Goal: Task Accomplishment & Management: Complete application form

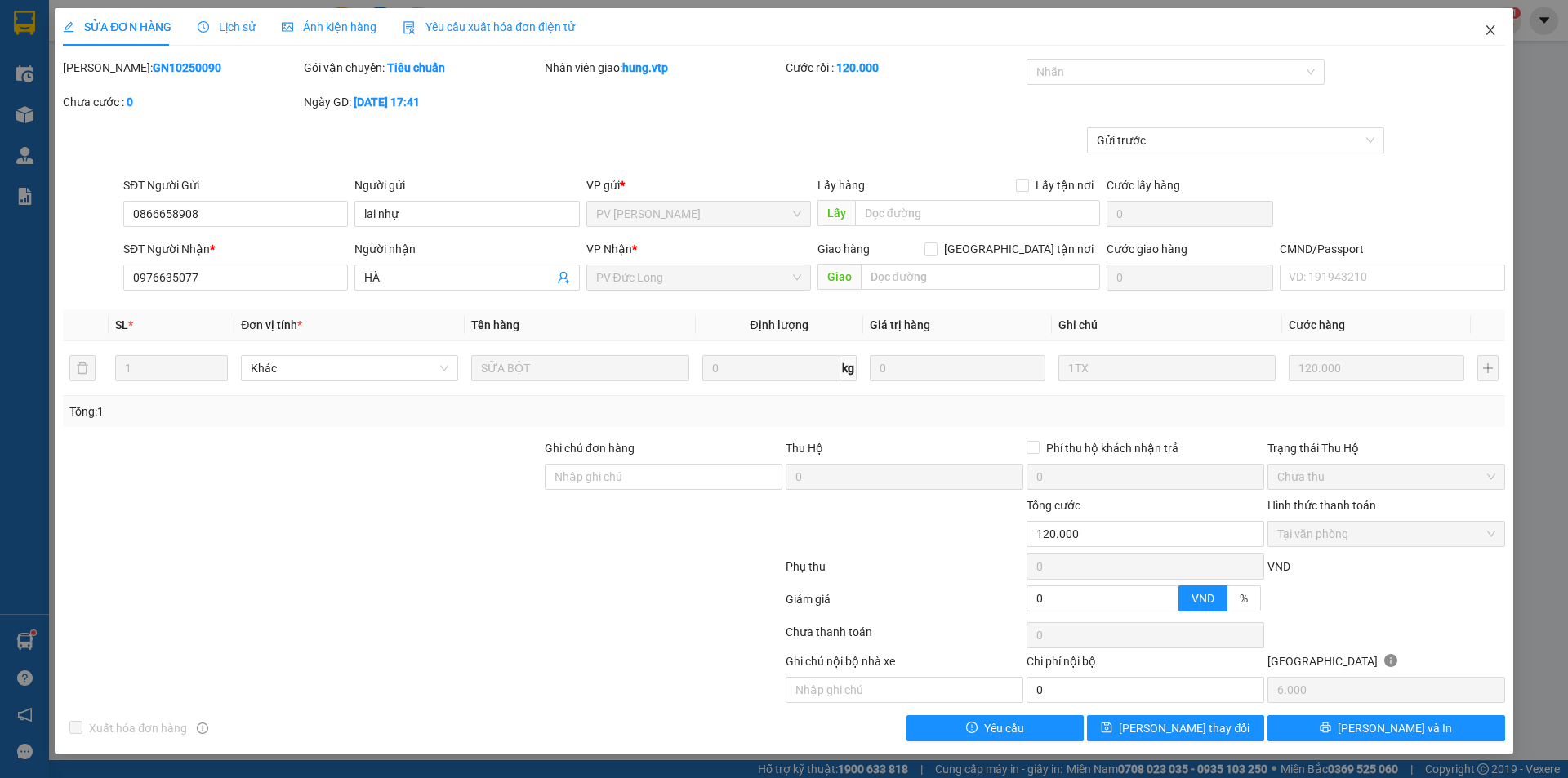
click at [1480, 32] on span "Close" at bounding box center [1490, 31] width 46 height 46
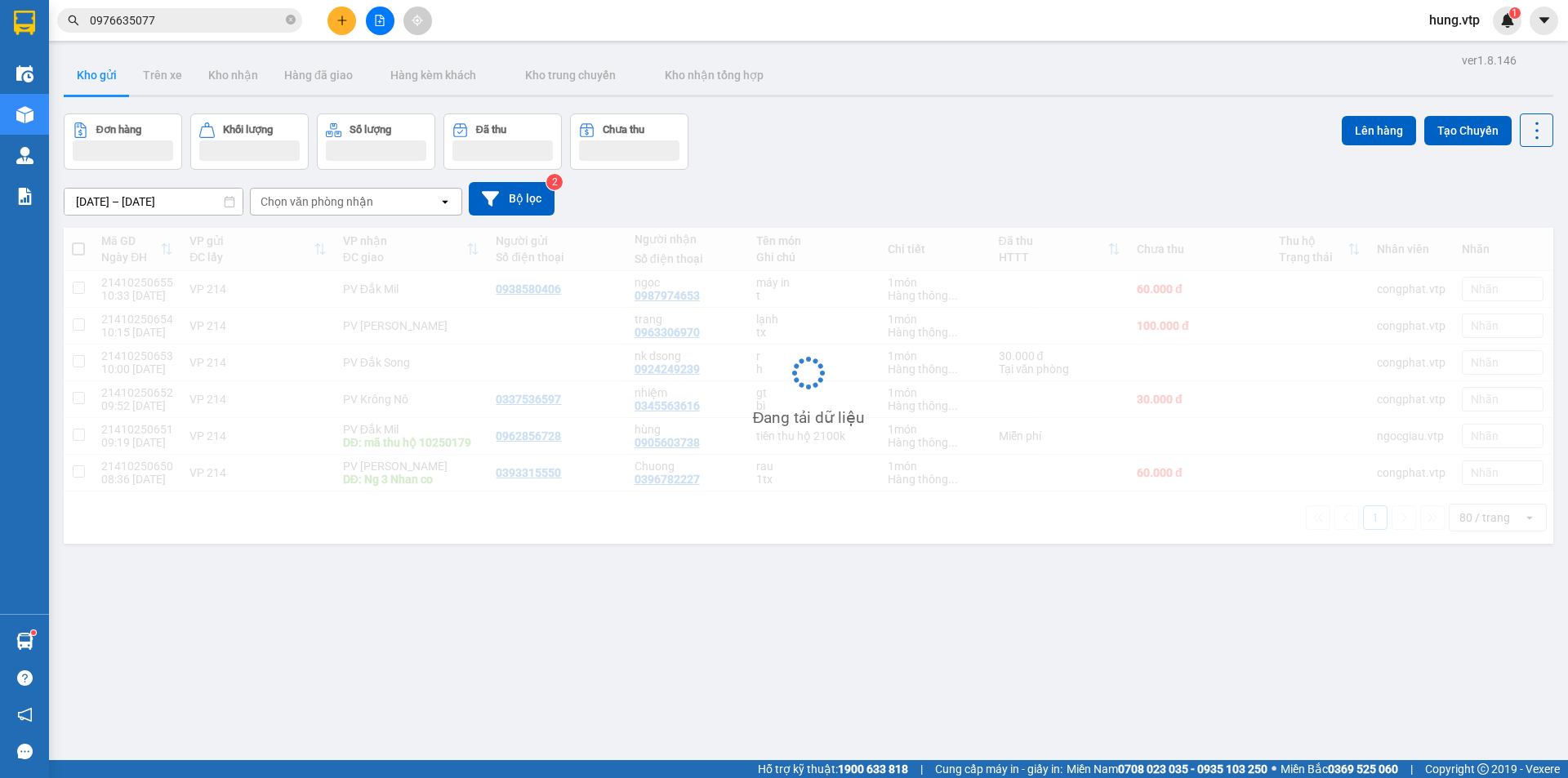
click at [336, 23] on icon "plus" at bounding box center [341, 20] width 11 height 11
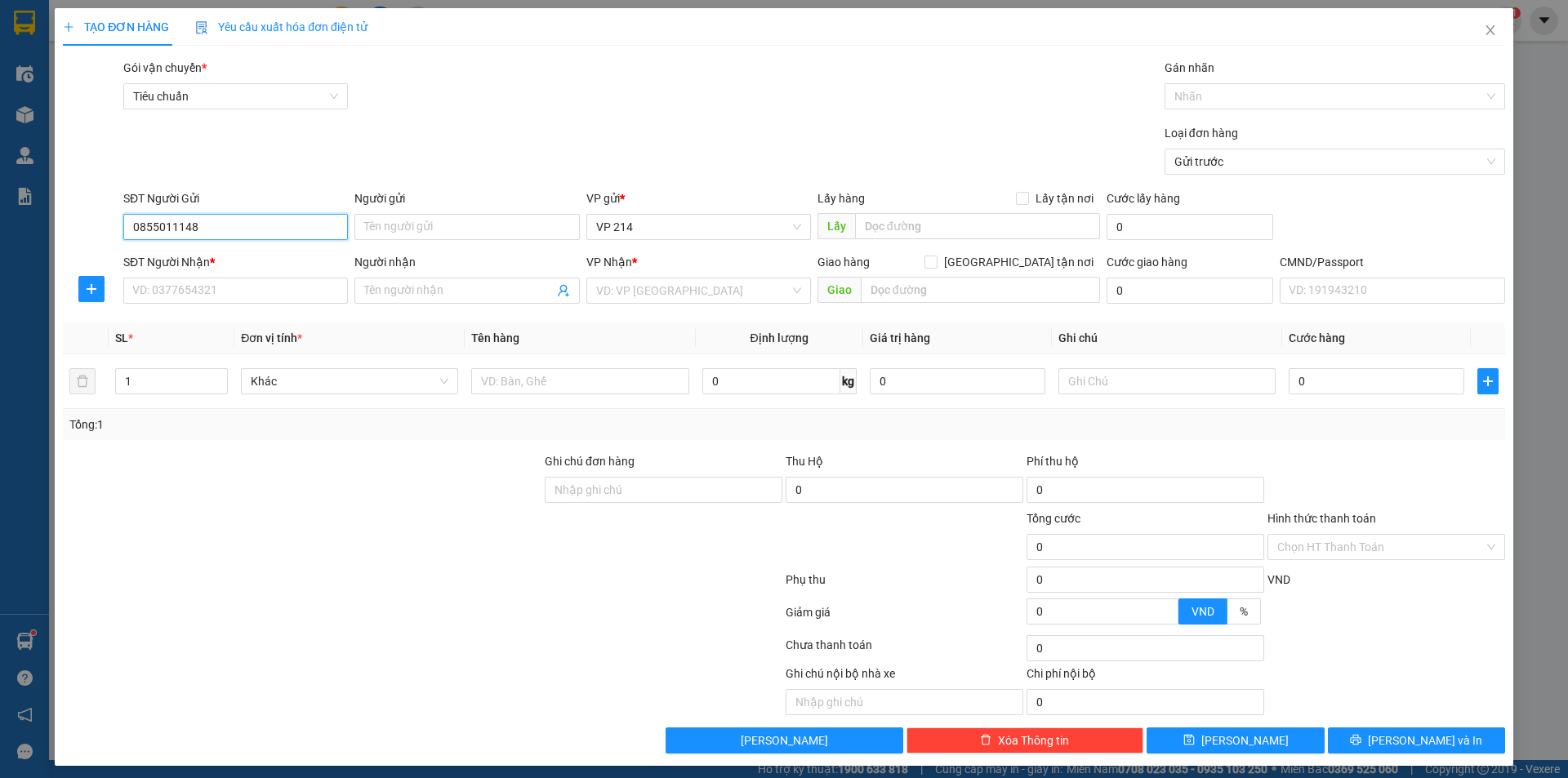
type input "0855011148"
type input "hùng"
click at [153, 297] on input "SĐT Người Nhận *" at bounding box center [235, 291] width 225 height 27
type input "0911081678"
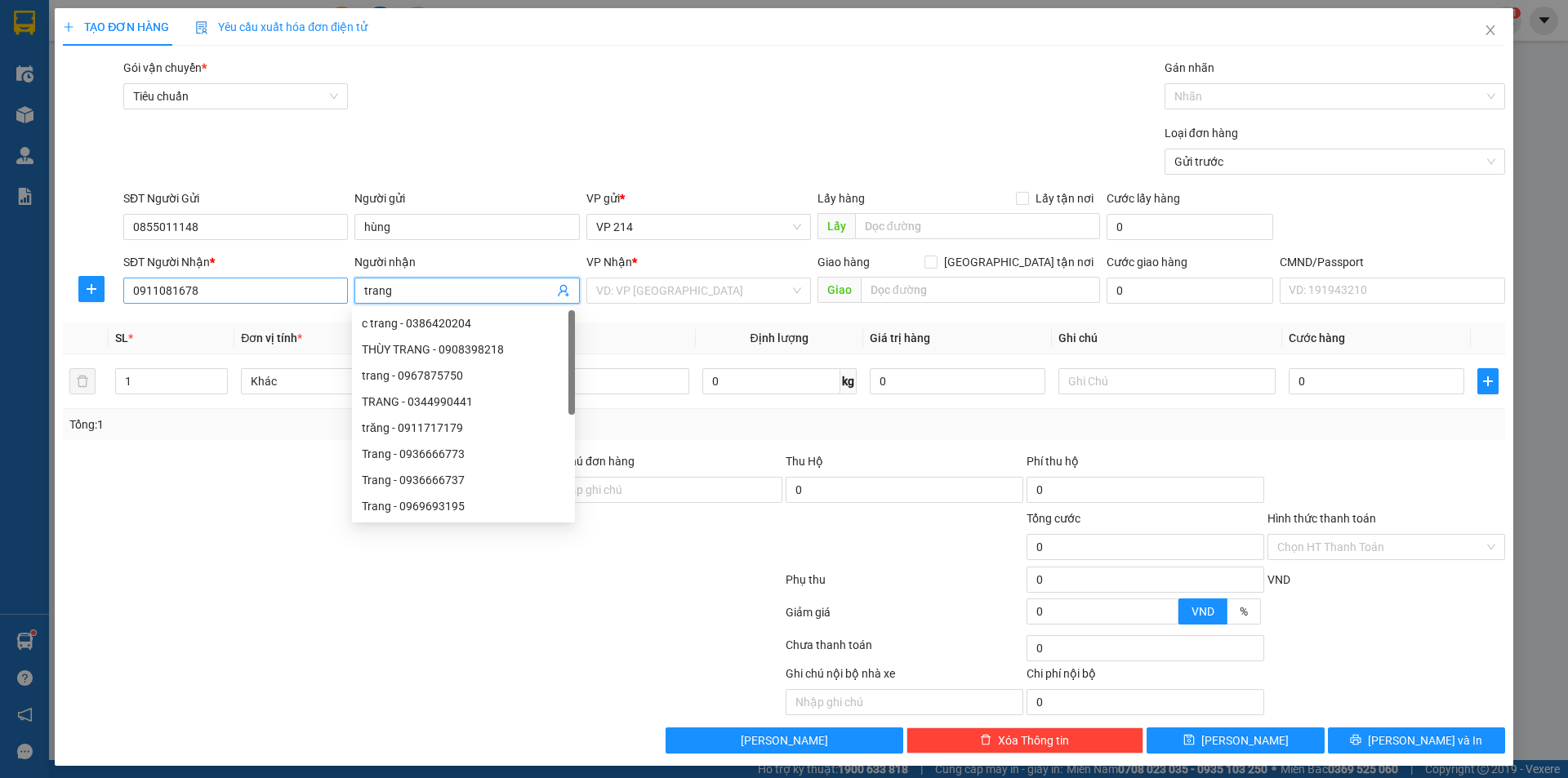
type input "trang"
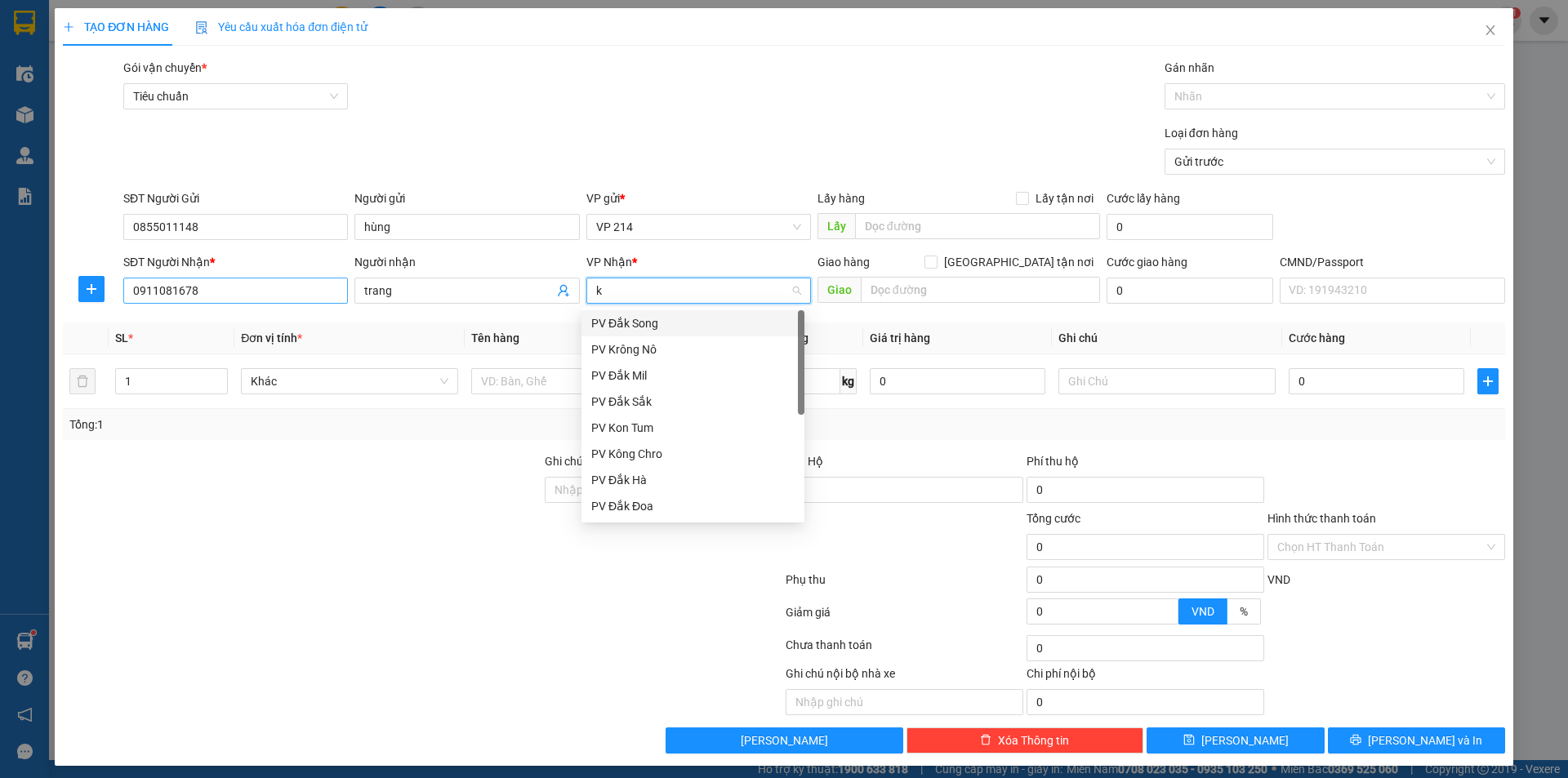
type input "kn"
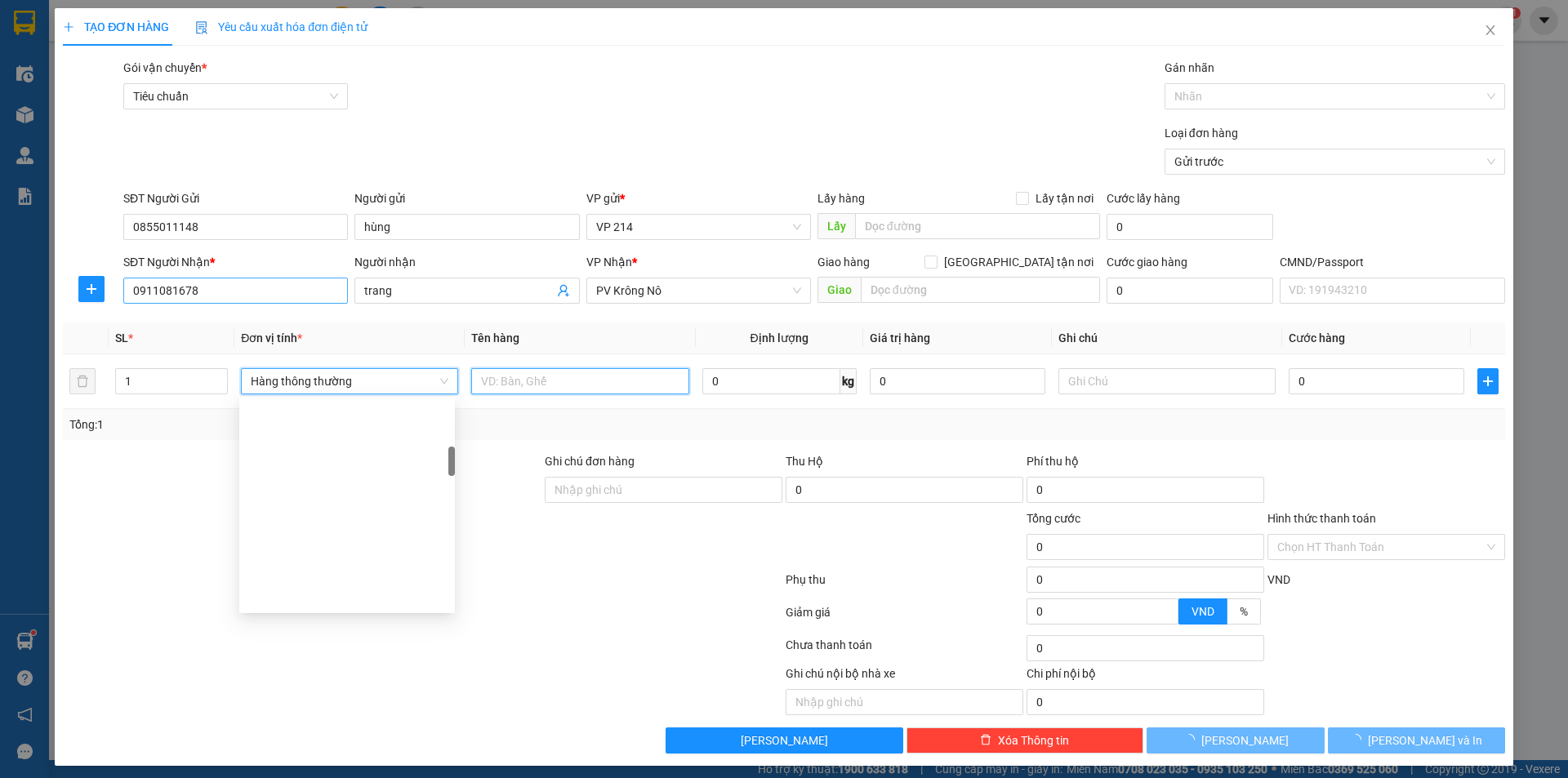
scroll to position [339, 0]
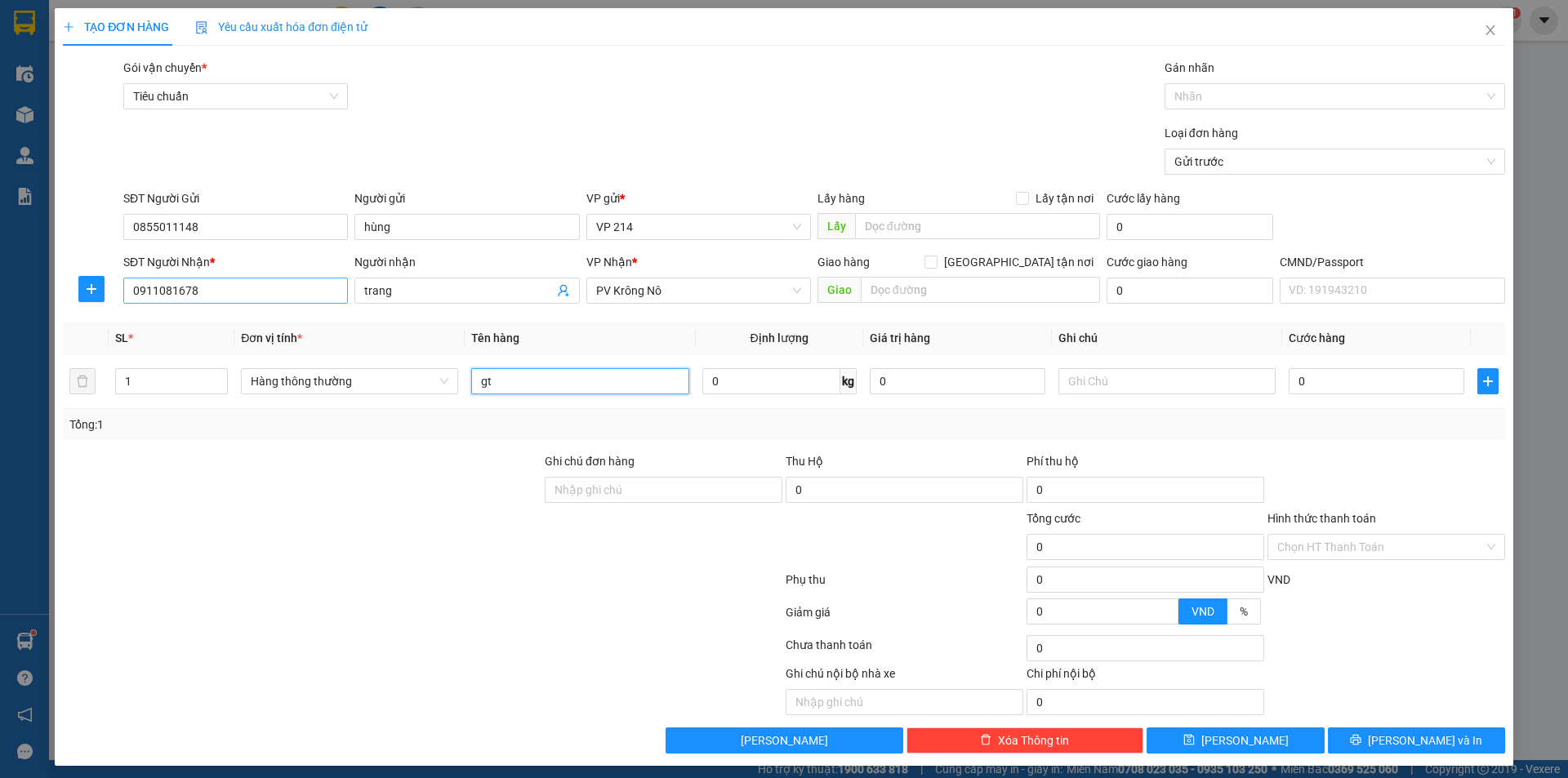
type input "gt"
type input "1h"
type input "3"
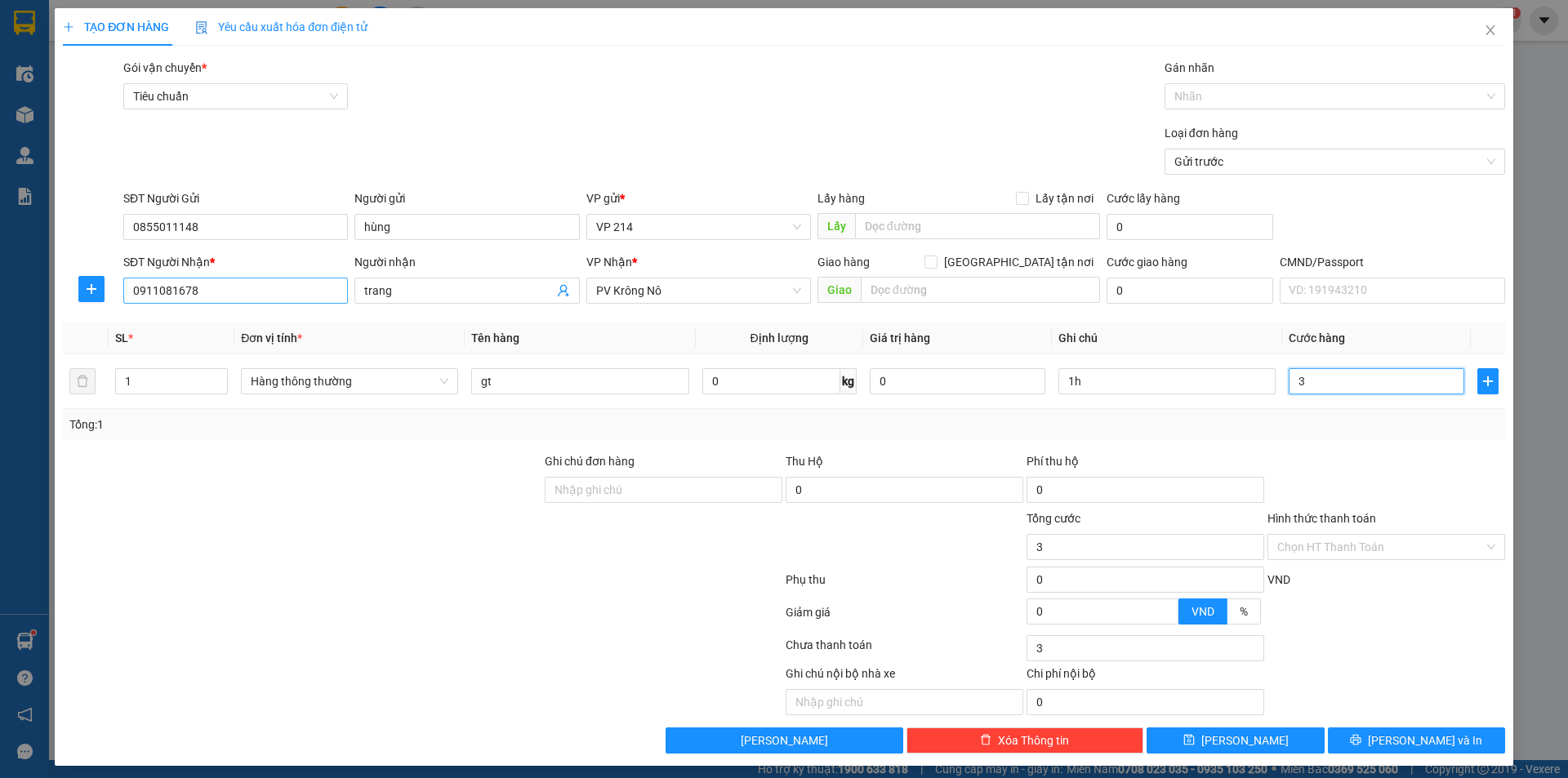
type input "30"
type input "300"
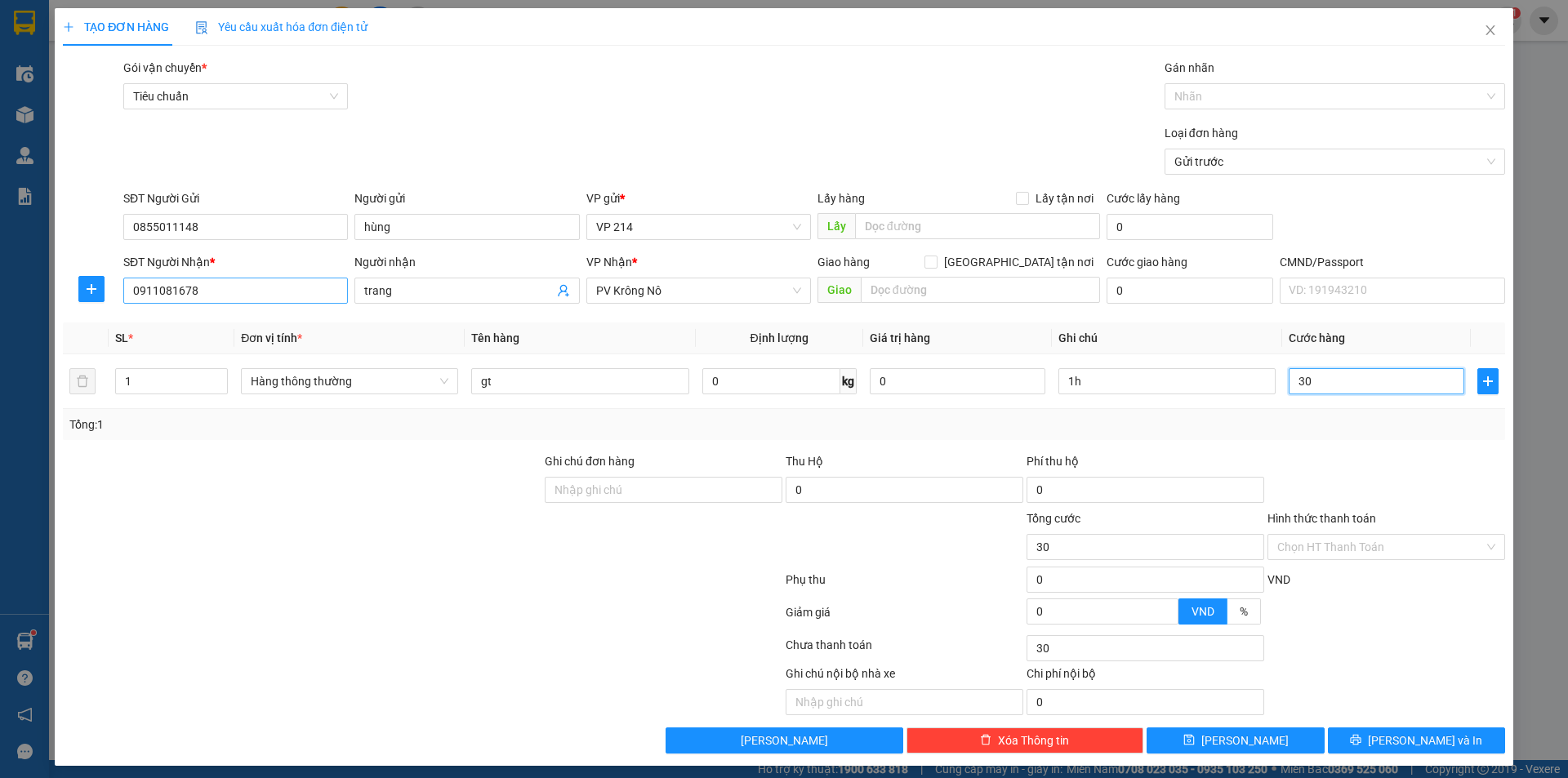
type input "300"
type input "3.000"
type input "30.000"
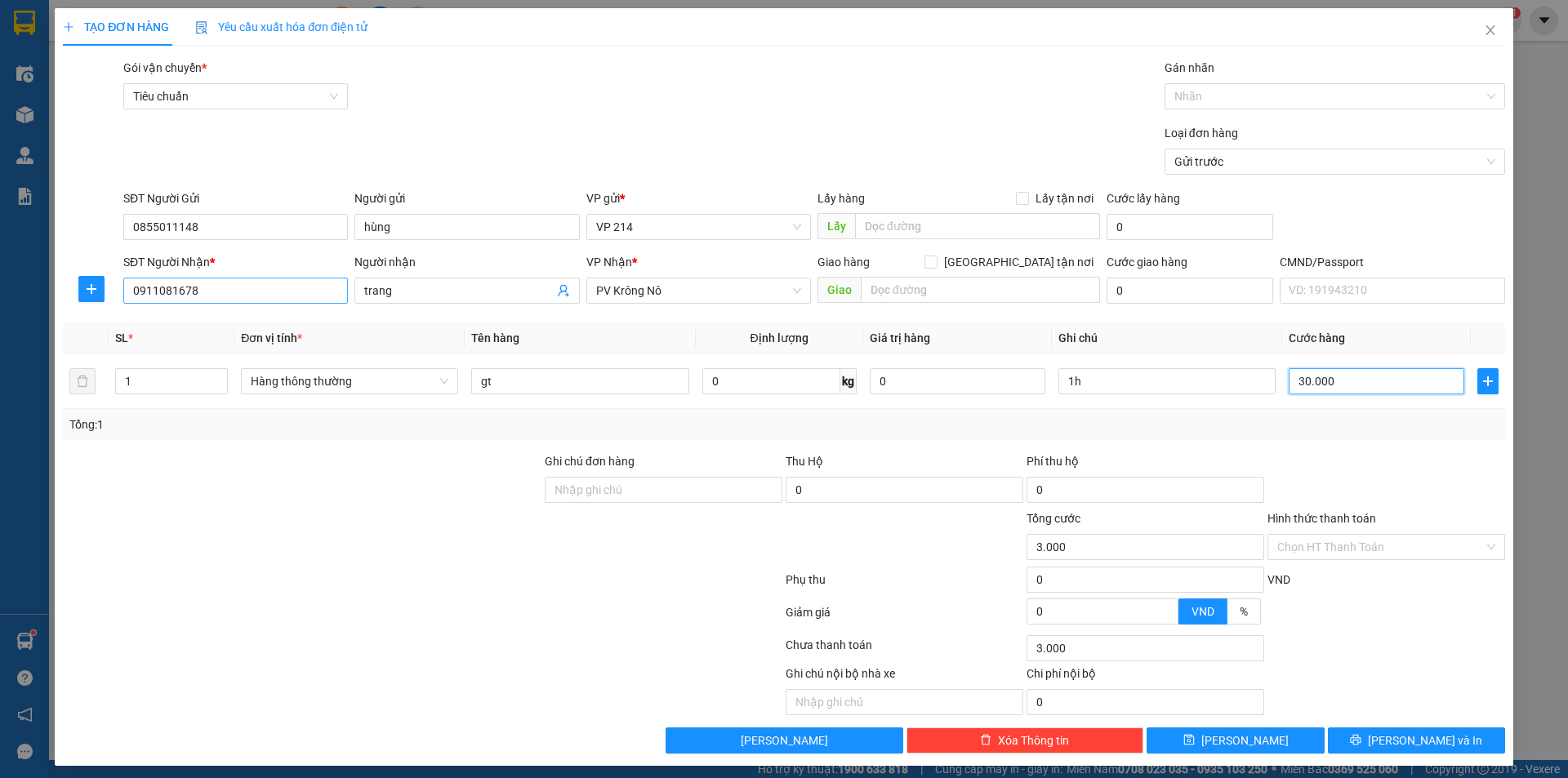
type input "30.000"
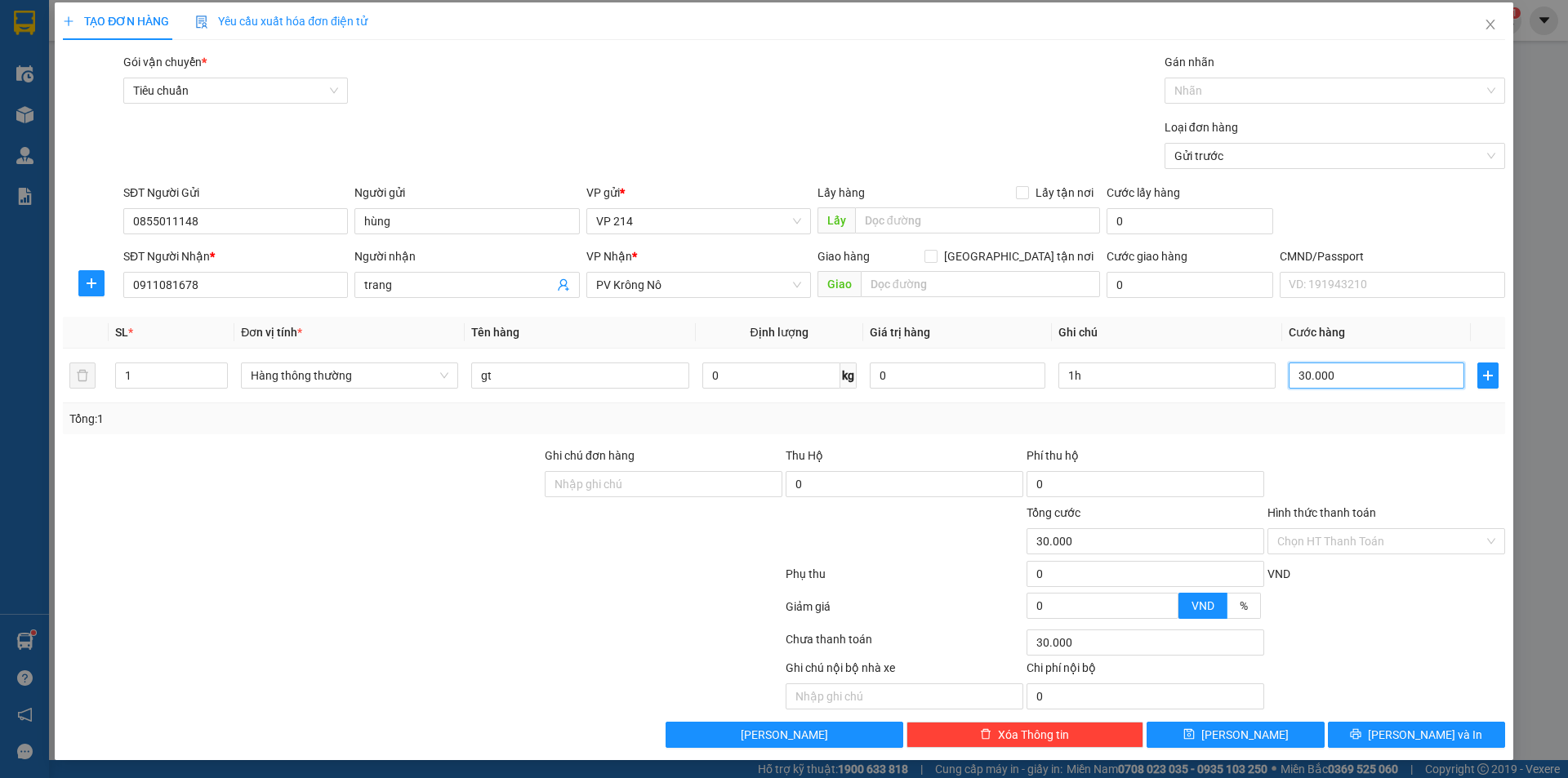
scroll to position [7, 0]
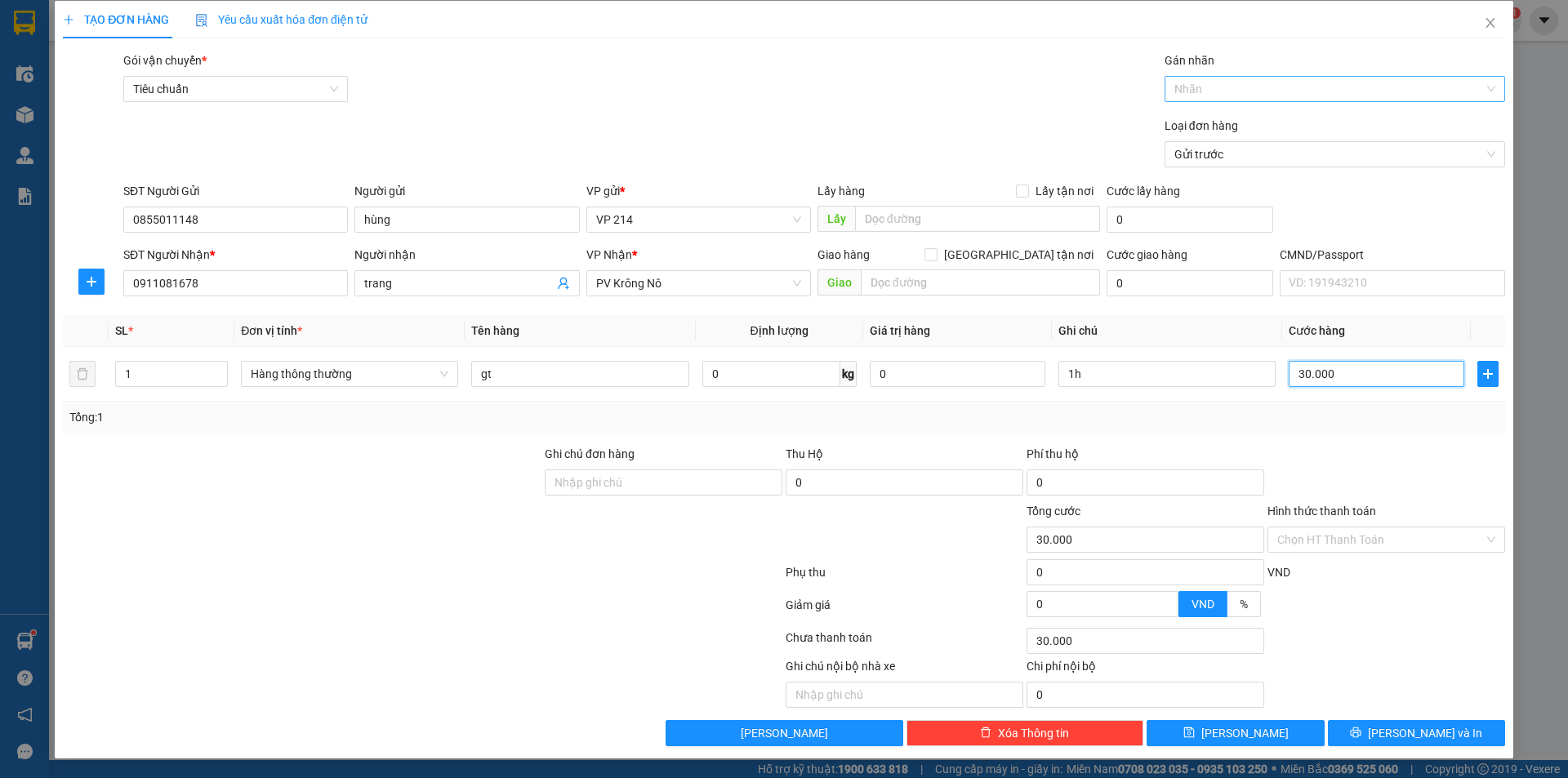
click at [1283, 88] on div at bounding box center [1326, 89] width 316 height 19
type input "30.000"
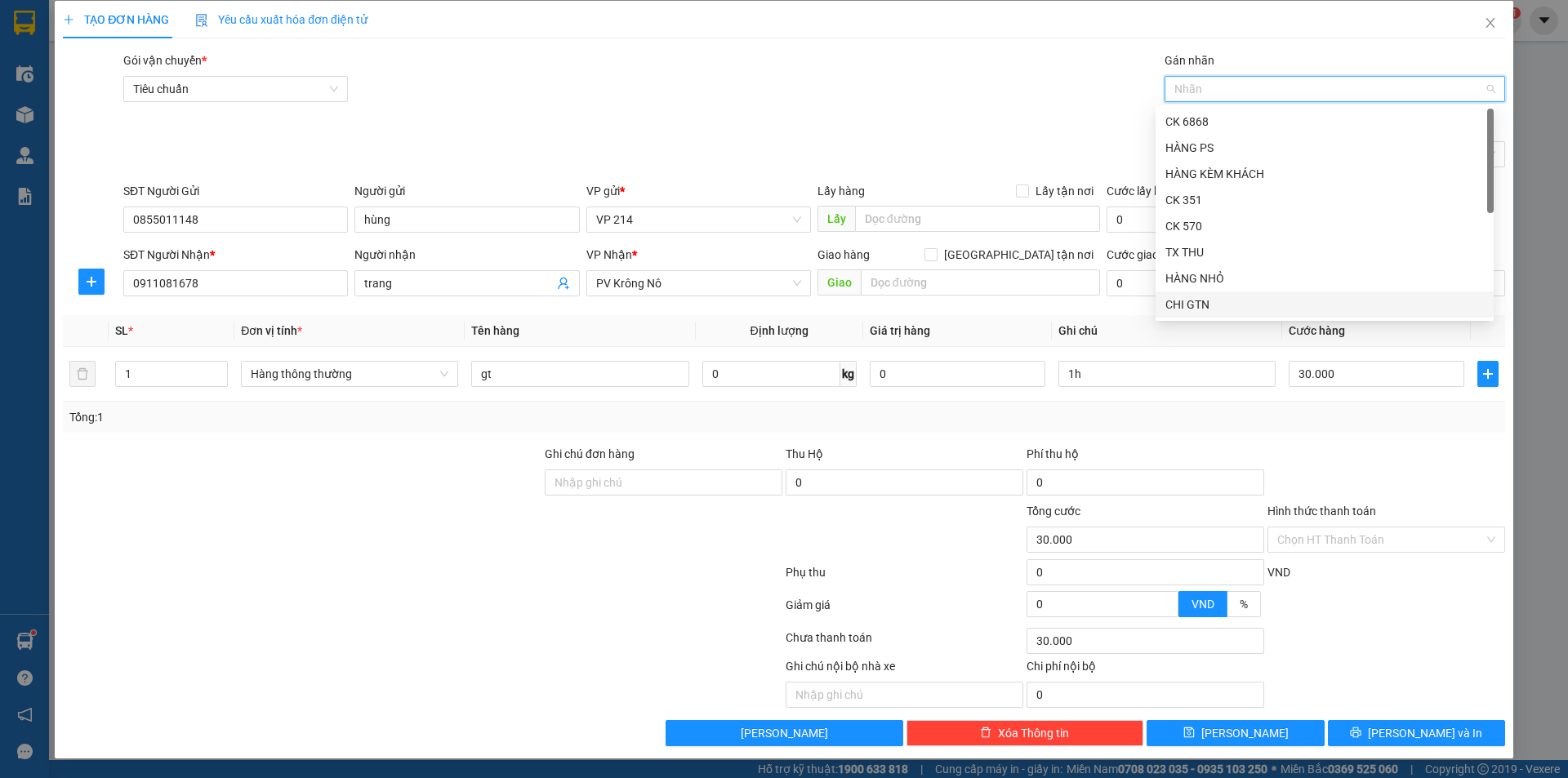
scroll to position [156, 0]
click at [1247, 303] on div "CK 6839" at bounding box center [1325, 304] width 318 height 18
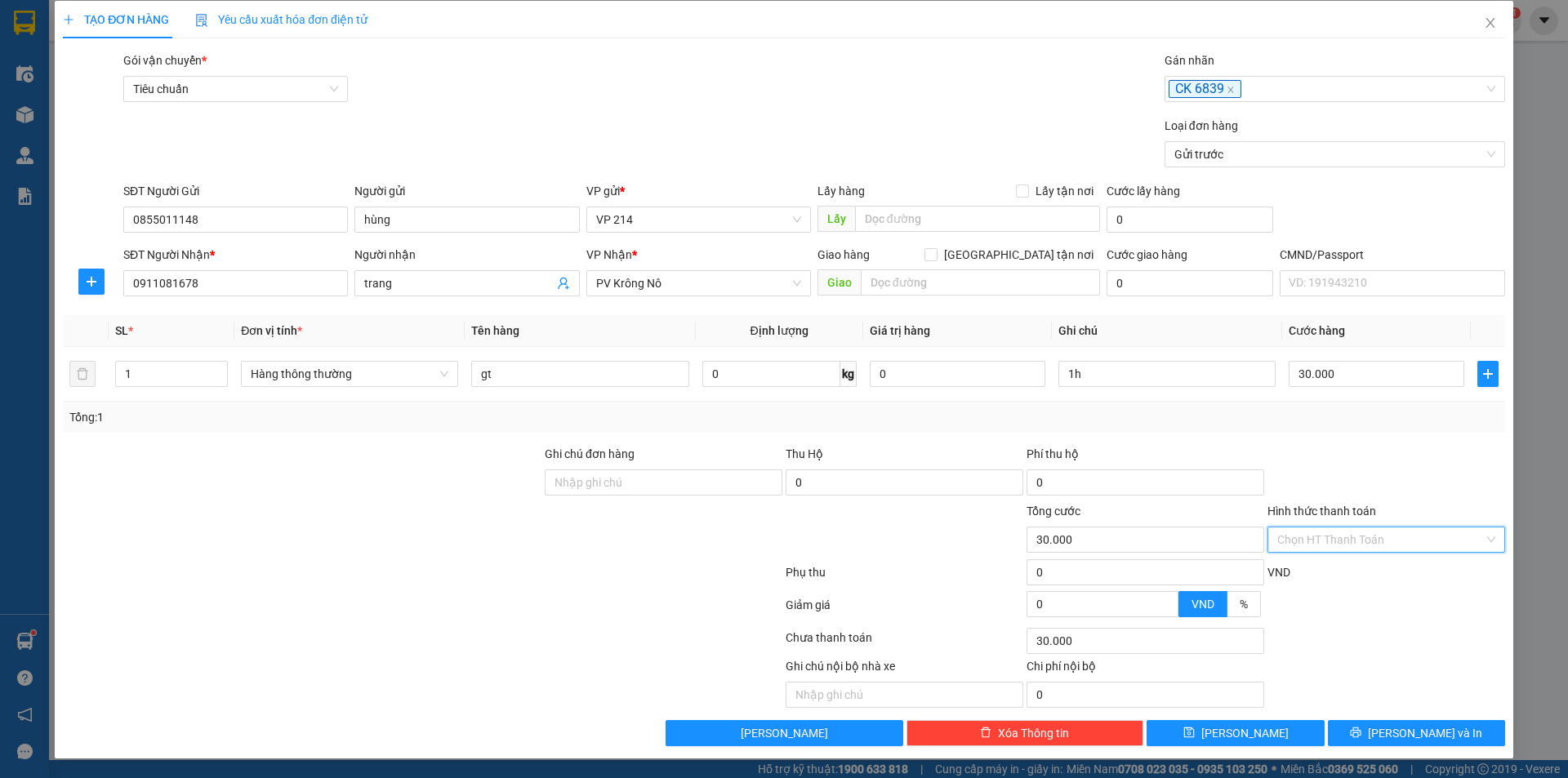
click at [1395, 537] on input "Hình thức thanh toán" at bounding box center [1381, 539] width 207 height 25
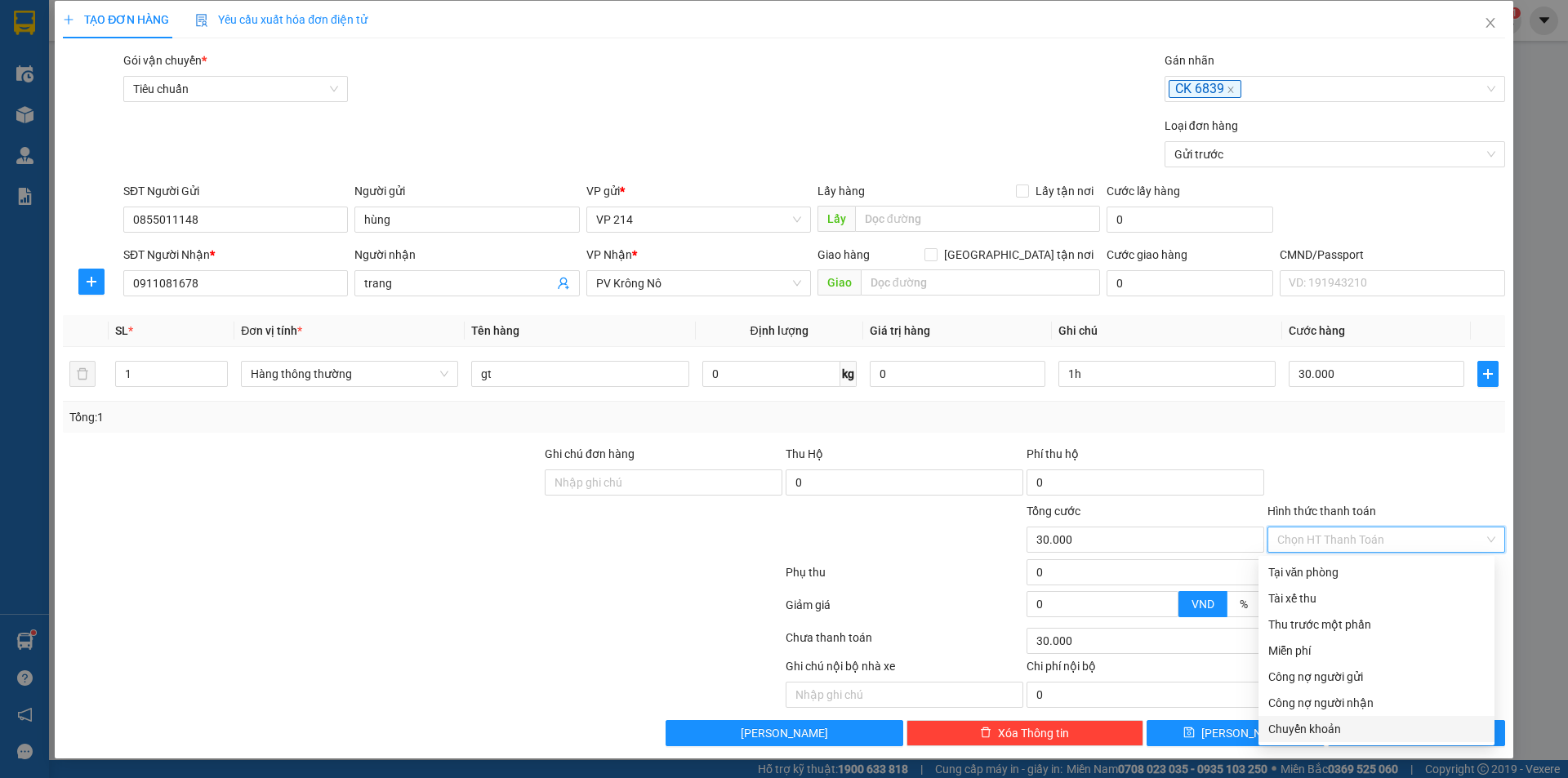
click at [1338, 728] on div "Chuyển khoản" at bounding box center [1376, 728] width 217 height 18
type input "0"
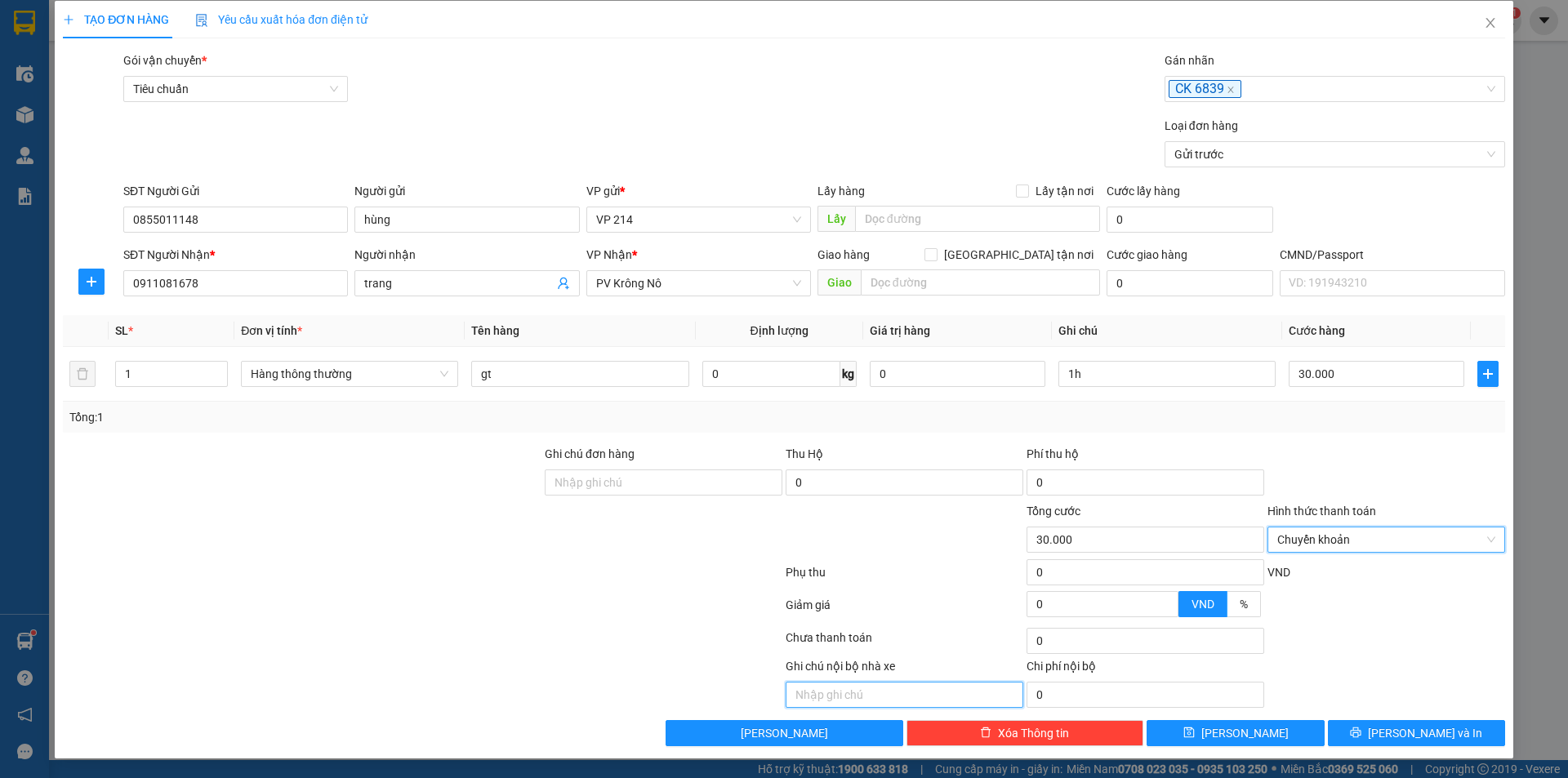
click at [882, 691] on input "text" at bounding box center [904, 695] width 238 height 27
type input "d"
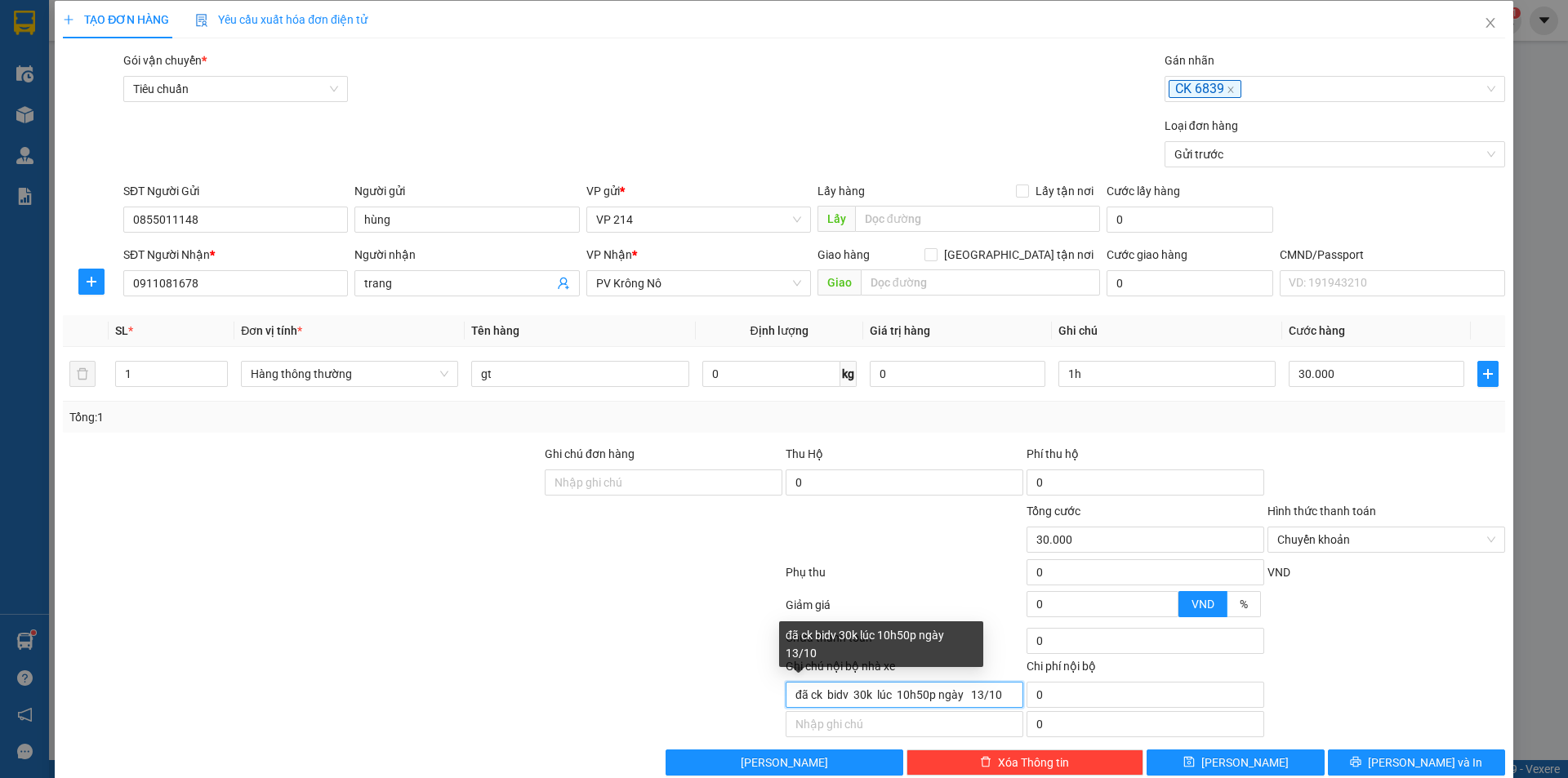
click at [925, 693] on input "đã ck bidv 30k lúc 10h50p ngày 13/10" at bounding box center [904, 695] width 238 height 27
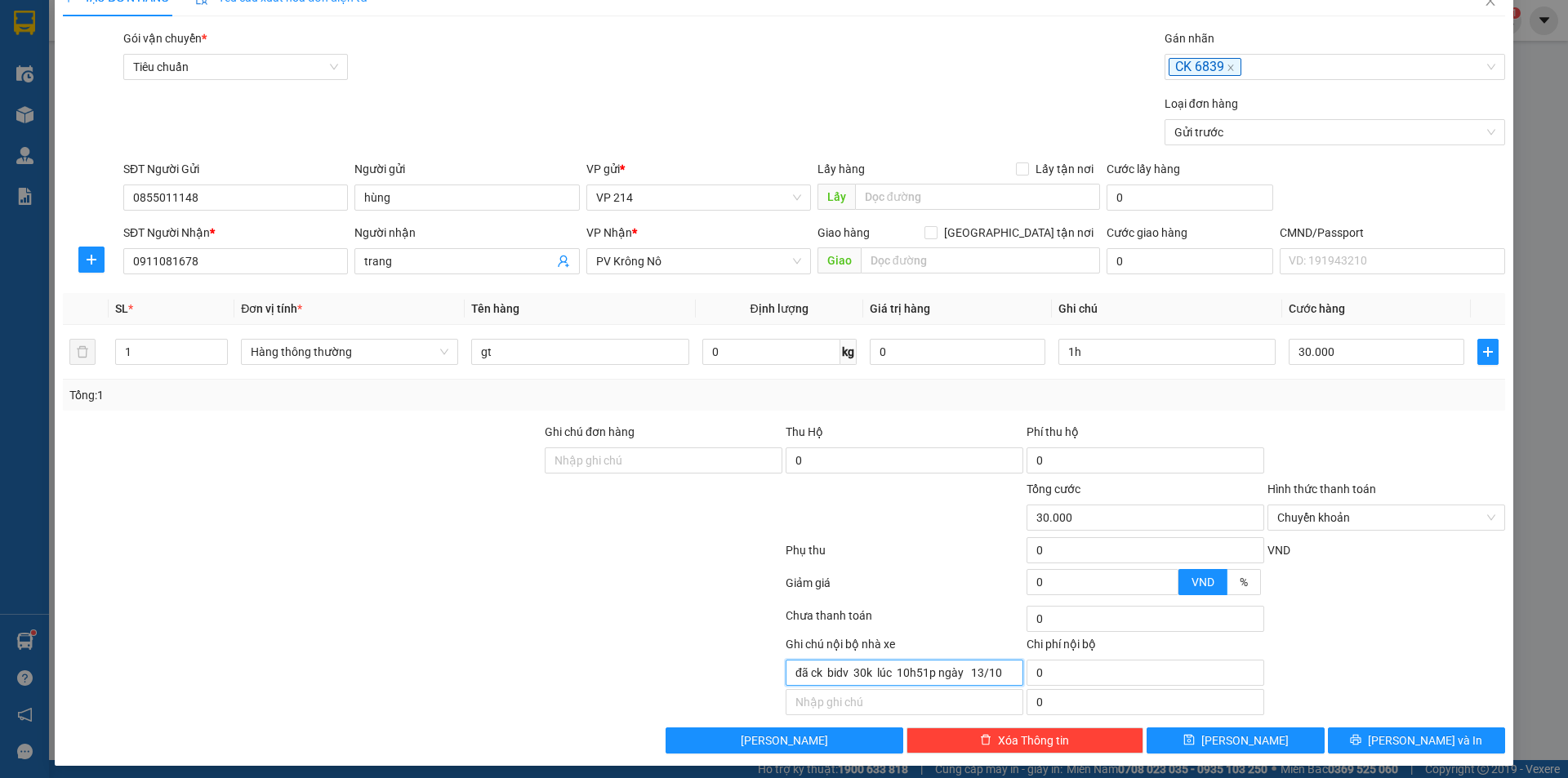
scroll to position [37, 0]
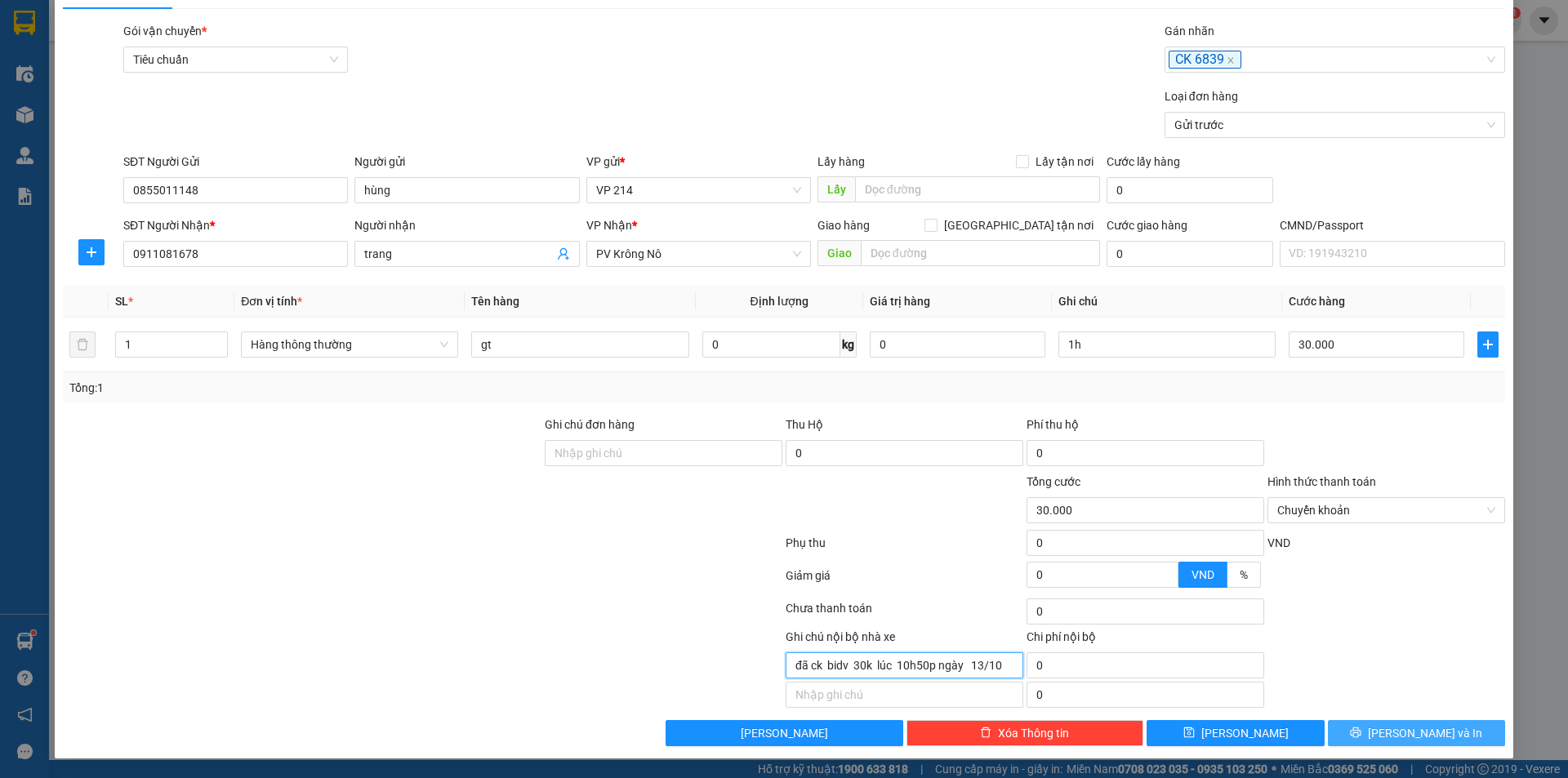
type input "đã ck bidv 30k lúc 10h50p ngày 13/10"
click at [1397, 730] on span "[PERSON_NAME] và In" at bounding box center [1425, 733] width 114 height 18
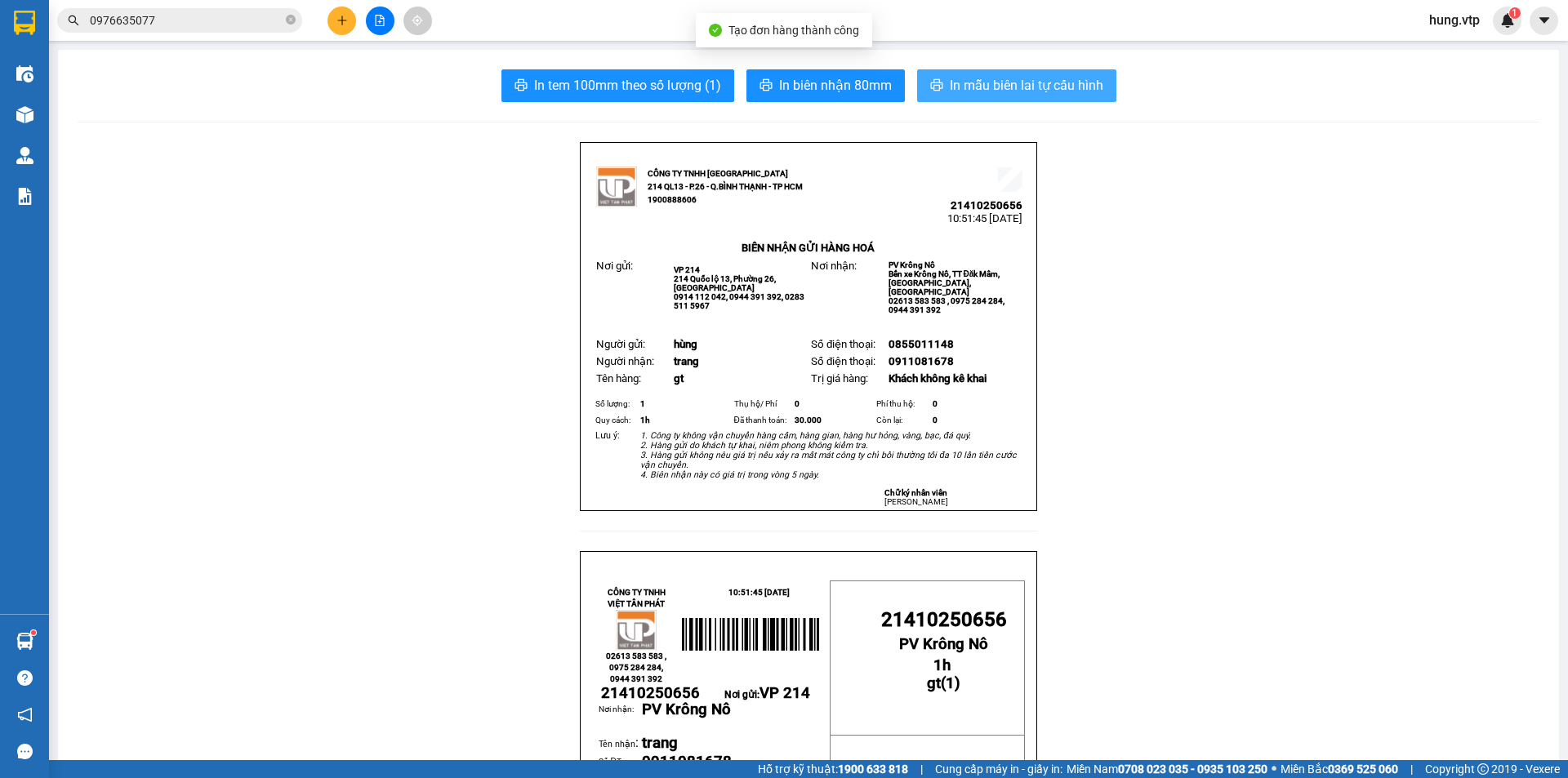
click at [961, 88] on span "In mẫu biên lai tự cấu hình" at bounding box center [1027, 85] width 154 height 20
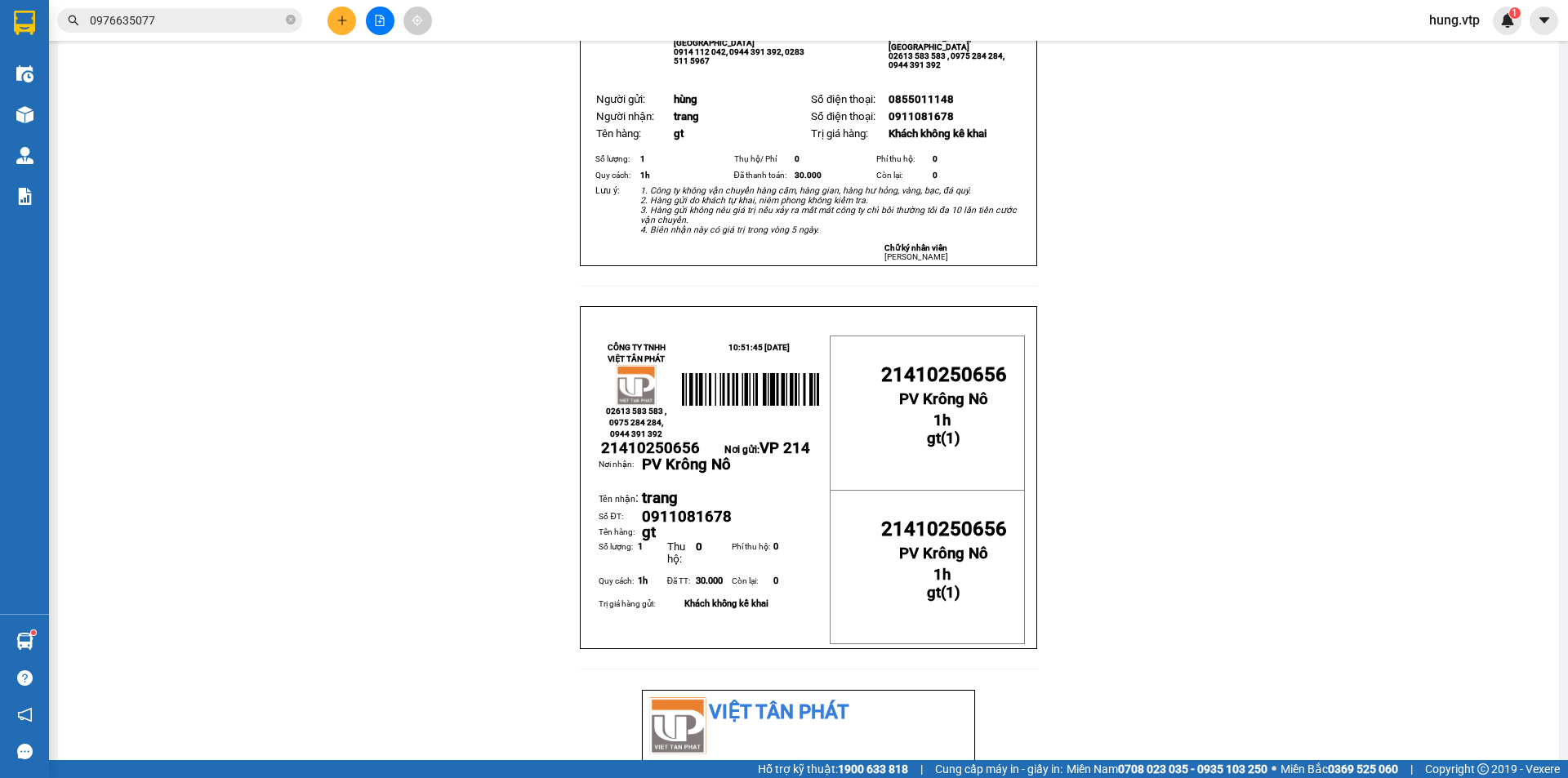
scroll to position [326, 0]
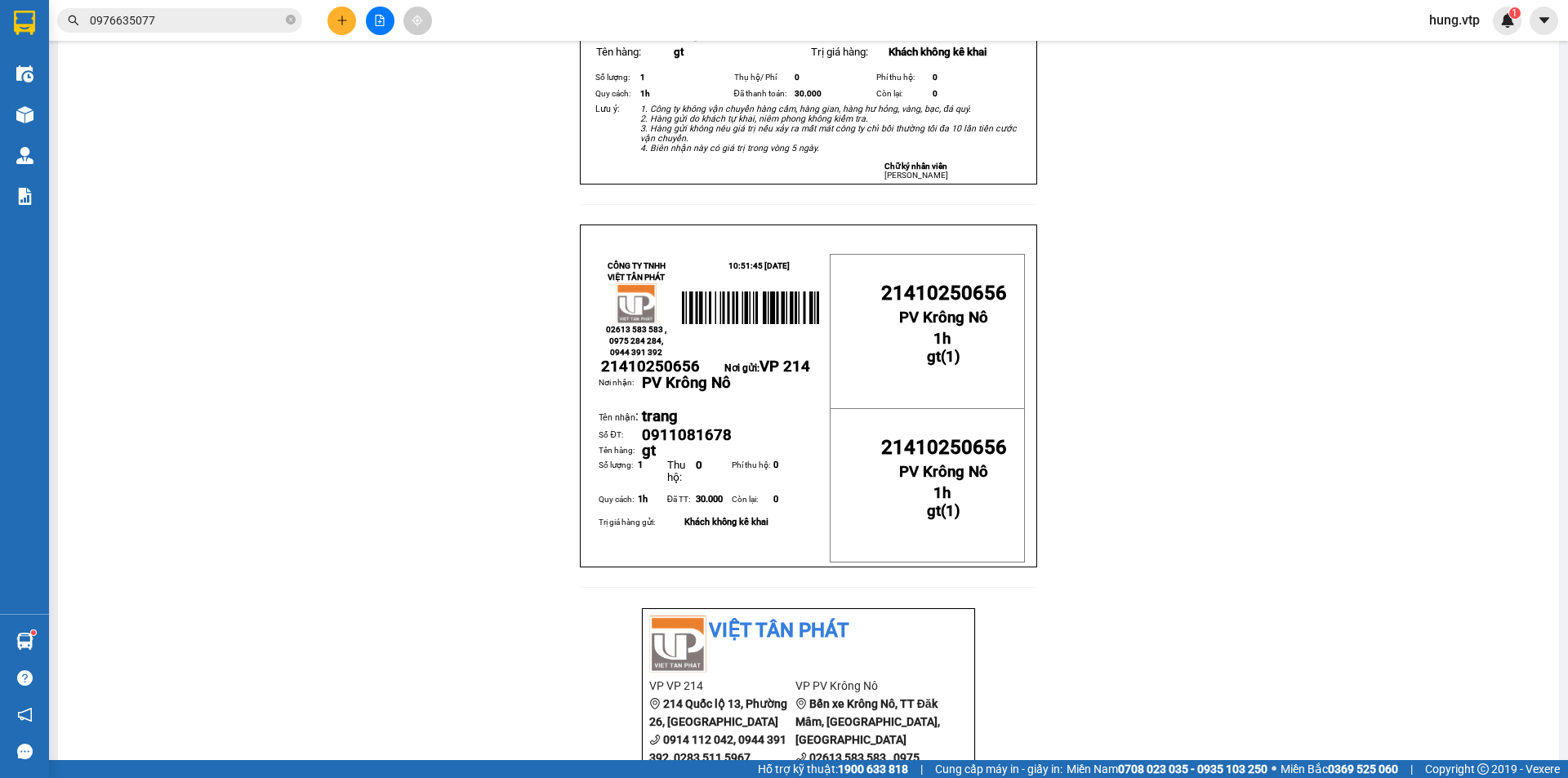
click at [341, 27] on button at bounding box center [341, 20] width 28 height 28
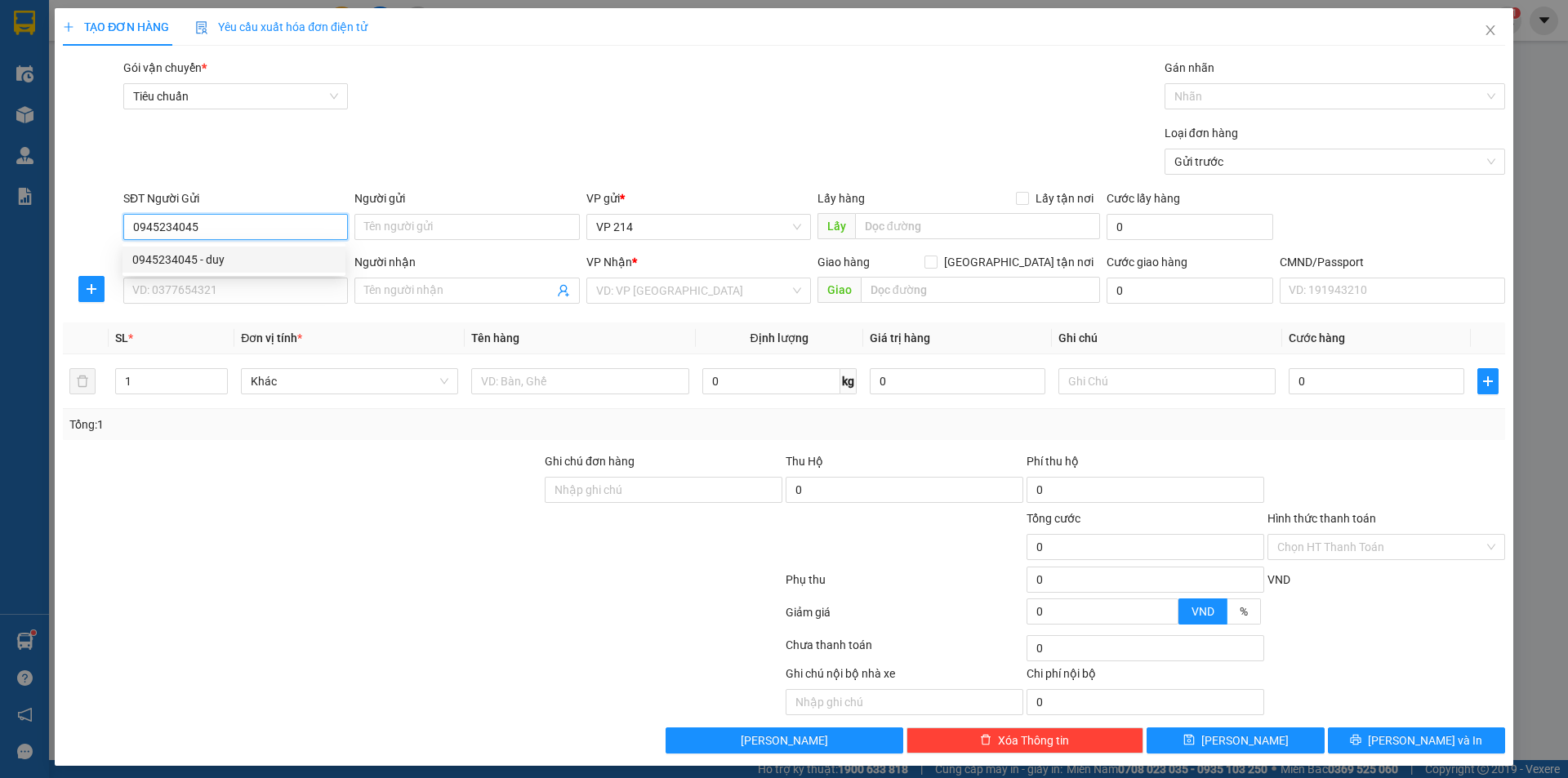
type input "0945234045"
type input "duy"
type input "0945396761"
type input "quyen"
type input "0941429234"
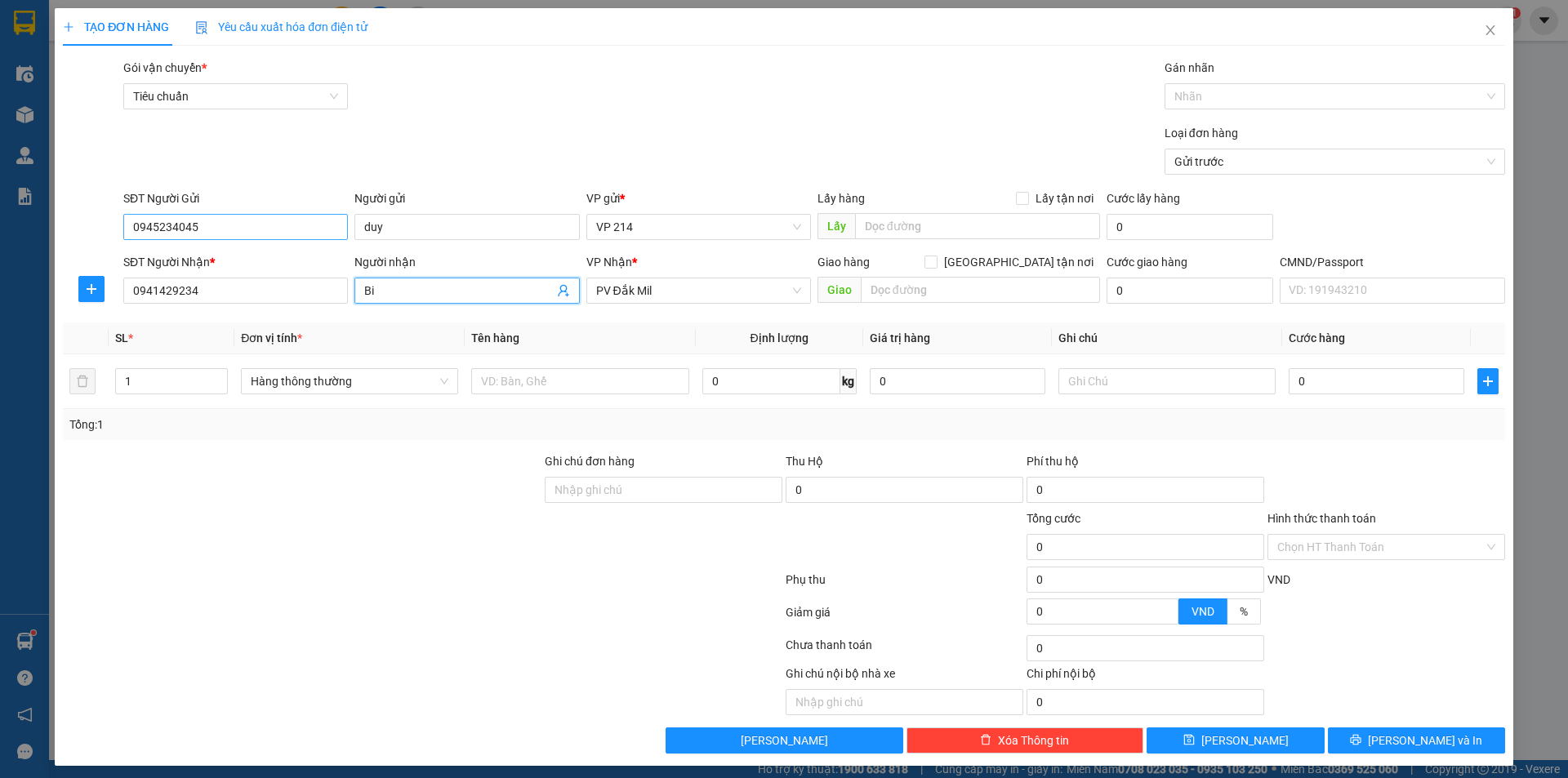
type input "Bi"
type input "cafe"
type input "1c"
type input "3"
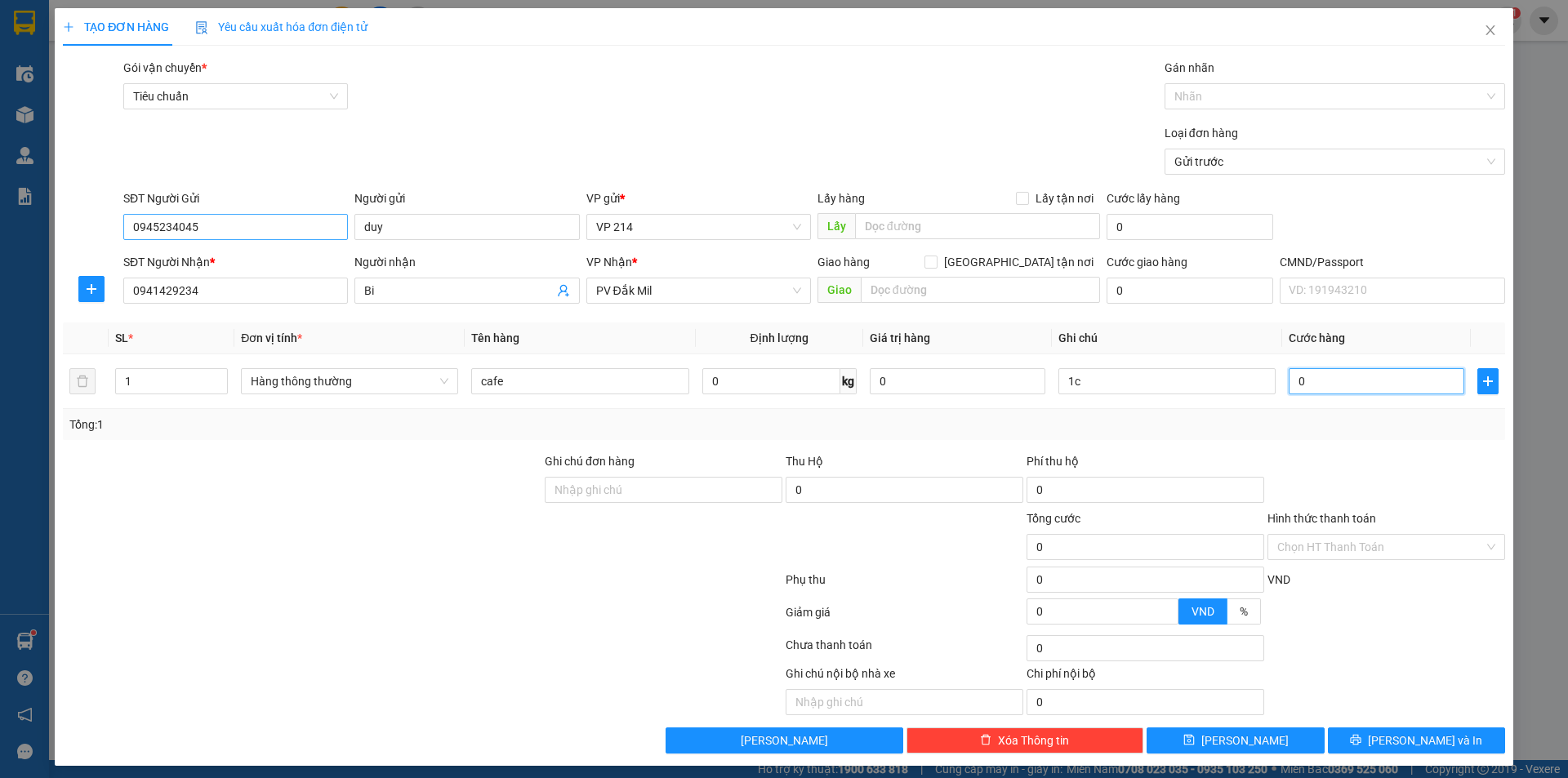
type input "3"
type input "30"
type input "300"
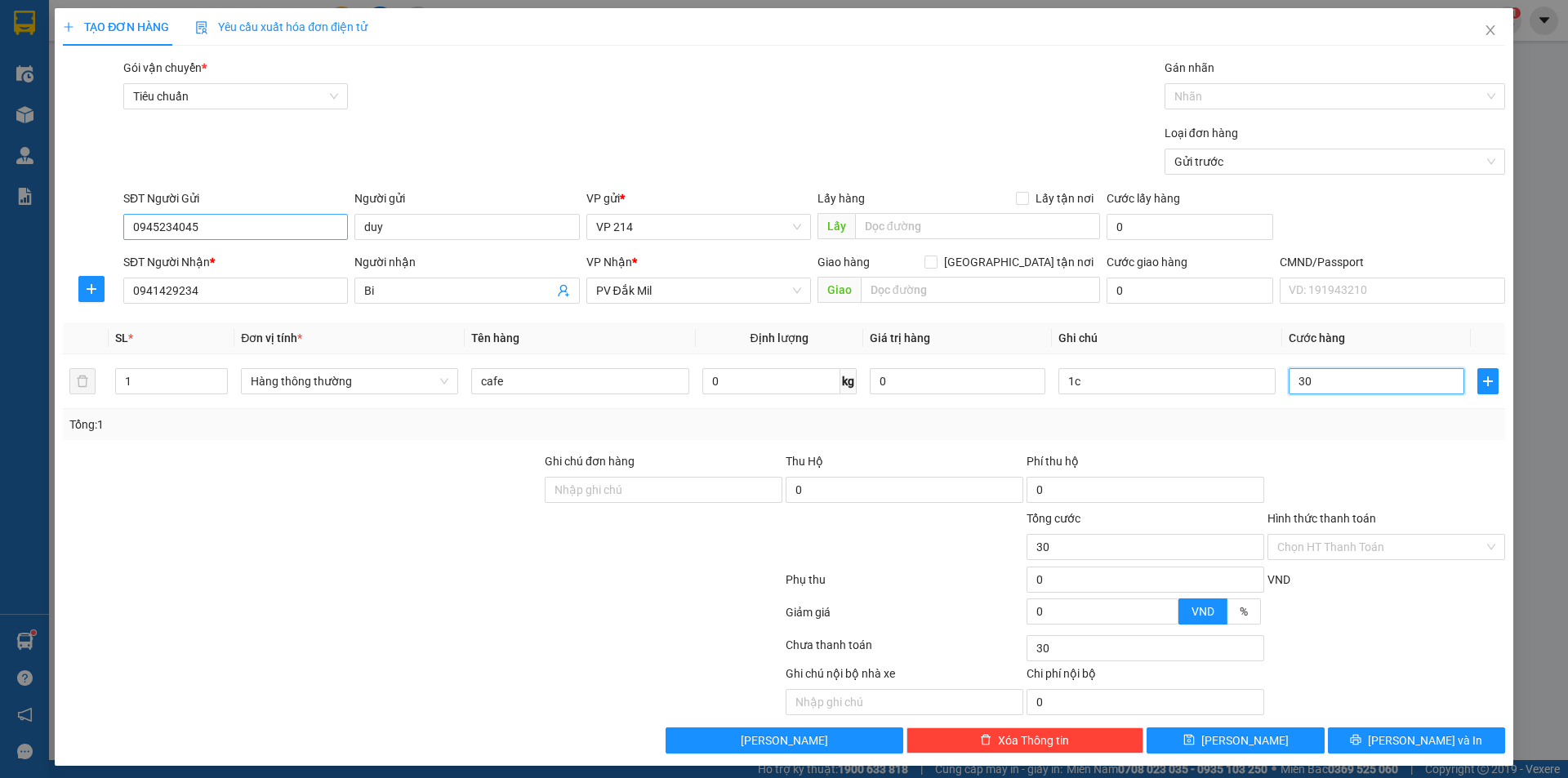
type input "300"
type input "3.000"
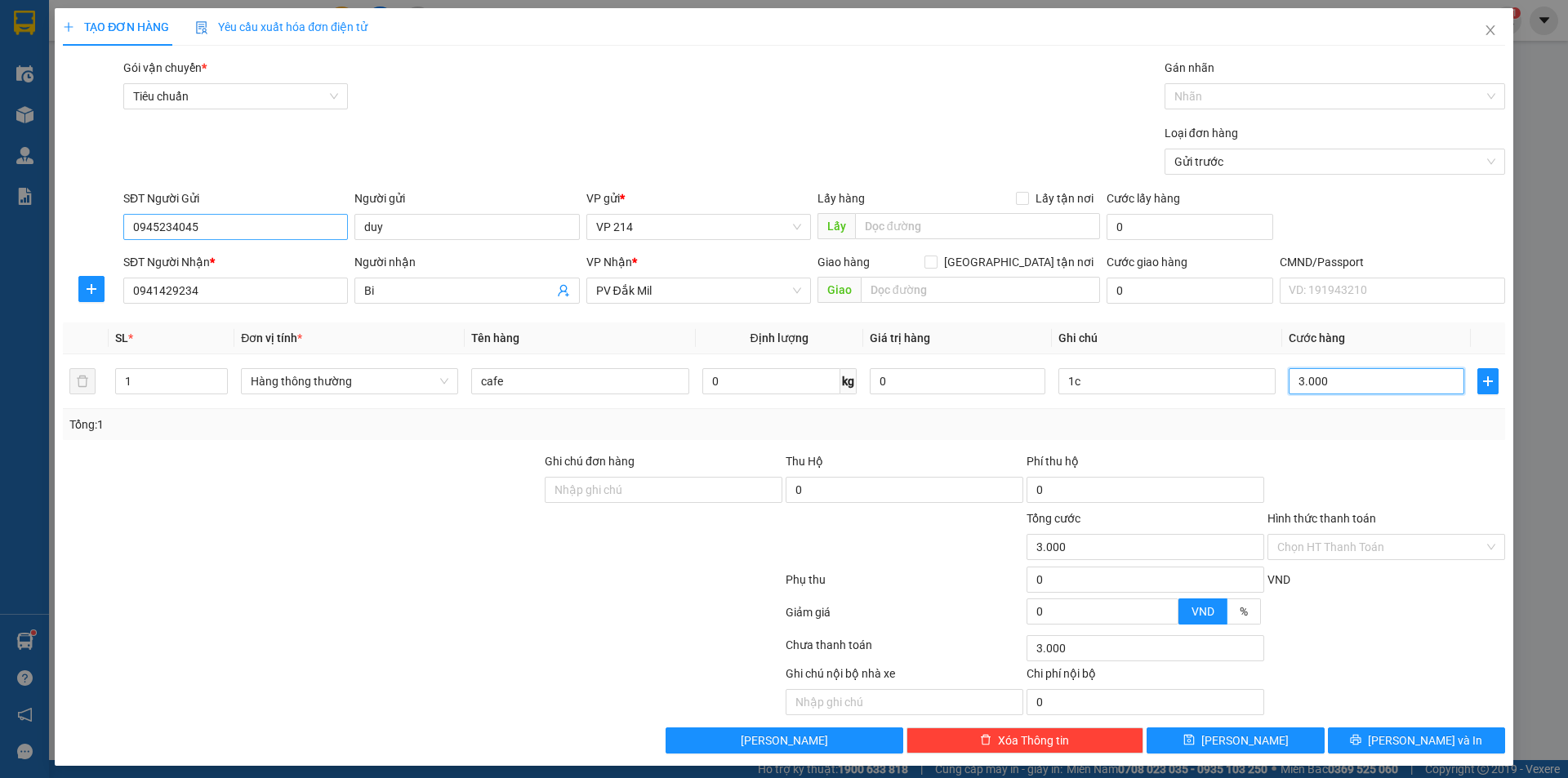
type input "30.000"
click at [1352, 541] on input "Hình thức thanh toán" at bounding box center [1381, 547] width 207 height 25
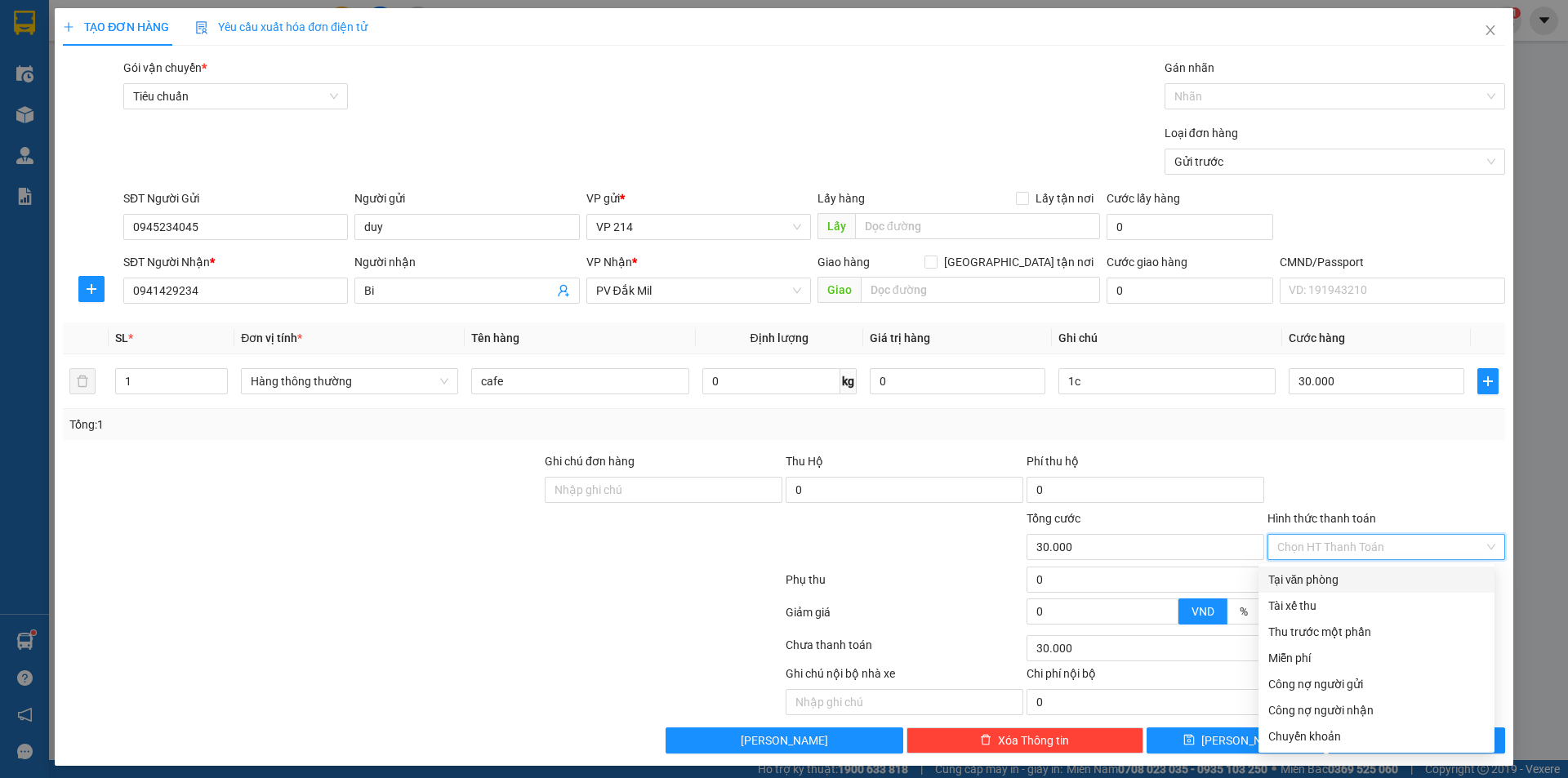
click at [1316, 576] on div "Tại văn phòng" at bounding box center [1376, 579] width 217 height 18
type input "0"
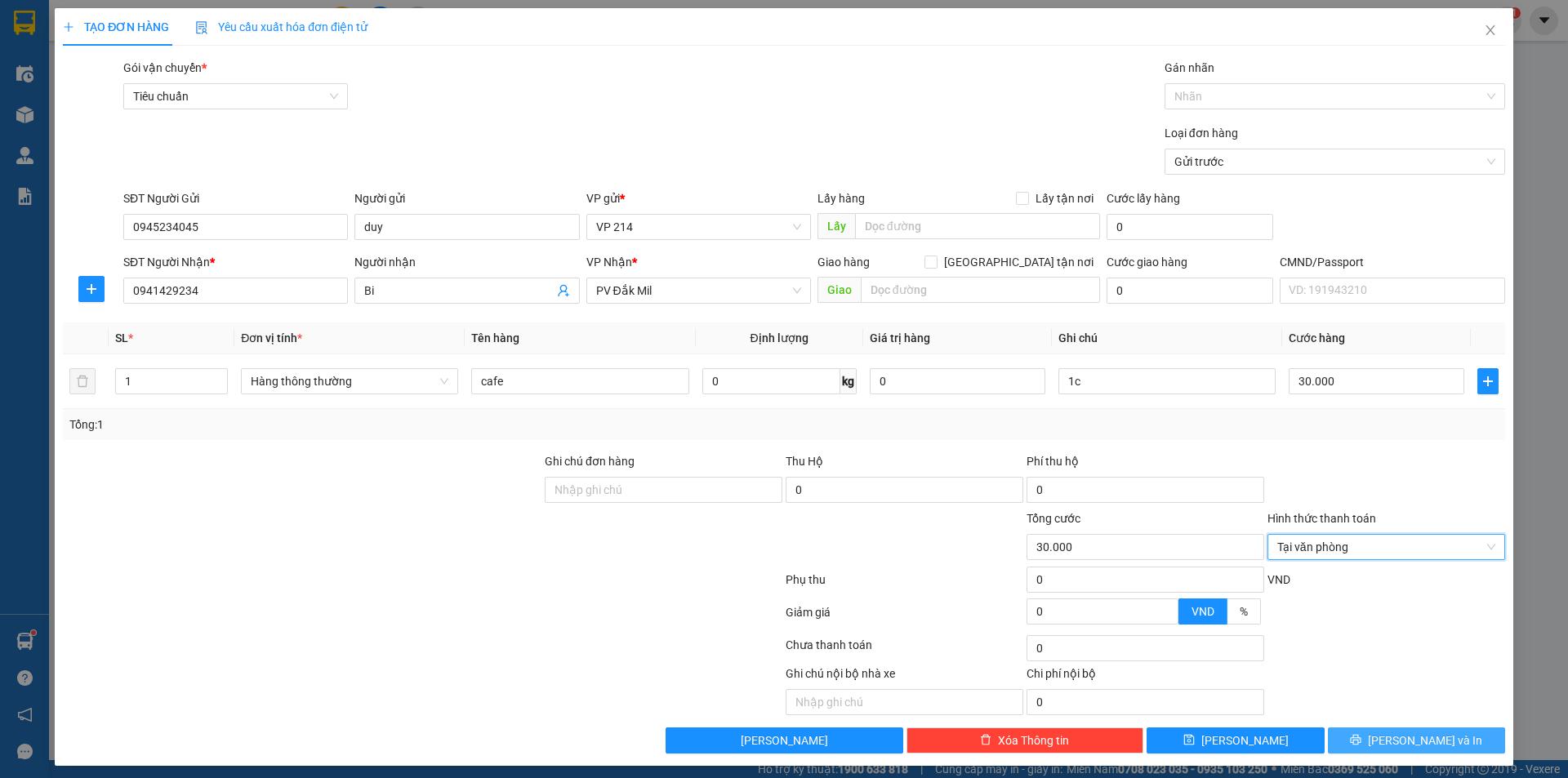
click at [1366, 731] on button "[PERSON_NAME] và In" at bounding box center [1416, 741] width 177 height 27
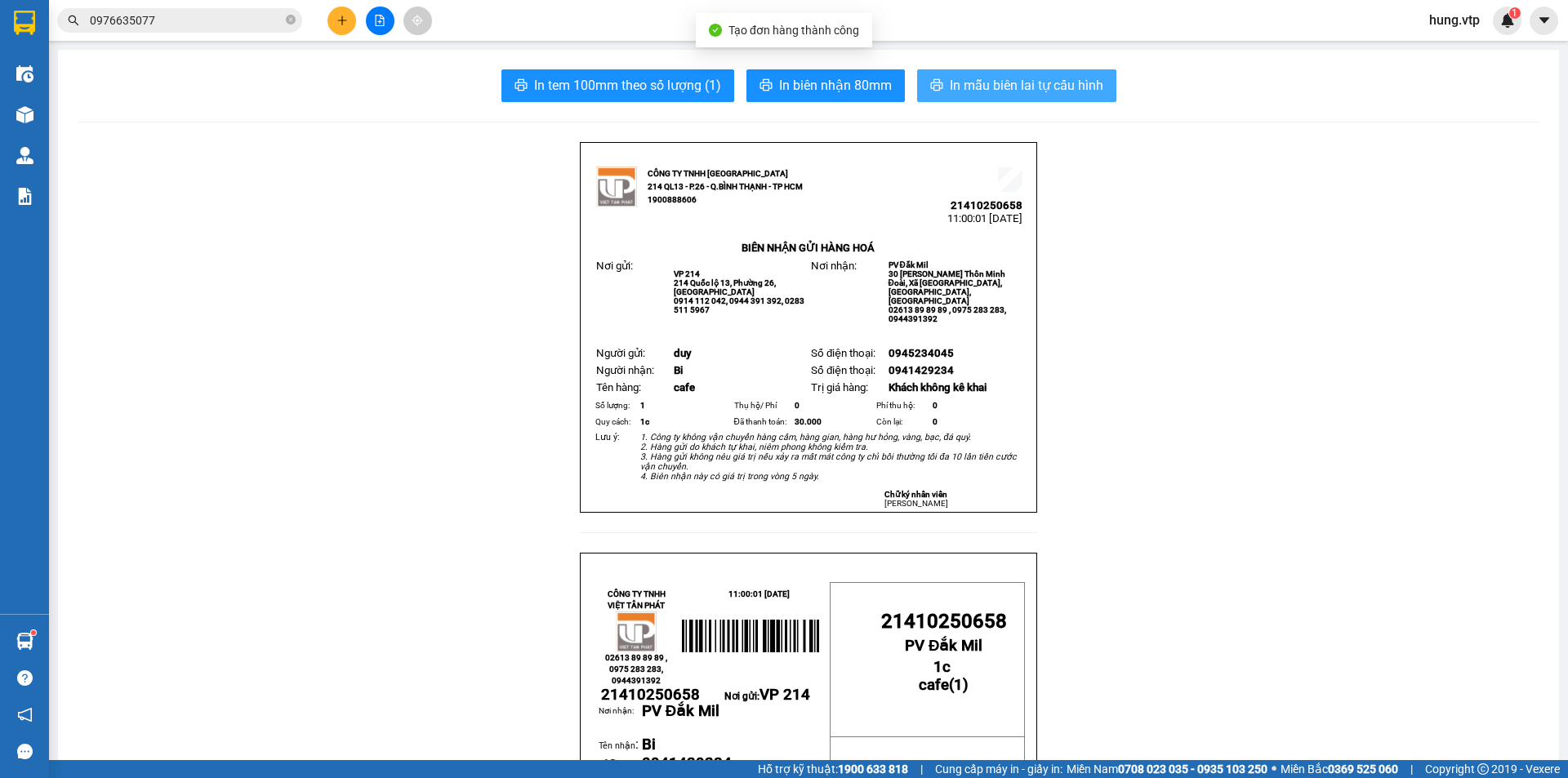
click at [999, 88] on span "In mẫu biên lai tự cấu hình" at bounding box center [1027, 85] width 154 height 20
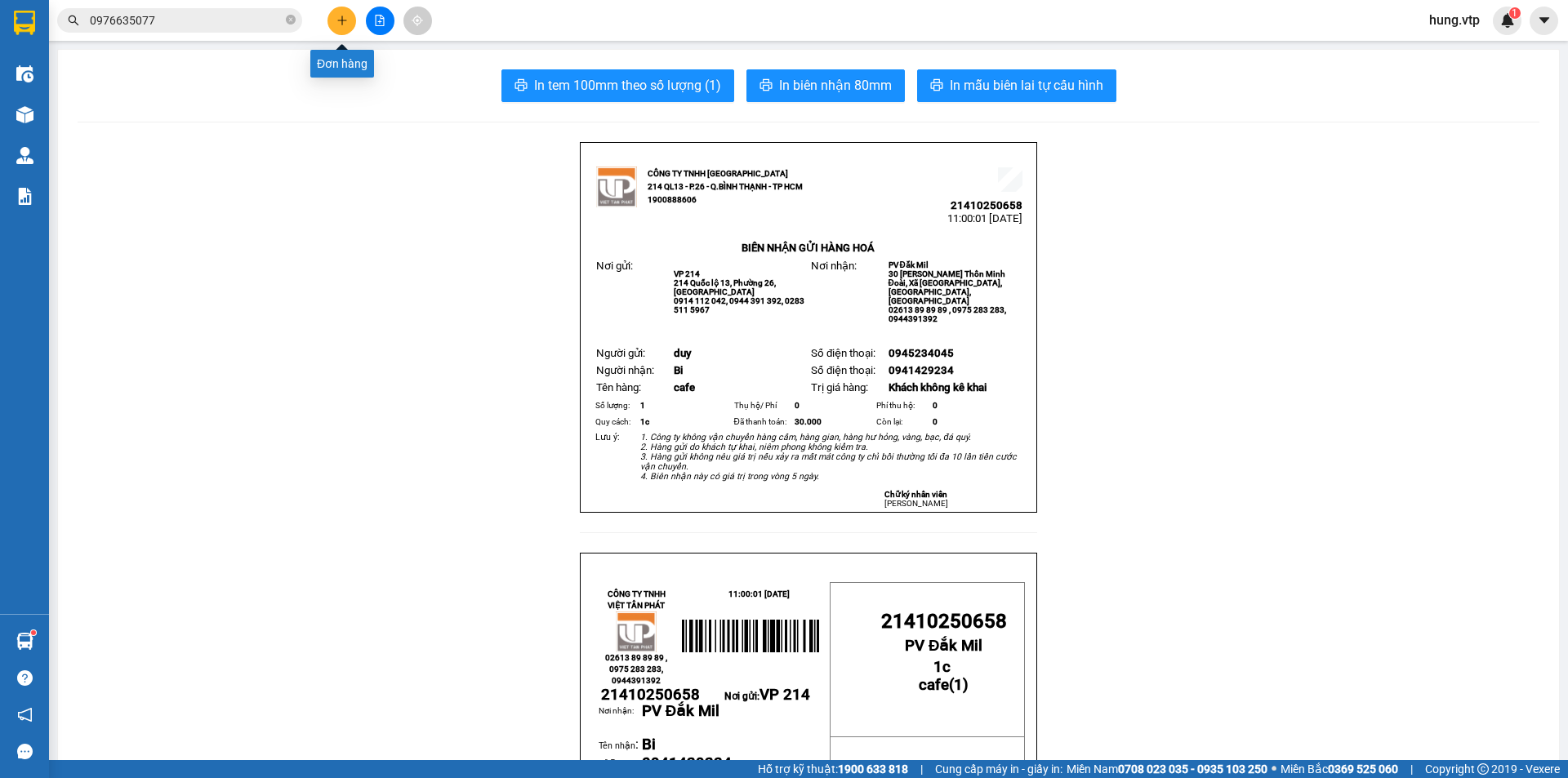
click at [347, 28] on button at bounding box center [341, 20] width 28 height 28
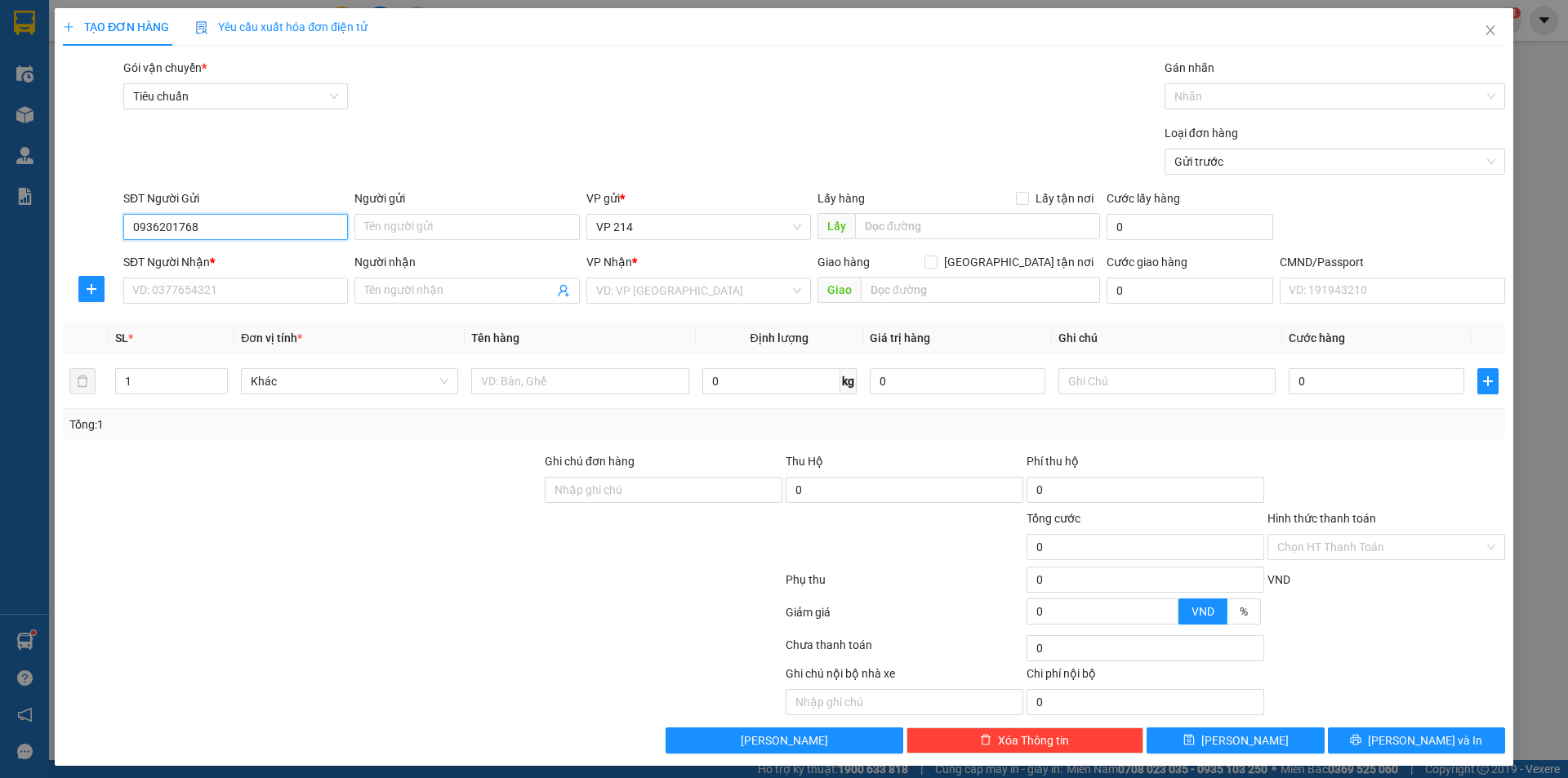
type input "0936201768"
type input "phi"
type input "02616285285"
type input "elise"
checkbox input "true"
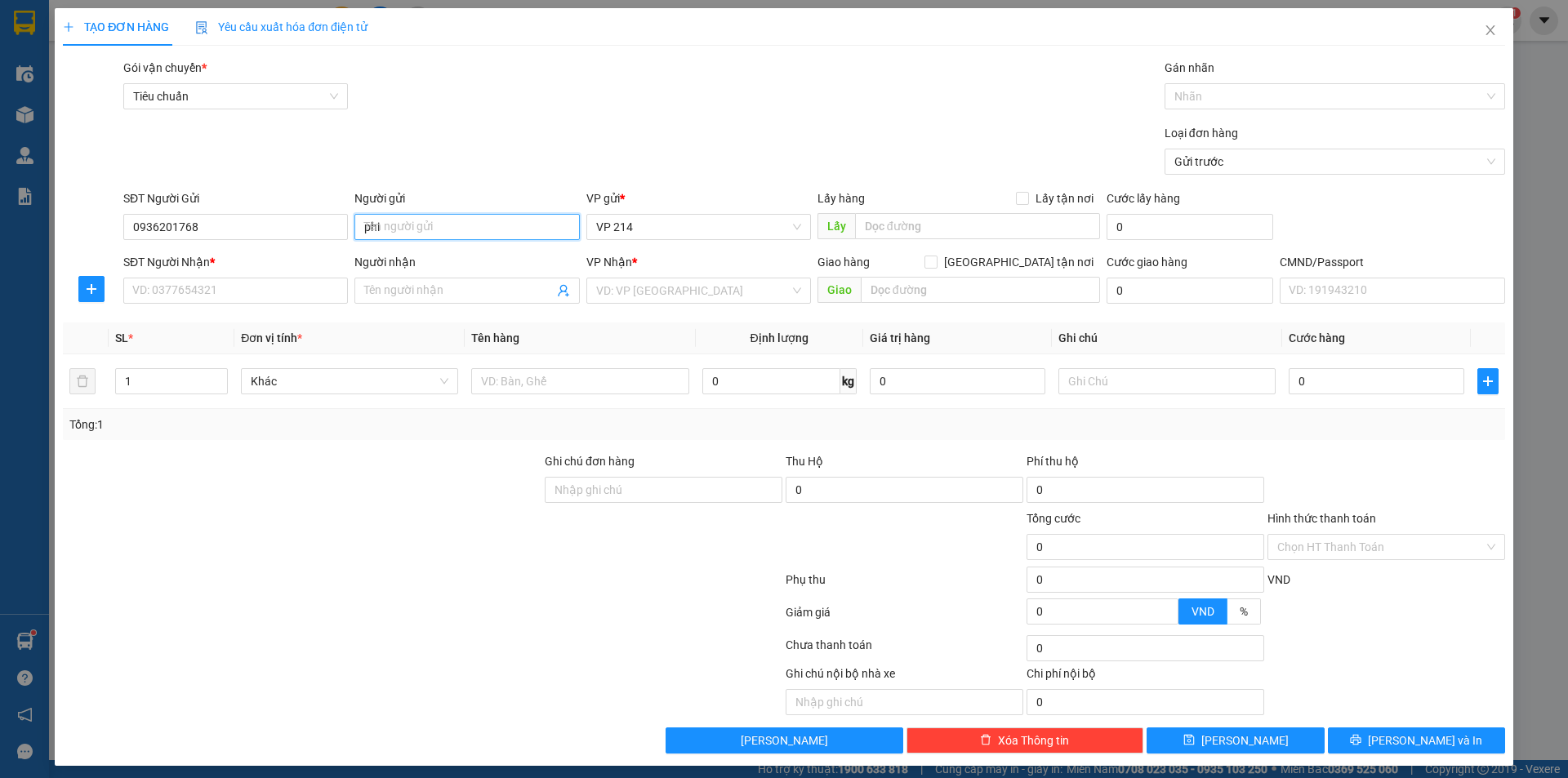
type input "352 [PERSON_NAME]"
type input "40.000"
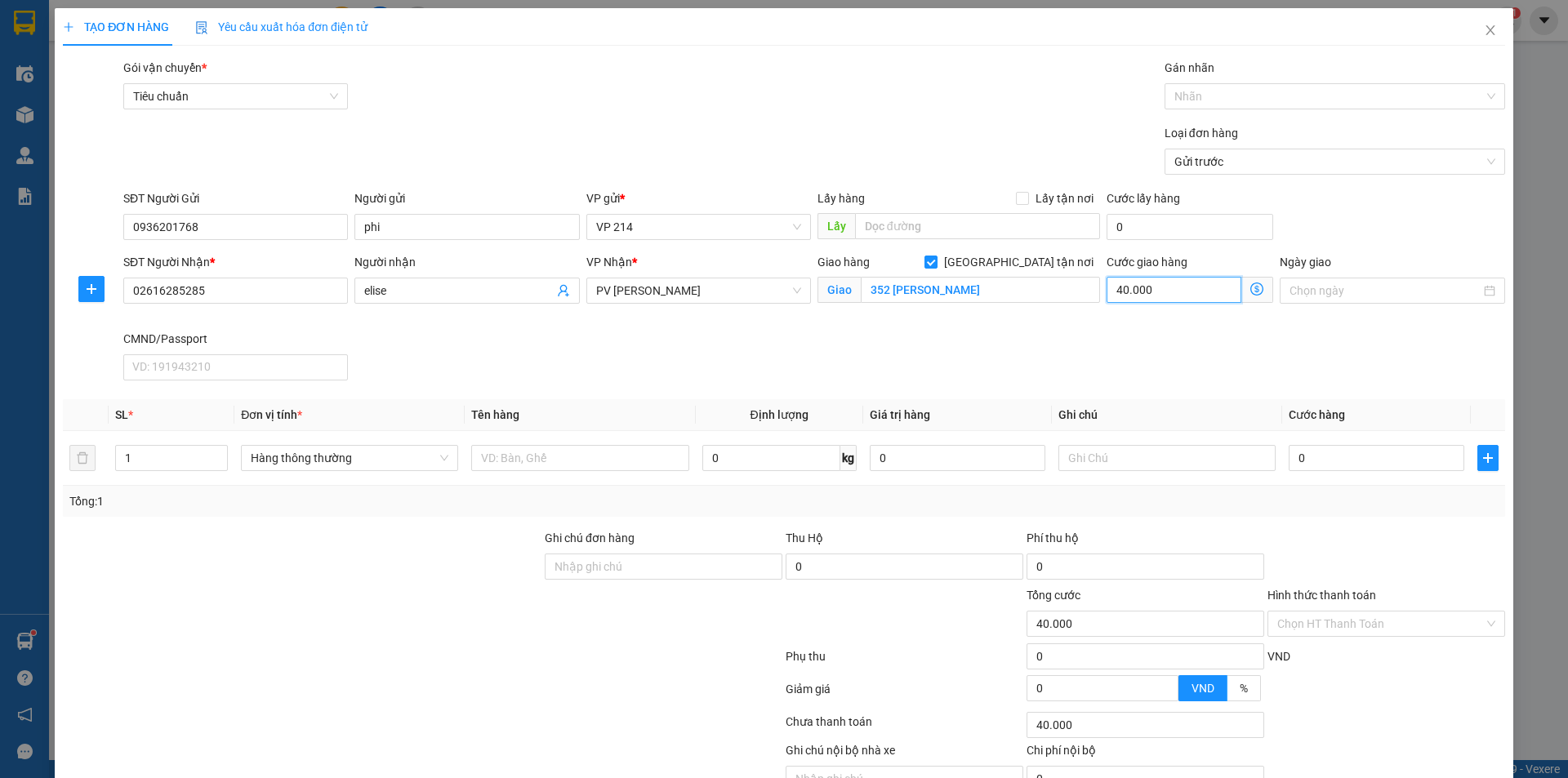
type input "0"
type input "40.000"
type input "0"
type input "40.000"
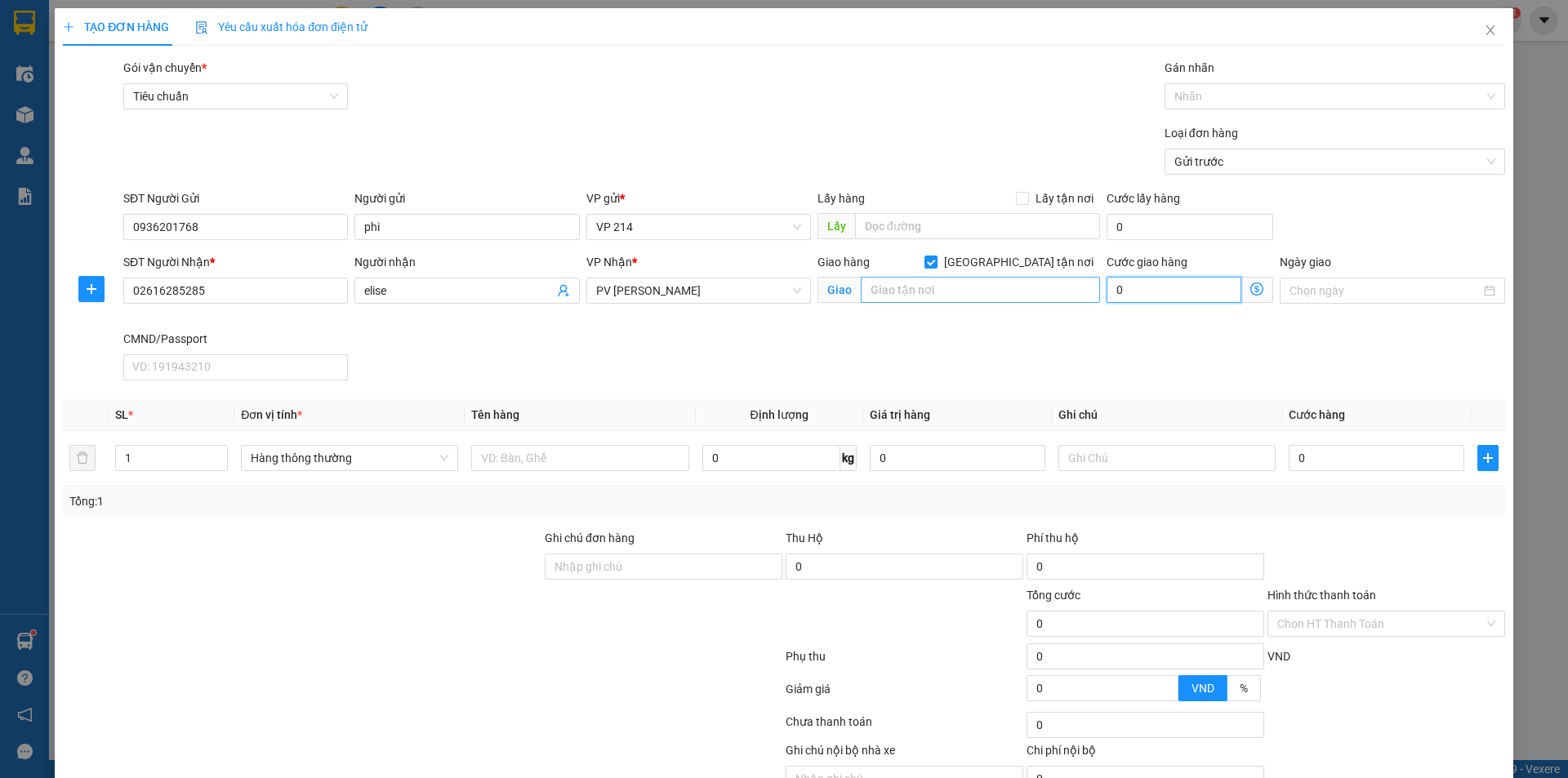
type input "40.000"
click at [952, 291] on input "text" at bounding box center [980, 290] width 240 height 27
type input "GTN"
click at [1211, 347] on div "SĐT Người Nhận * 02616285285 Người nhận elise VP Nhận * PV [PERSON_NAME] hàng G…" at bounding box center [815, 319] width 1388 height 133
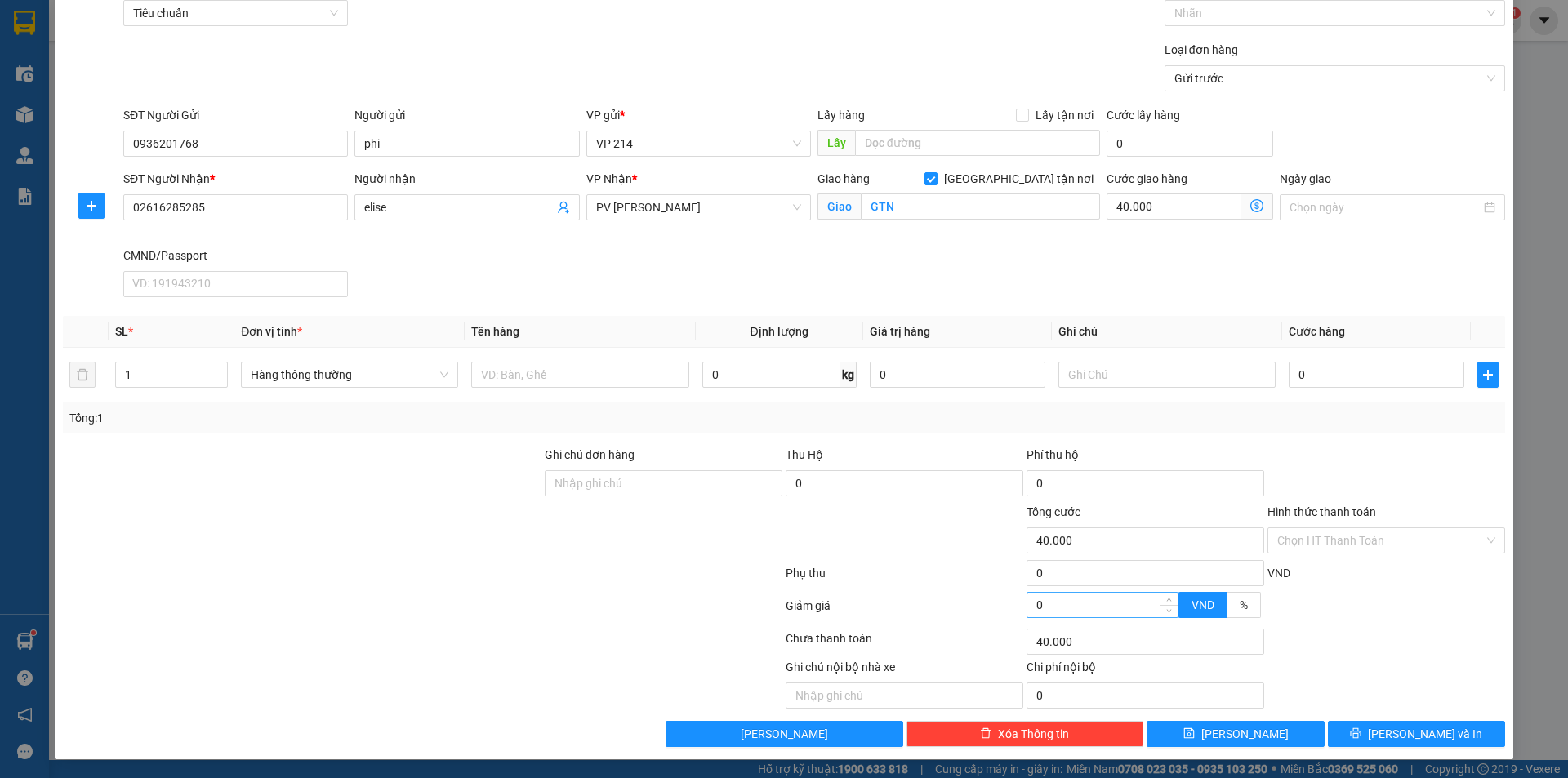
scroll to position [84, 0]
click at [1152, 202] on input "40.000" at bounding box center [1174, 206] width 134 height 27
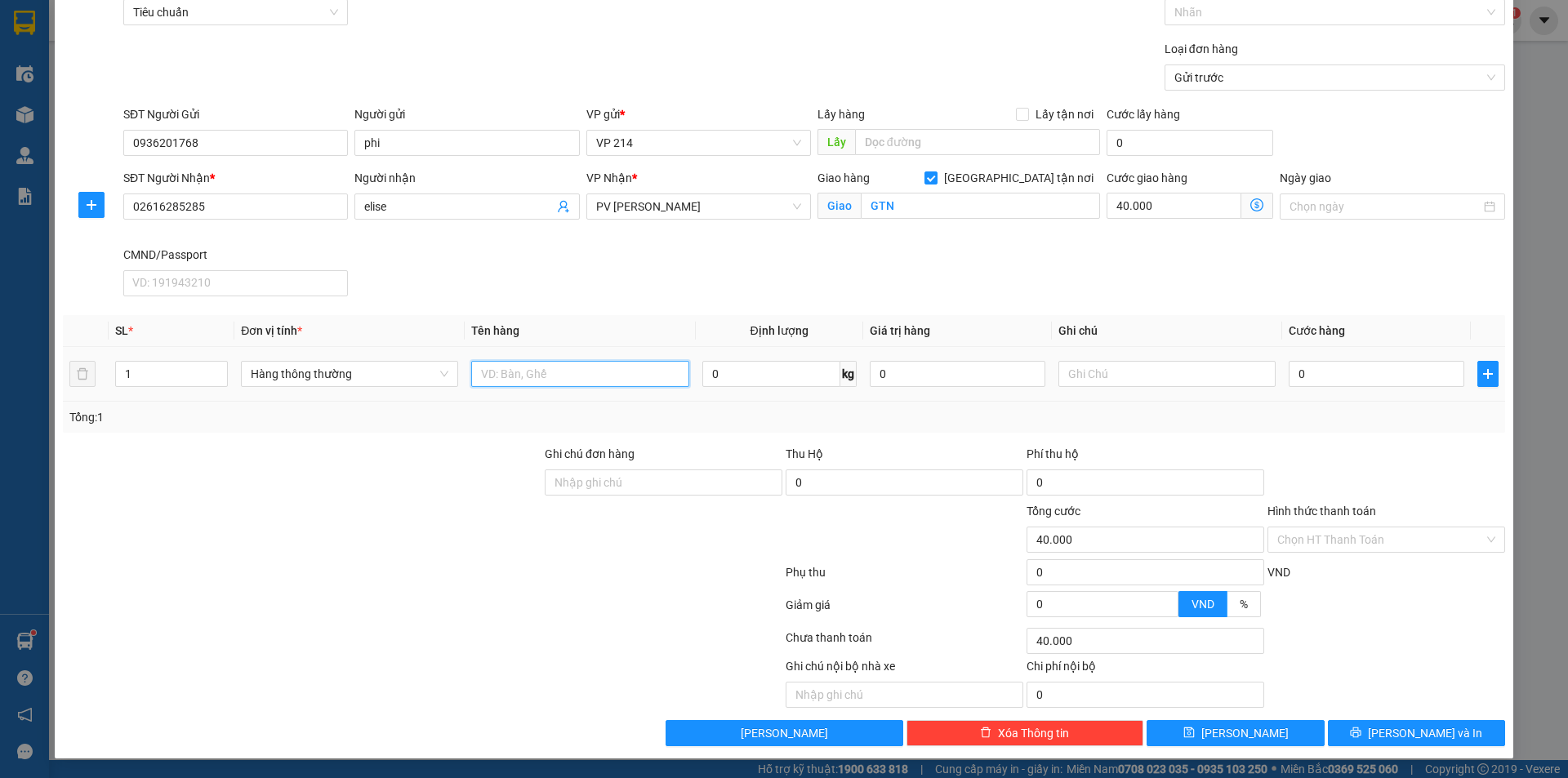
click at [572, 375] on input "text" at bounding box center [580, 374] width 218 height 27
type input "bp"
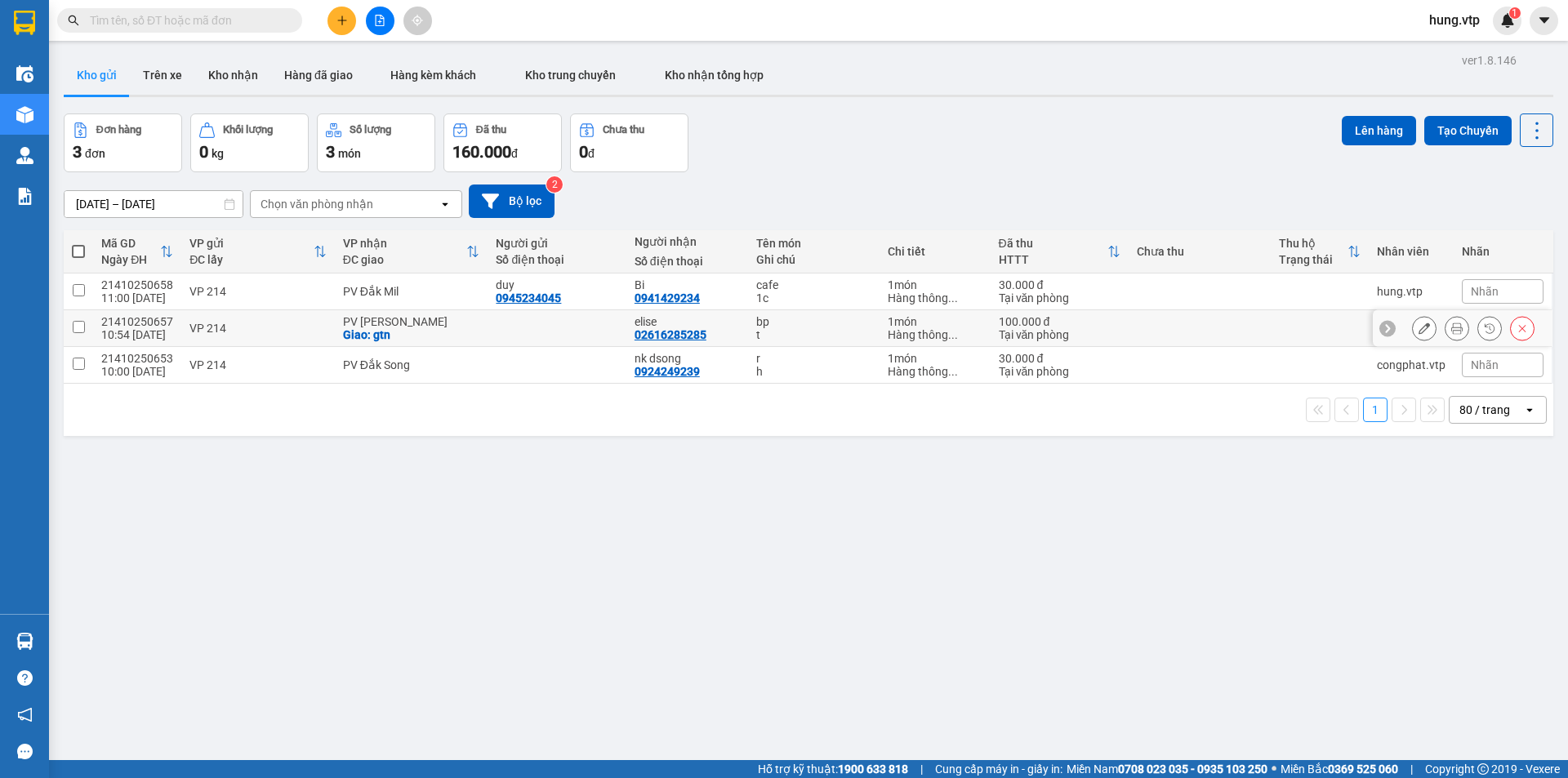
click at [502, 331] on div at bounding box center [556, 328] width 122 height 13
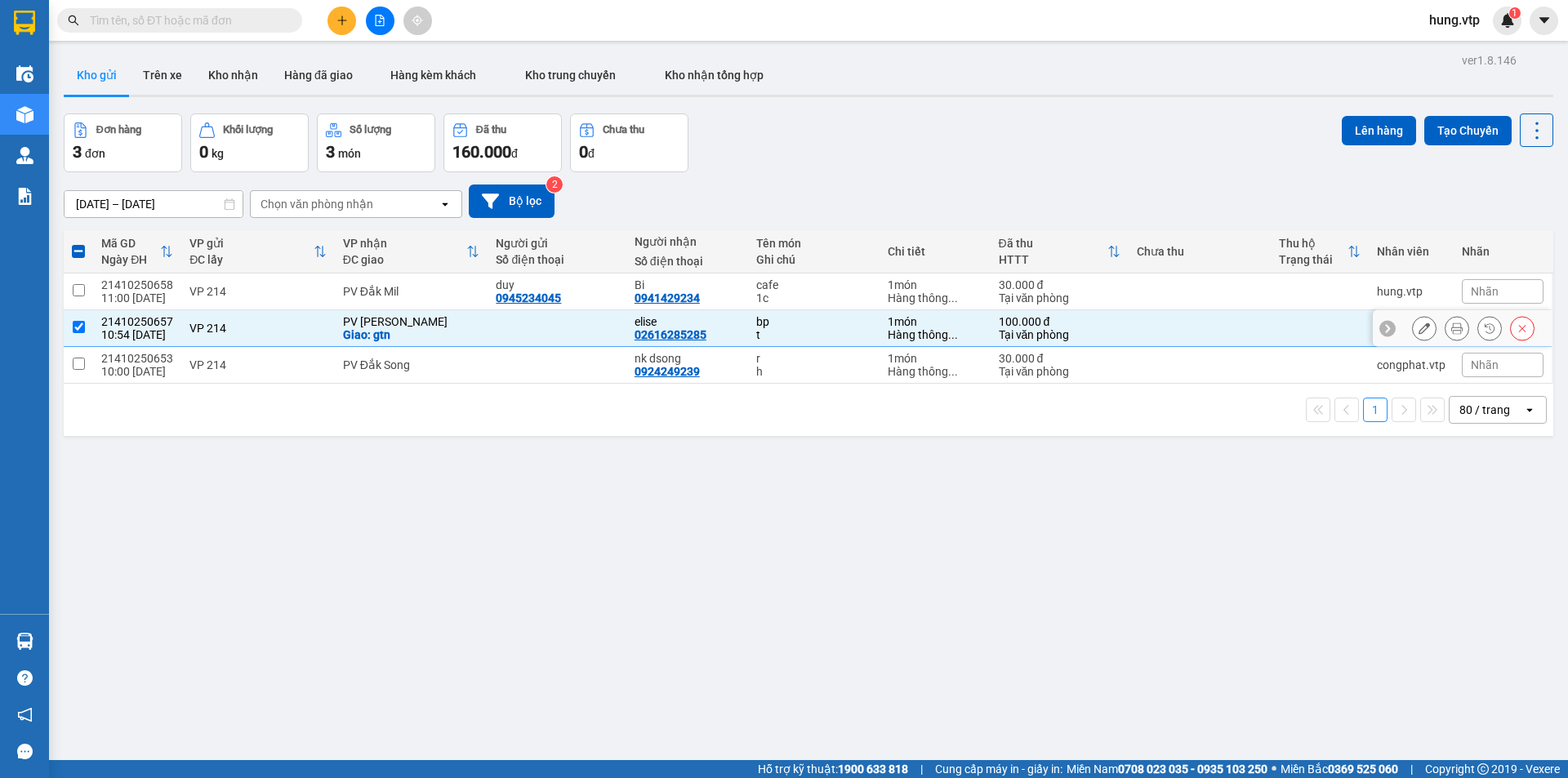
click at [502, 331] on div at bounding box center [556, 328] width 122 height 13
checkbox input "false"
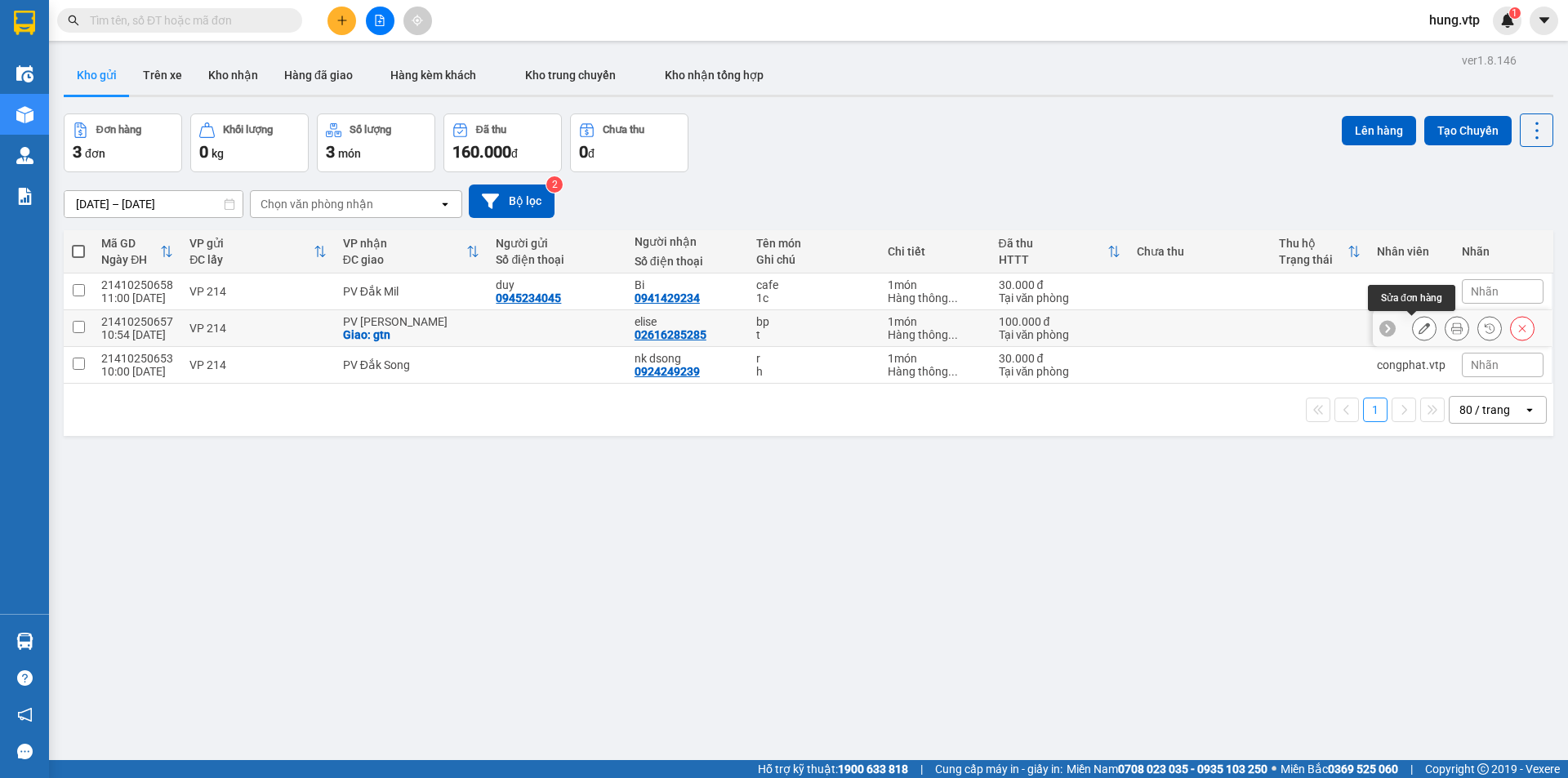
click at [1419, 326] on icon at bounding box center [1424, 328] width 11 height 11
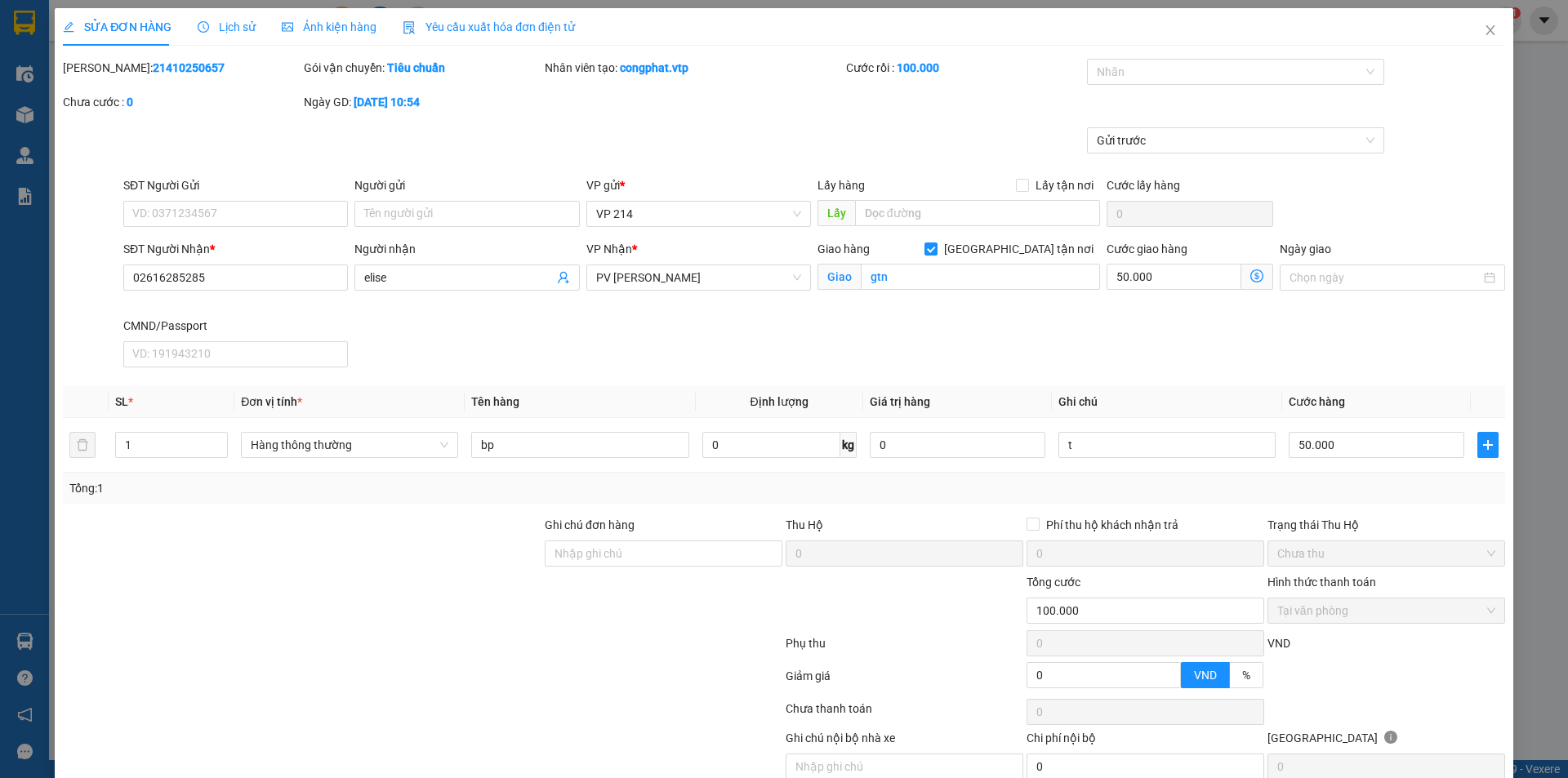
type input "02616285285"
type input "elise"
checkbox input "true"
type input "gtn"
type input "0"
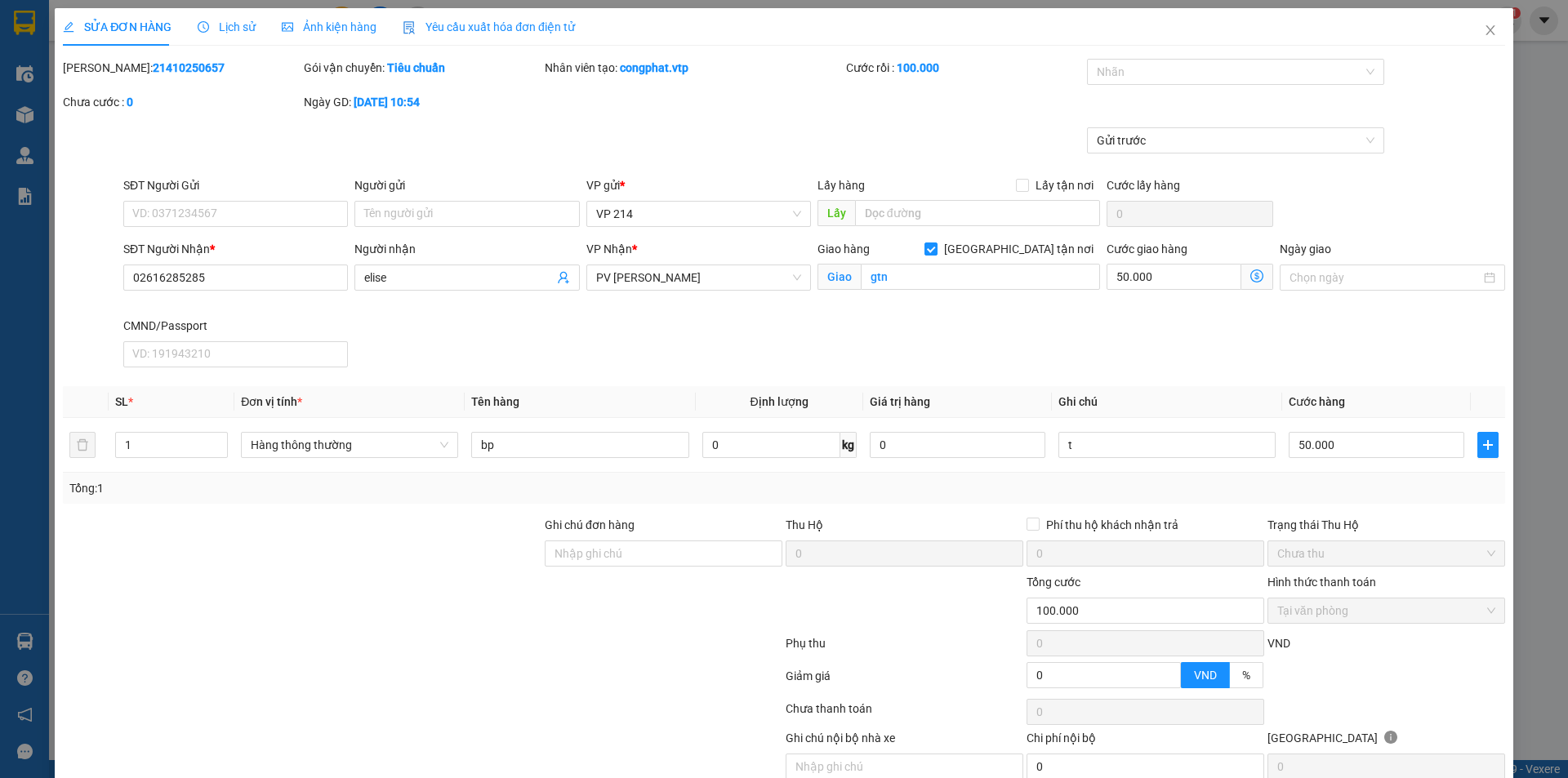
type input "100.000"
click at [1139, 363] on div "SĐT Người Nhận * 02616285285 Người nhận elise VP Nhận * PV Gia Nghĩa Giao hàng …" at bounding box center [815, 306] width 1388 height 133
click at [878, 144] on div "Gửi trước" at bounding box center [784, 151] width 1445 height 49
click at [1484, 33] on icon "close" at bounding box center [1490, 30] width 13 height 13
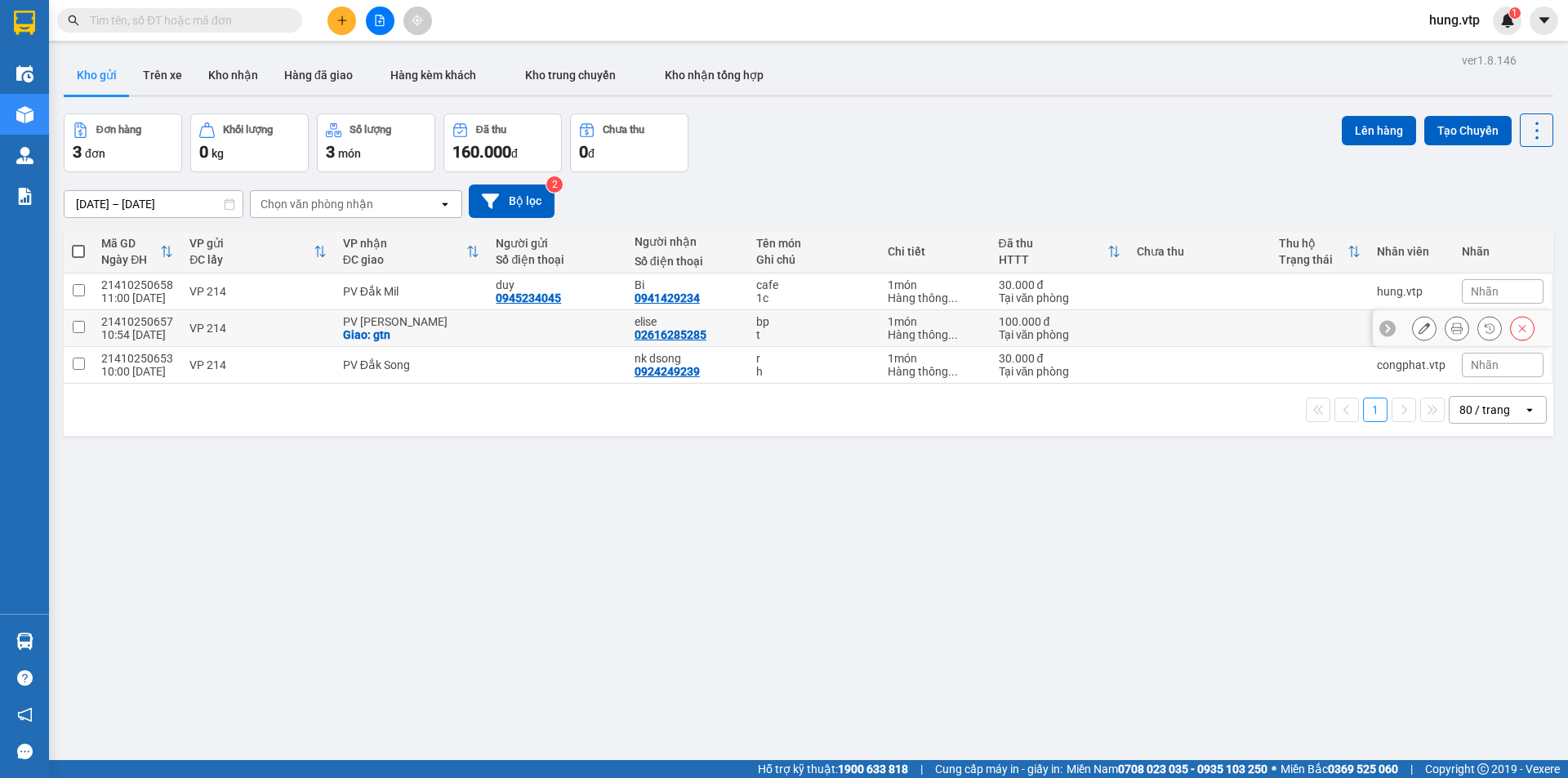
click at [1180, 325] on td at bounding box center [1199, 329] width 142 height 37
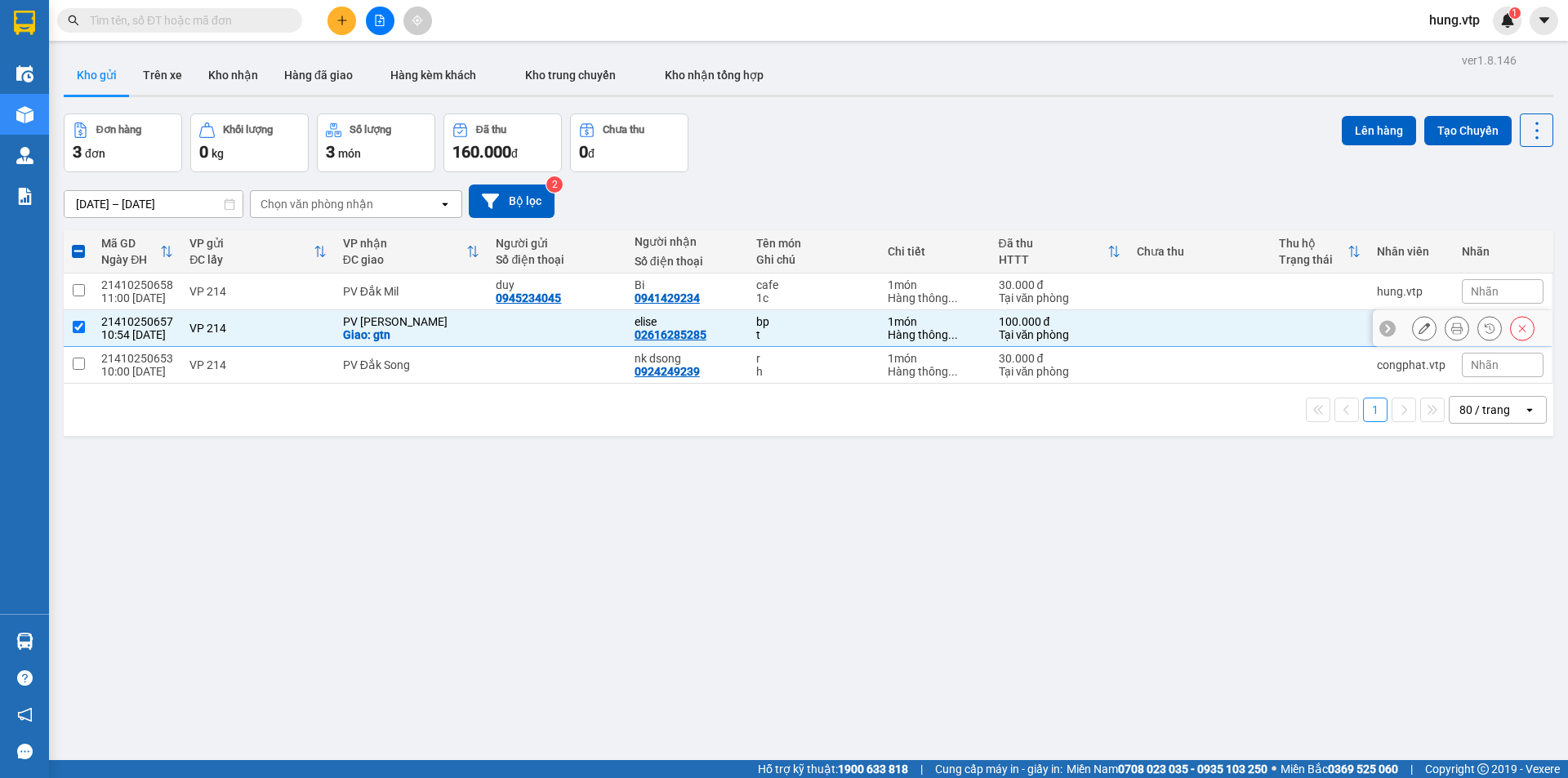
click at [453, 336] on div "Giao: gtn" at bounding box center [411, 334] width 137 height 13
checkbox input "false"
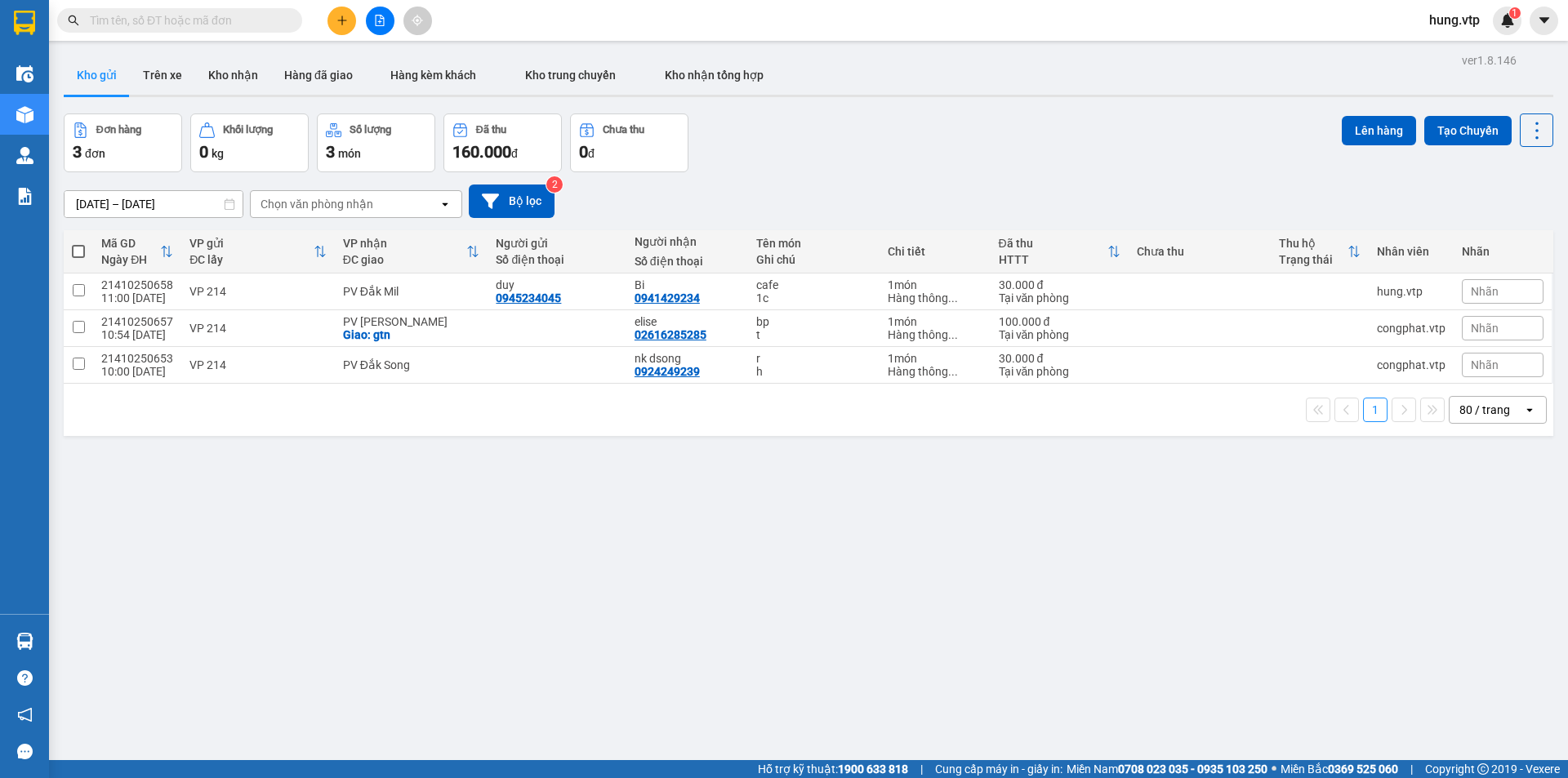
click at [792, 189] on div "11/10/2025 – 13/10/2025 Press the down arrow key to interact with the calendar …" at bounding box center [808, 202] width 1489 height 34
click at [1419, 327] on icon at bounding box center [1424, 328] width 11 height 11
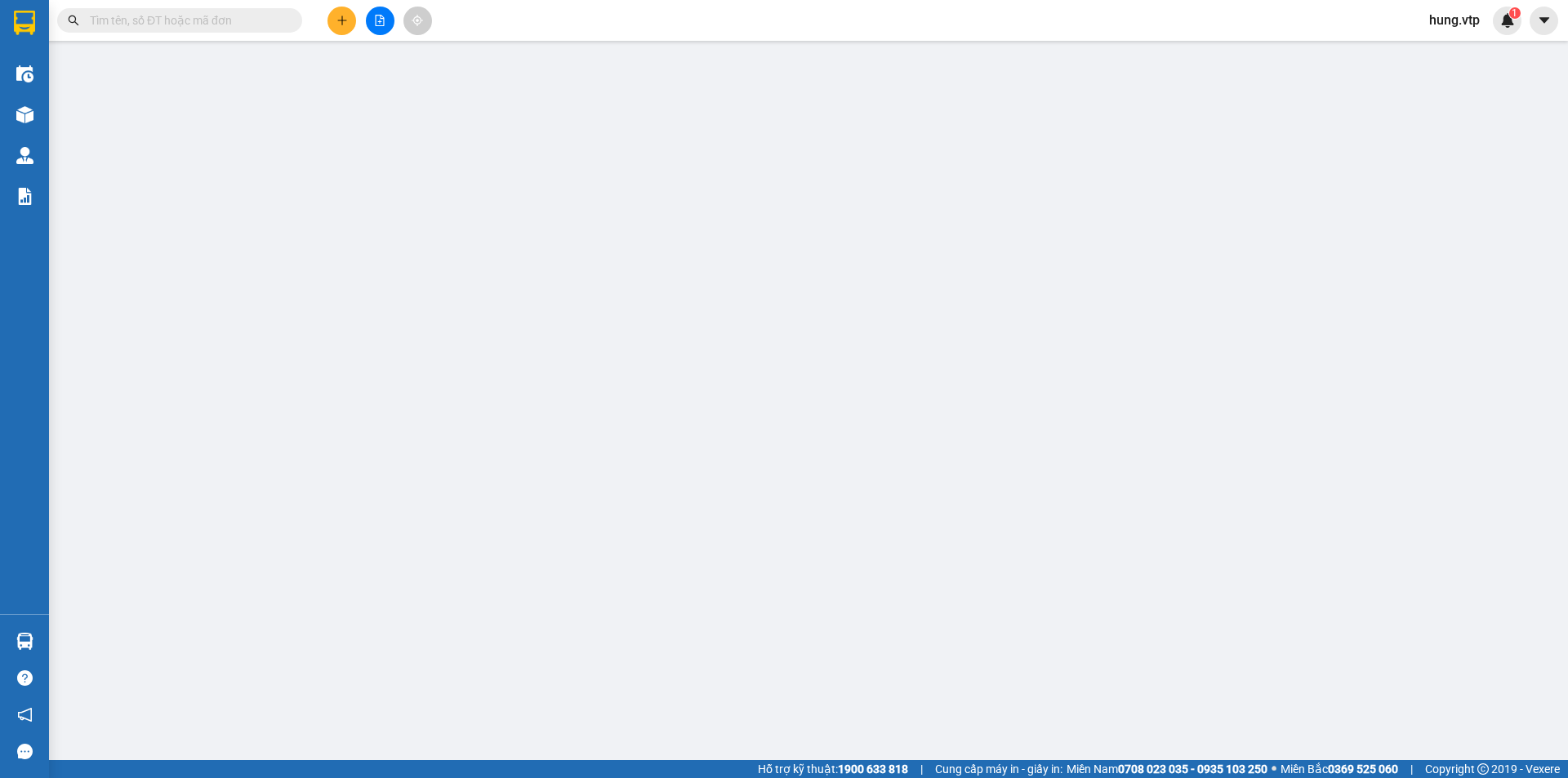
type input "02616285285"
type input "elise"
checkbox input "true"
type input "gtn"
type input "0"
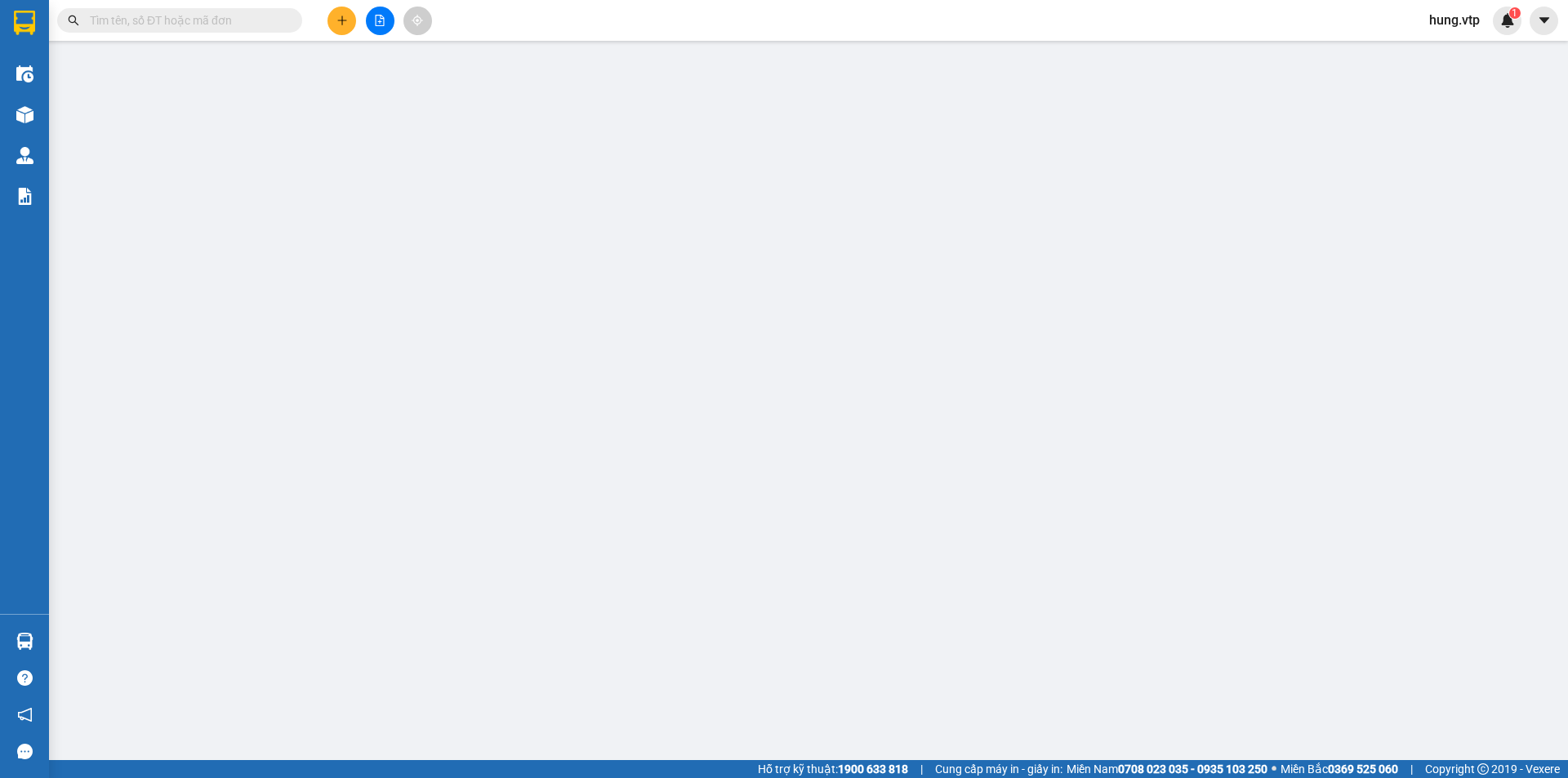
type input "100.000"
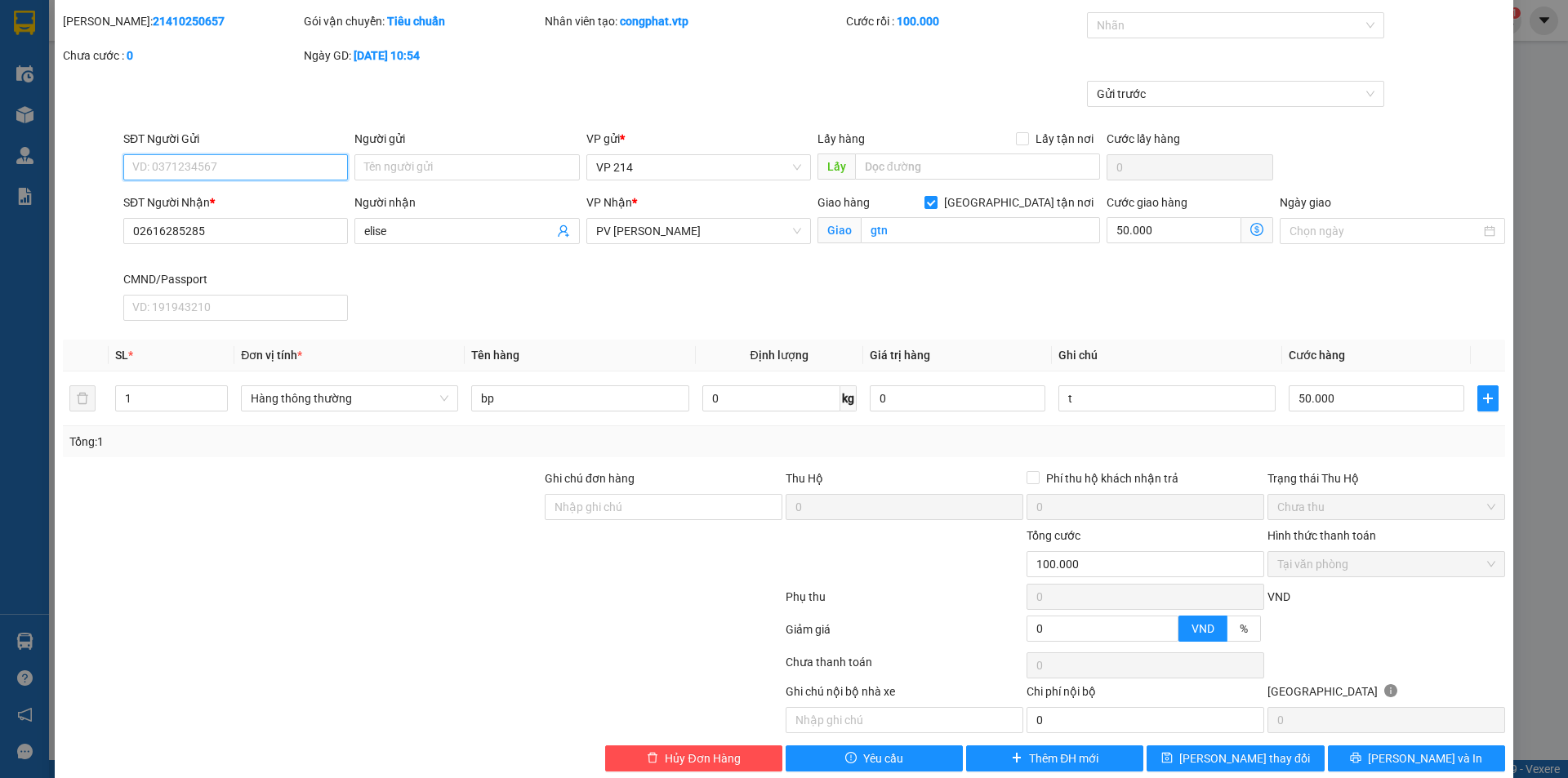
scroll to position [72, 0]
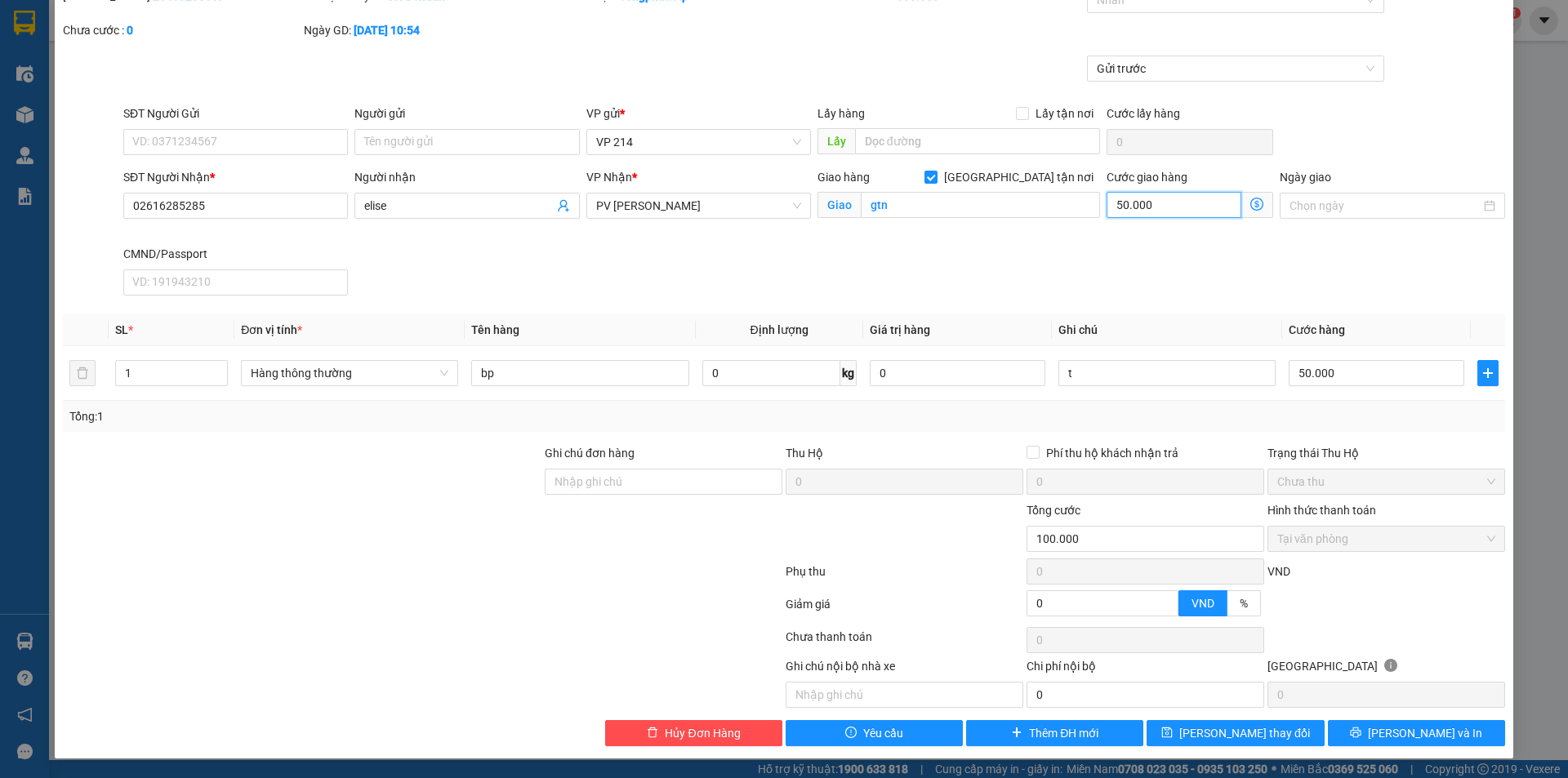
type input "0"
type input "50.000"
type input "-50.000"
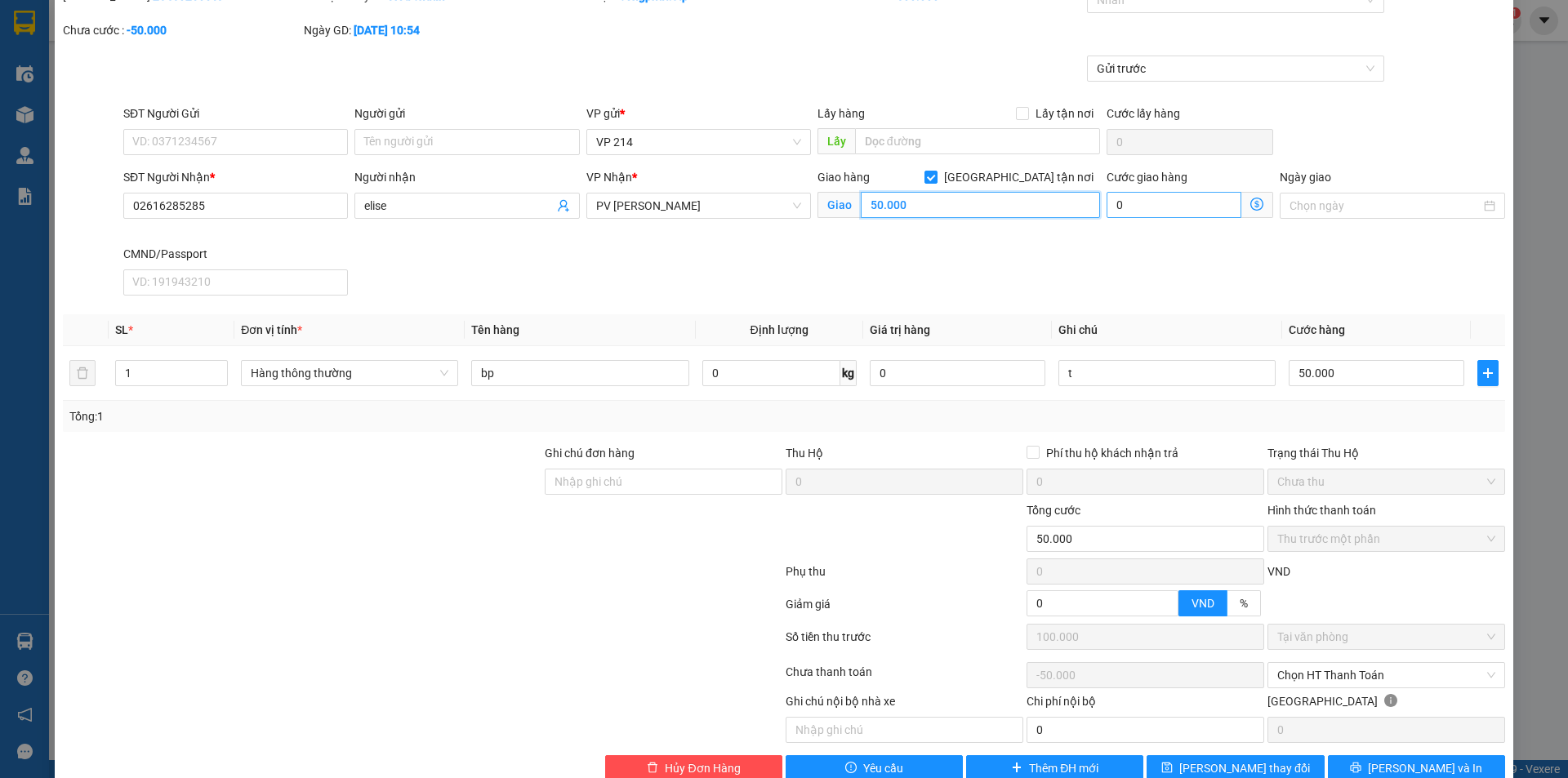
type input "3"
type input "GTN"
type input "50.003"
type input "-49.997"
type input "3"
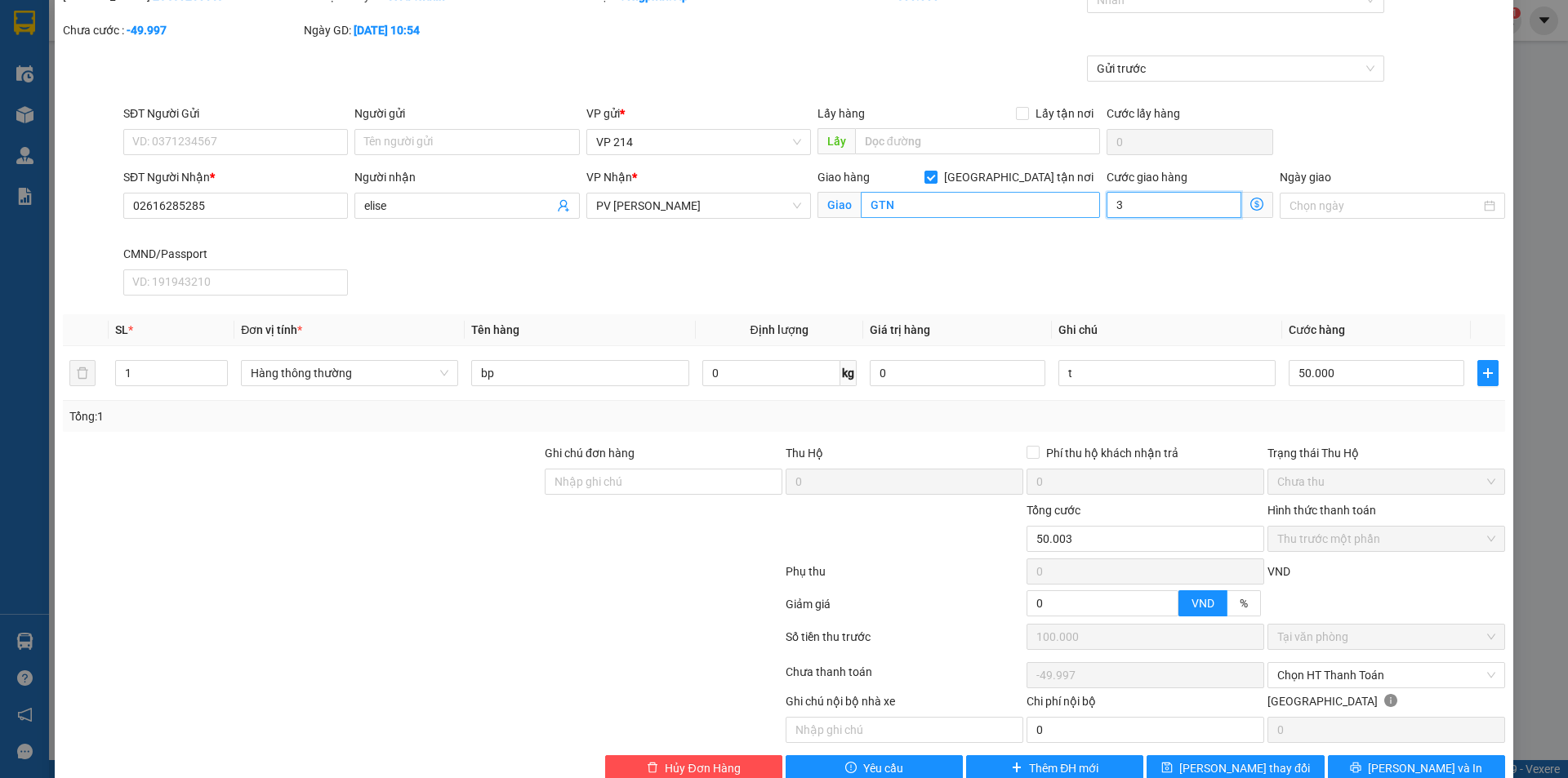
type input "50.030"
type input "-49.970"
type input "300"
type input "50.300"
type input "-49.700"
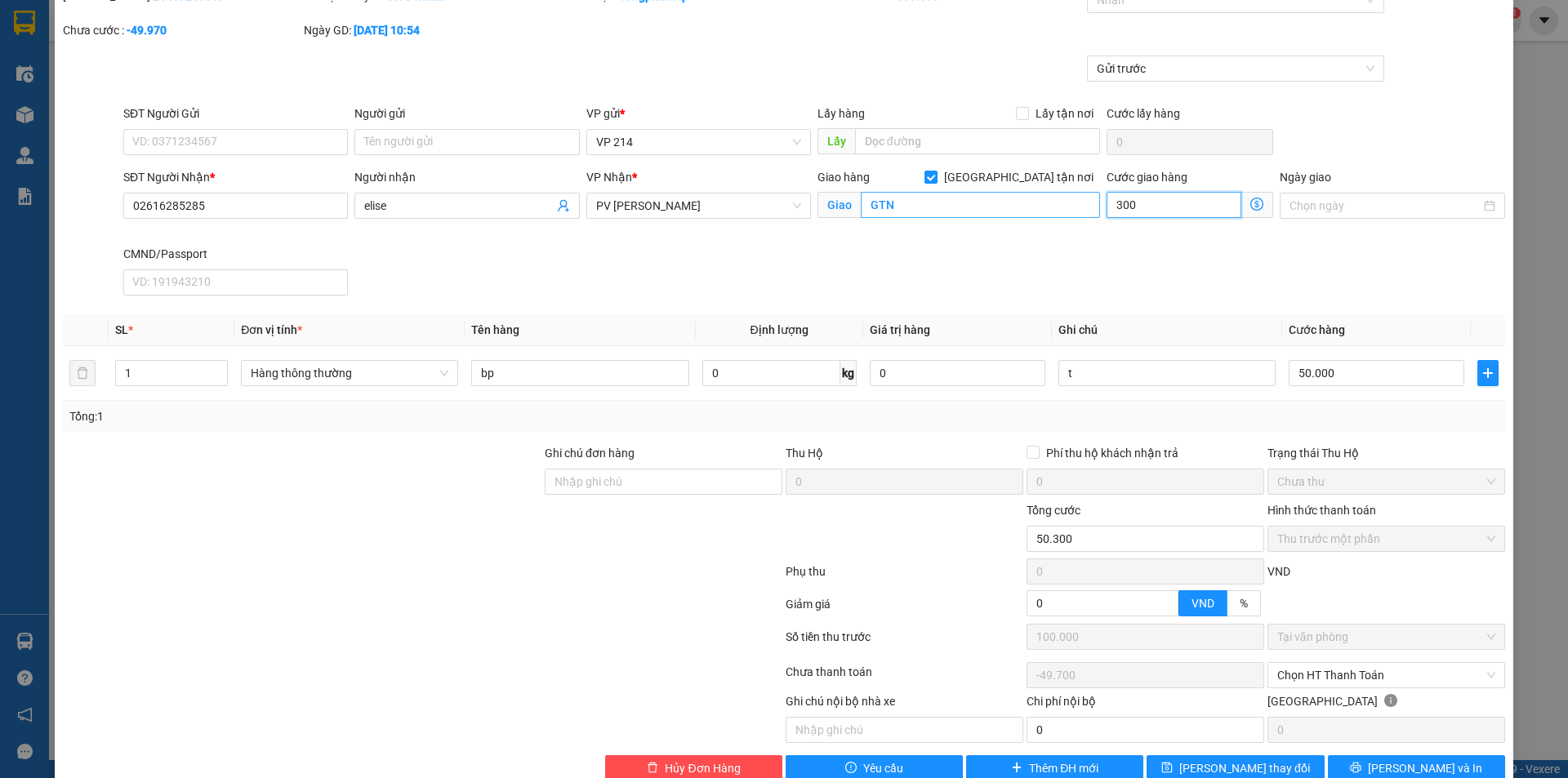
type input "53.000"
type input "-47.000"
type input "3.000"
type input "80.000"
type input "-20.000"
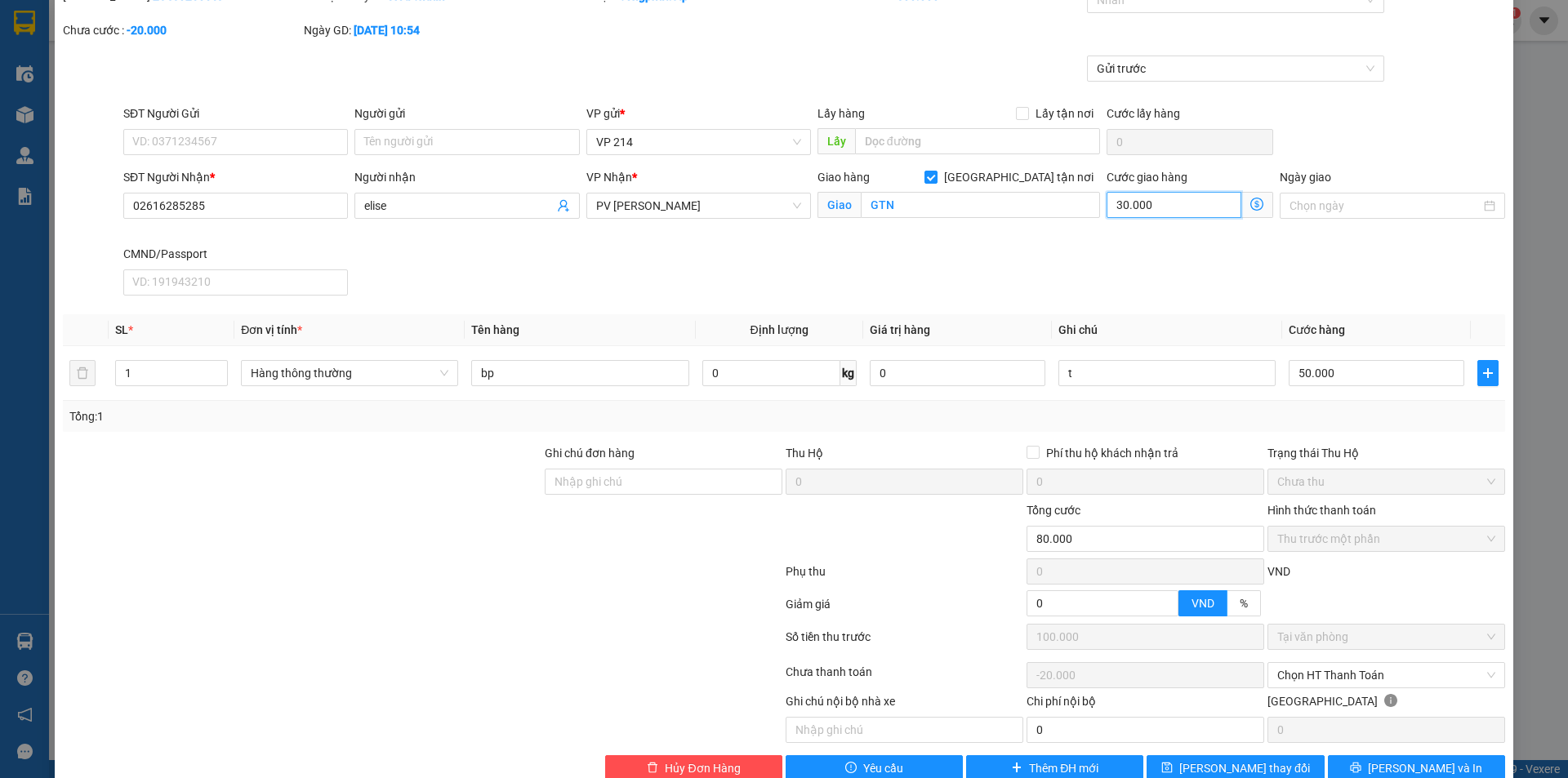
type input "30.000"
click at [1311, 304] on div "Total Paid Fee 100.000 Total UnPaid Fee -20000 Cash Collection Total Fee Mã ĐH:…" at bounding box center [784, 384] width 1442 height 794
click at [1339, 538] on span "Thu trước một phần" at bounding box center [1386, 539] width 218 height 25
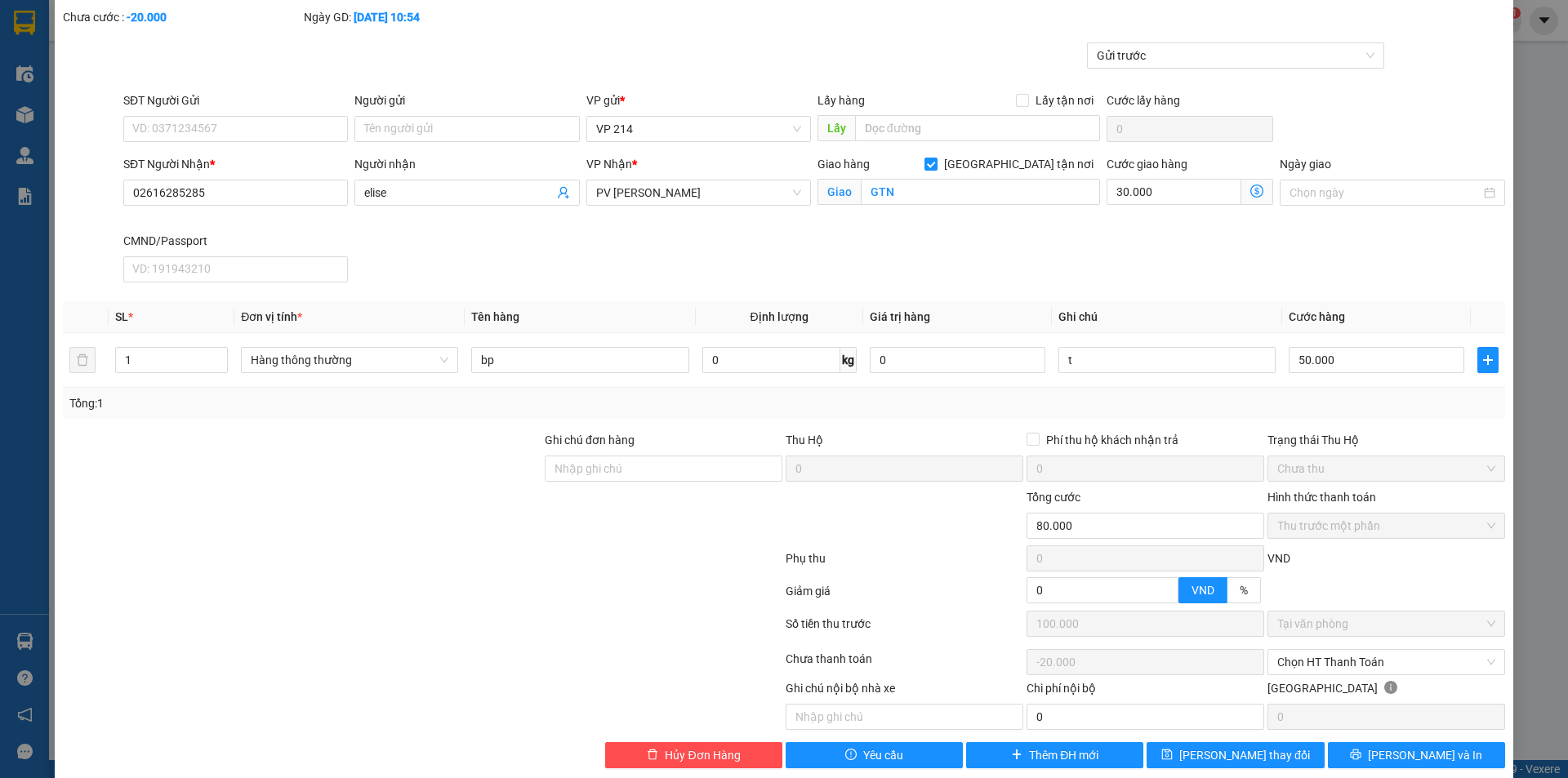
scroll to position [107, 0]
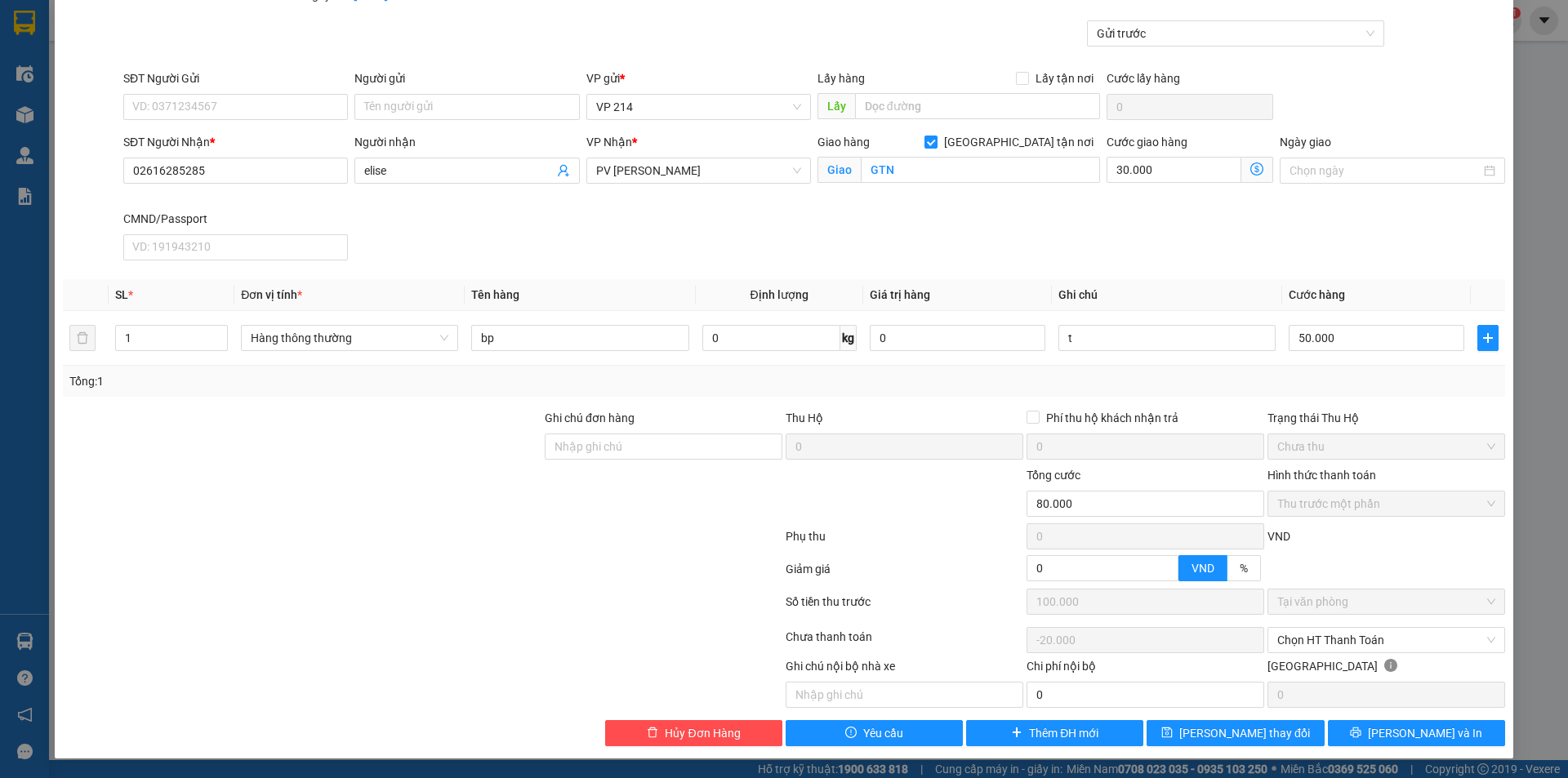
click at [1127, 240] on div "SĐT Người Nhận * 02616285285 Người nhận elise VP Nhận * PV Gia Nghĩa Giao hàng …" at bounding box center [815, 200] width 1388 height 133
click at [1403, 637] on span "Chọn HT Thanh Toán" at bounding box center [1386, 640] width 218 height 25
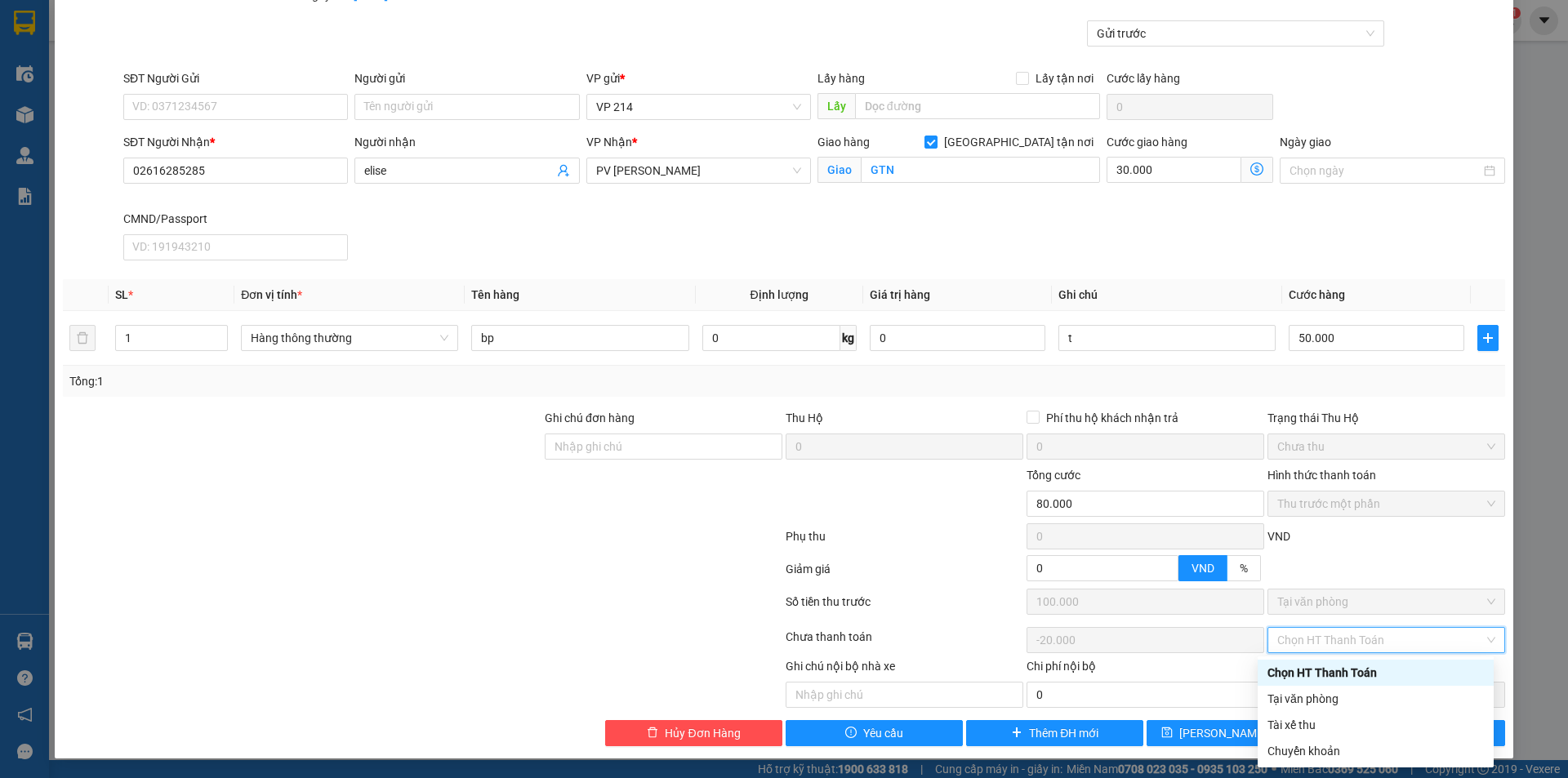
click at [552, 529] on div at bounding box center [422, 539] width 723 height 33
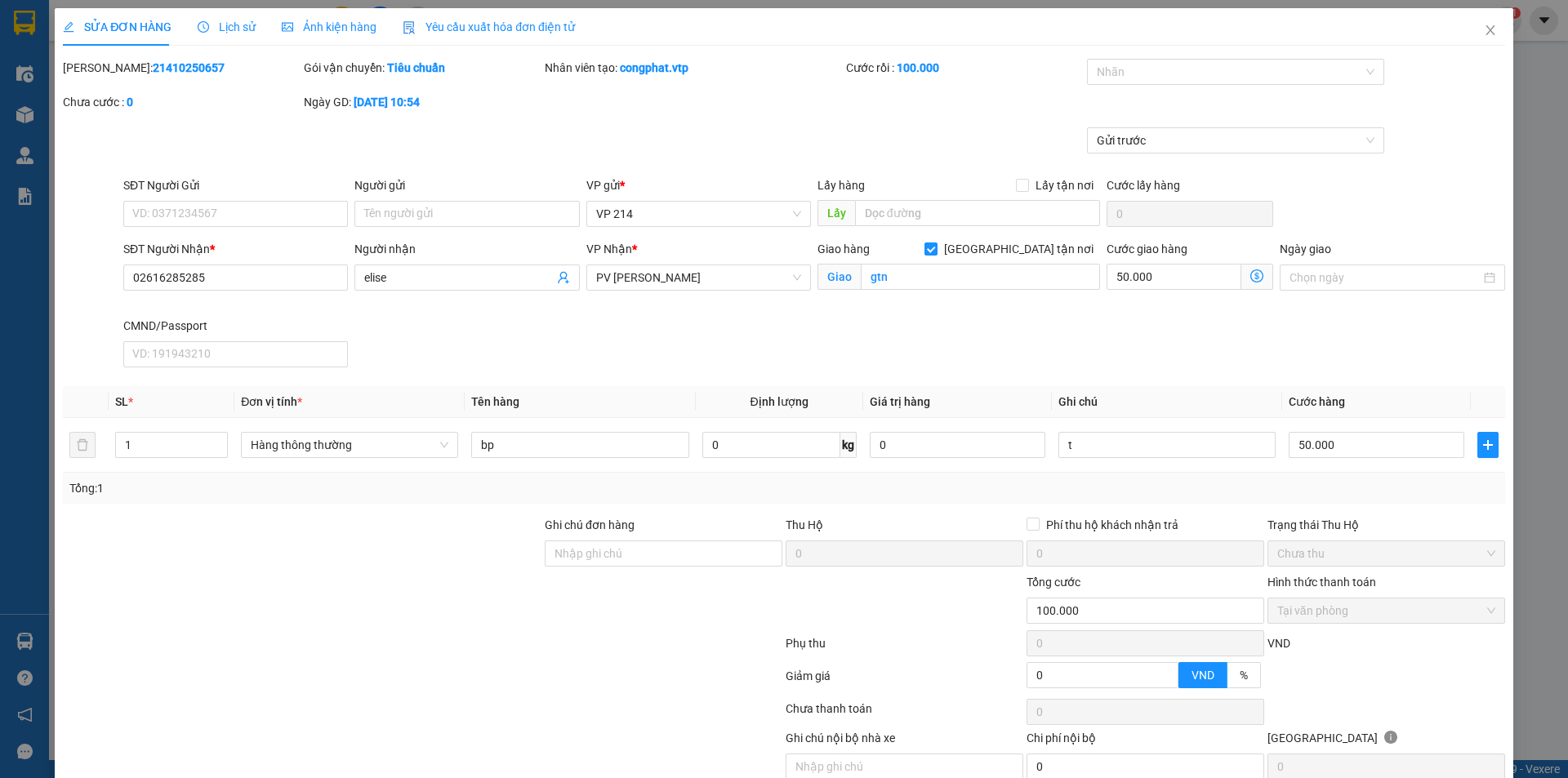
type input "02616285285"
type input "elise"
checkbox input "true"
type input "gtn"
type input "0"
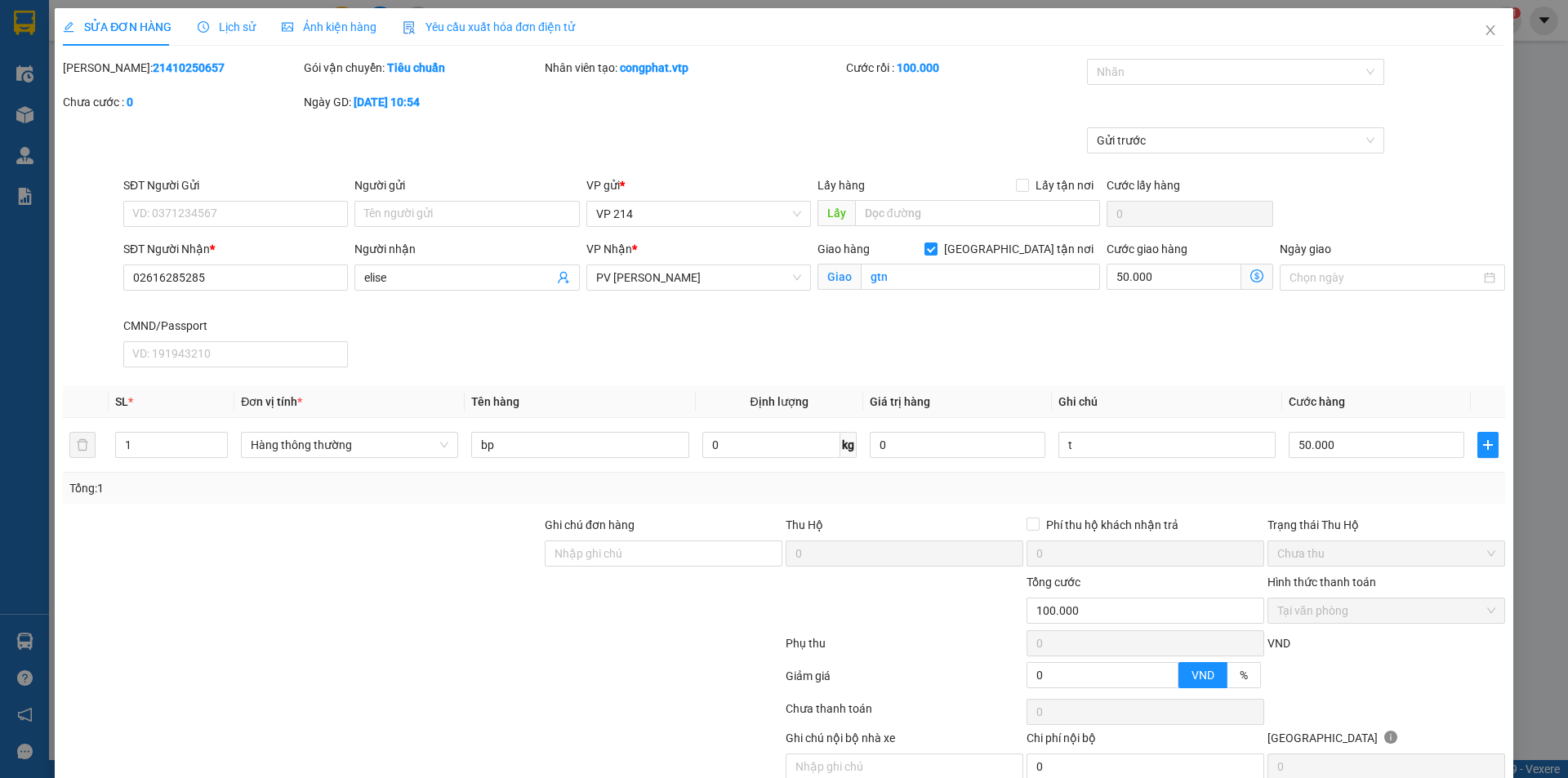
type input "100.000"
click at [1362, 609] on span "Tại văn phòng" at bounding box center [1386, 611] width 218 height 25
click at [146, 26] on span "SỬA ĐƠN HÀNG" at bounding box center [117, 27] width 109 height 13
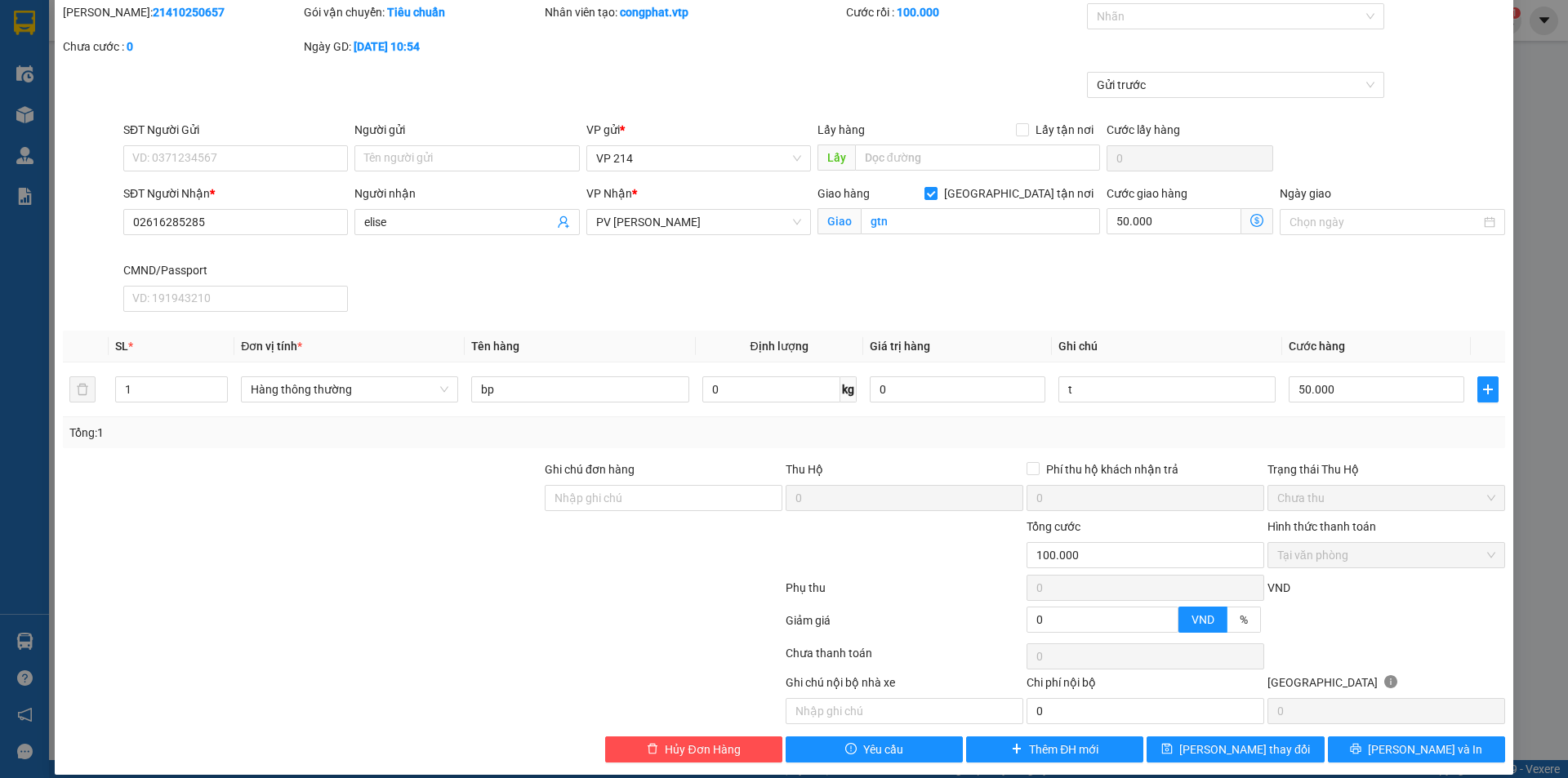
scroll to position [72, 0]
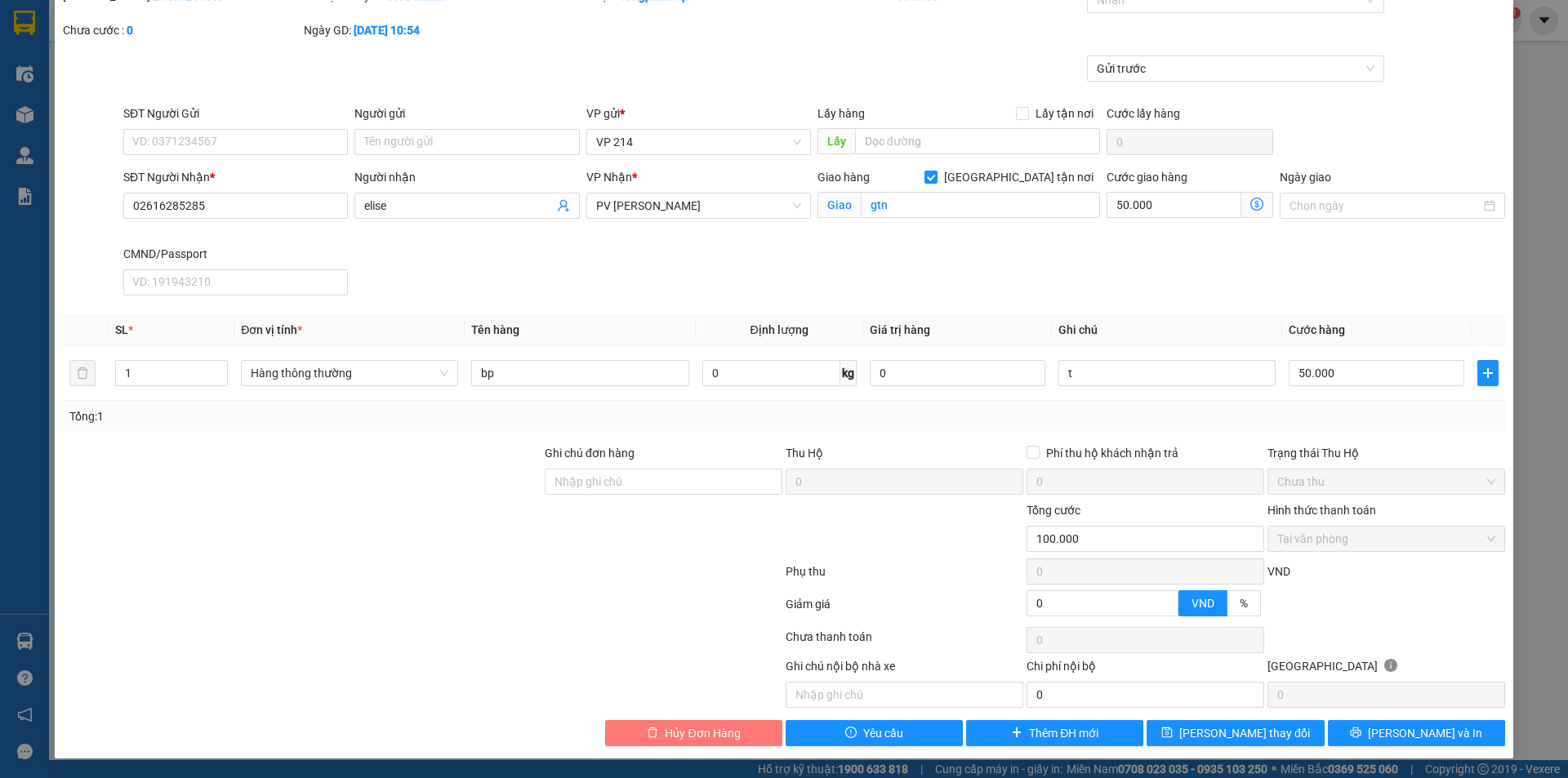
click at [717, 736] on span "Hủy Đơn Hàng" at bounding box center [702, 733] width 75 height 18
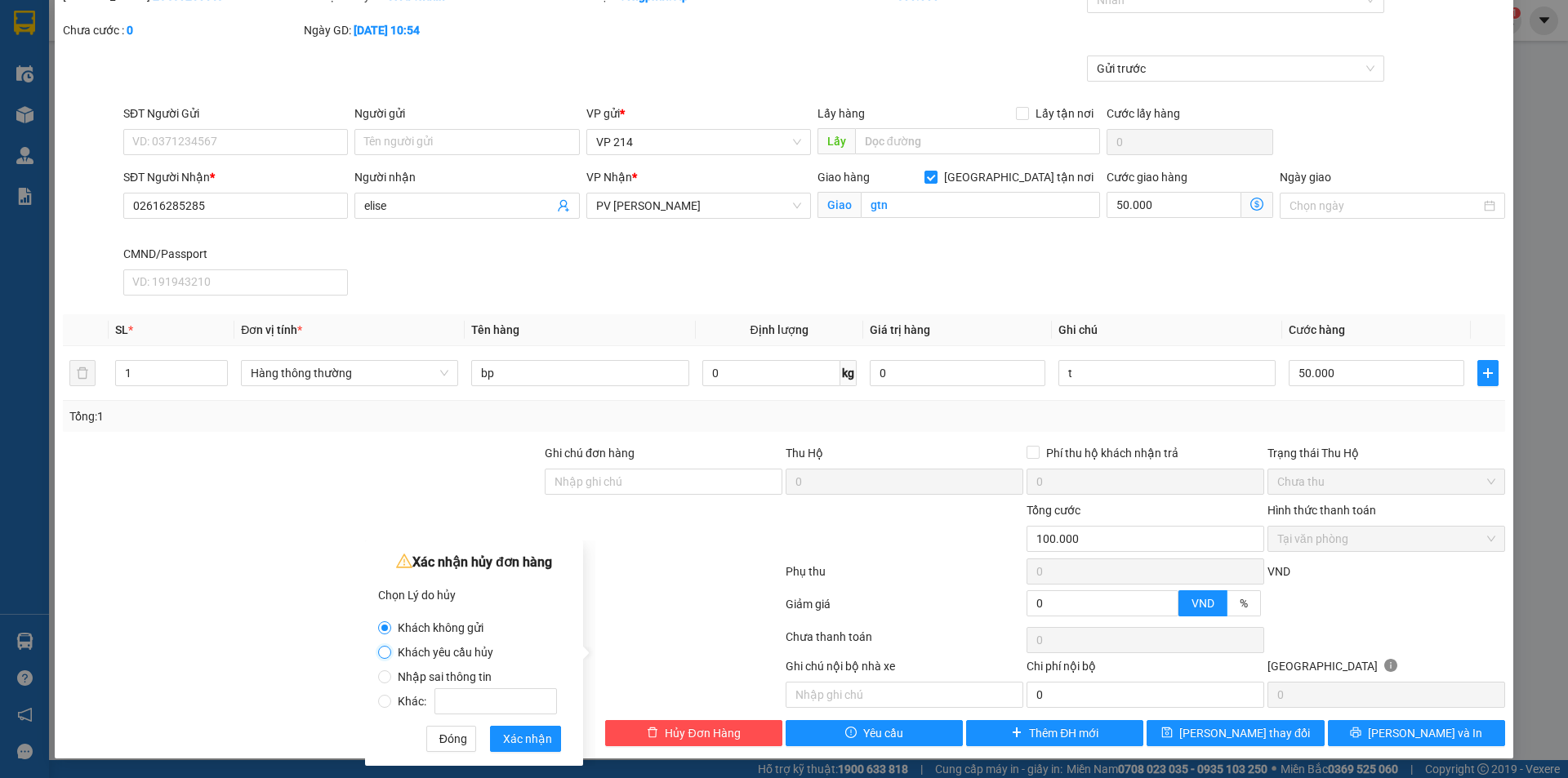
click at [388, 655] on input "Khách yêu cầu hủy" at bounding box center [385, 652] width 13 height 13
radio input "true"
radio input "false"
click at [386, 699] on input "Khác:" at bounding box center [385, 701] width 13 height 13
radio input "true"
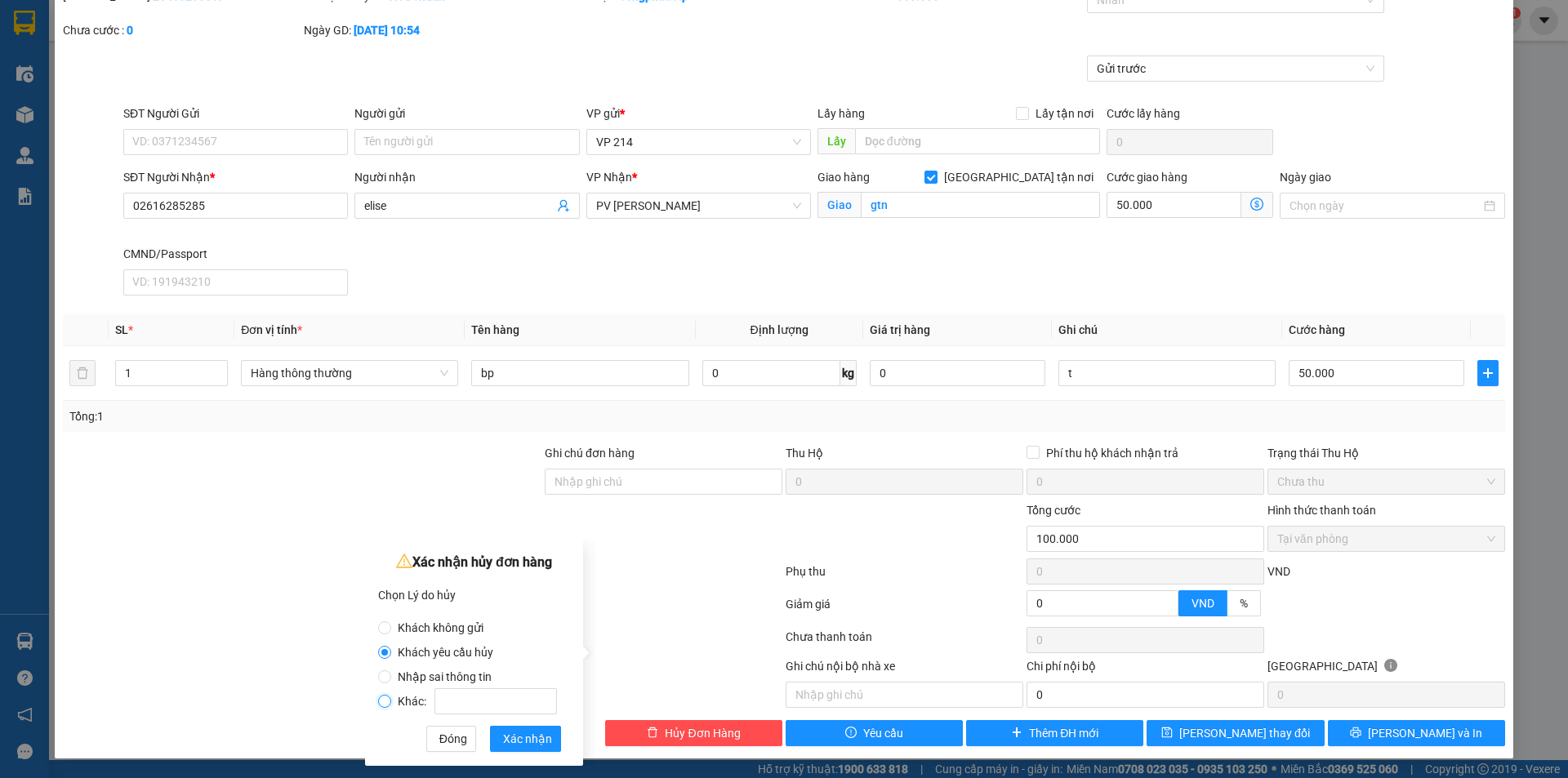
radio input "false"
click at [487, 706] on input "Khác:" at bounding box center [495, 701] width 123 height 27
type input "d"
type input "đánh"
click at [383, 703] on input "Khác: đánh" at bounding box center [385, 701] width 13 height 13
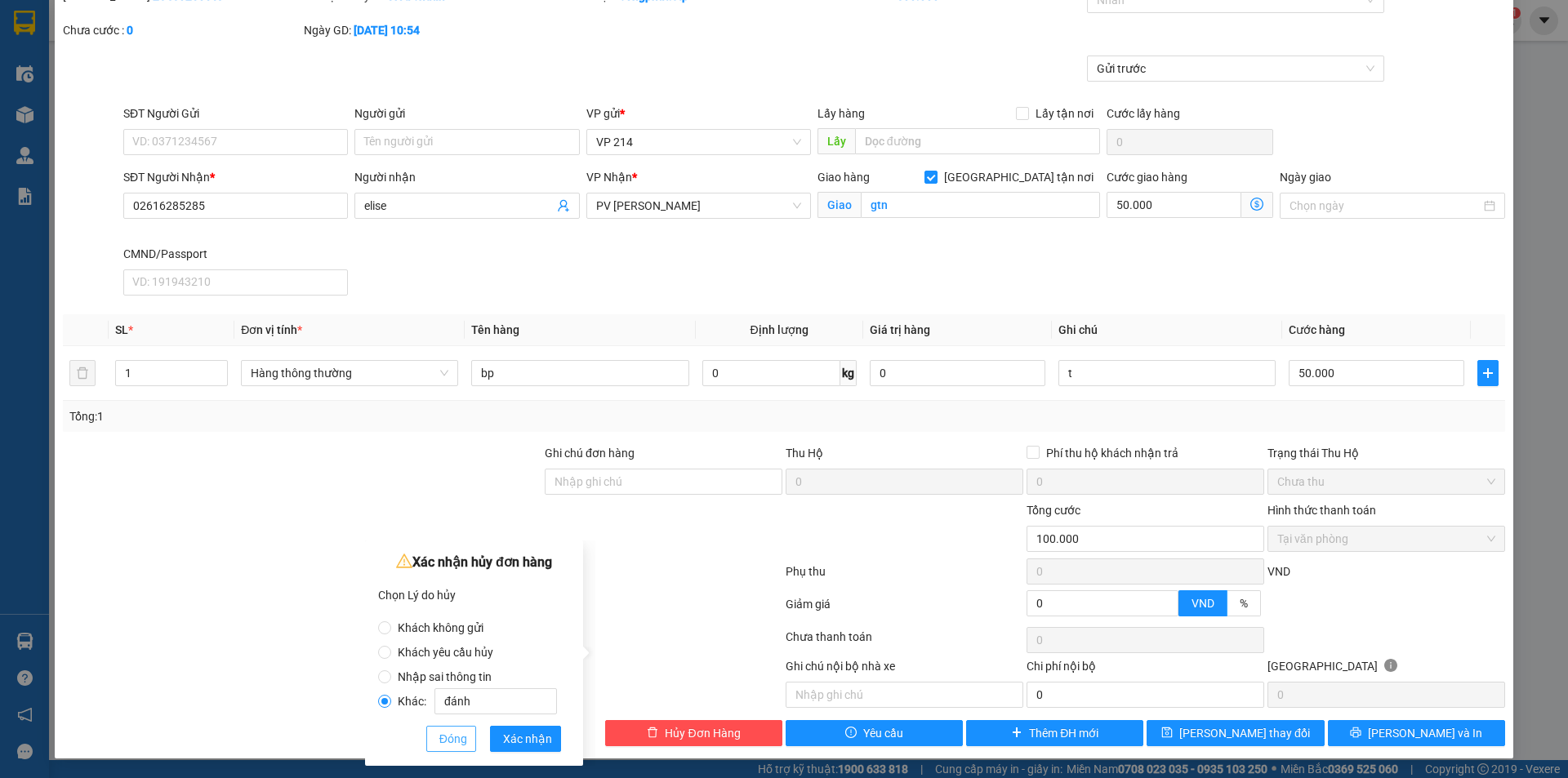
click at [453, 737] on span "Đóng" at bounding box center [453, 738] width 27 height 18
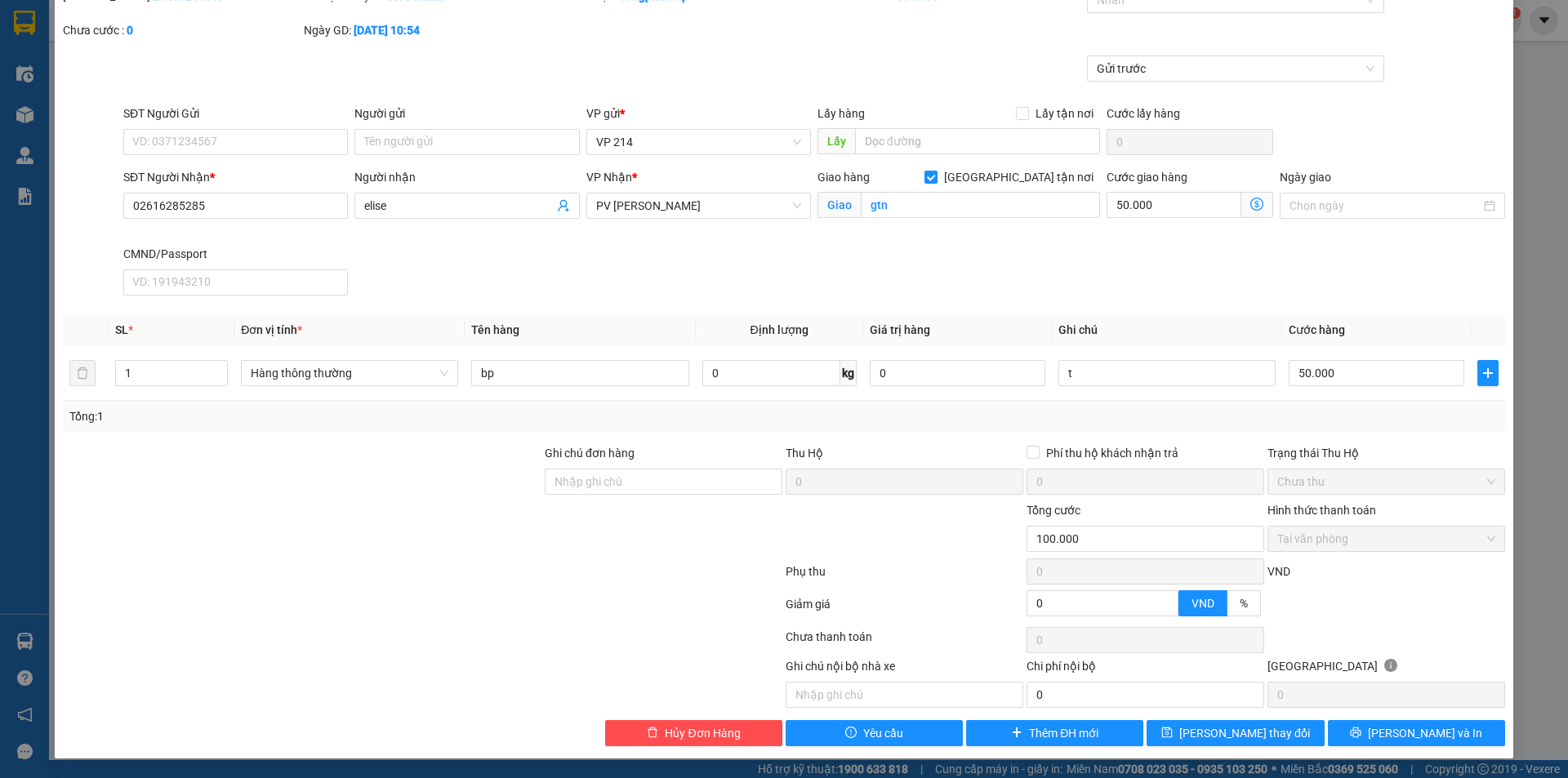
click at [249, 666] on div at bounding box center [272, 682] width 421 height 50
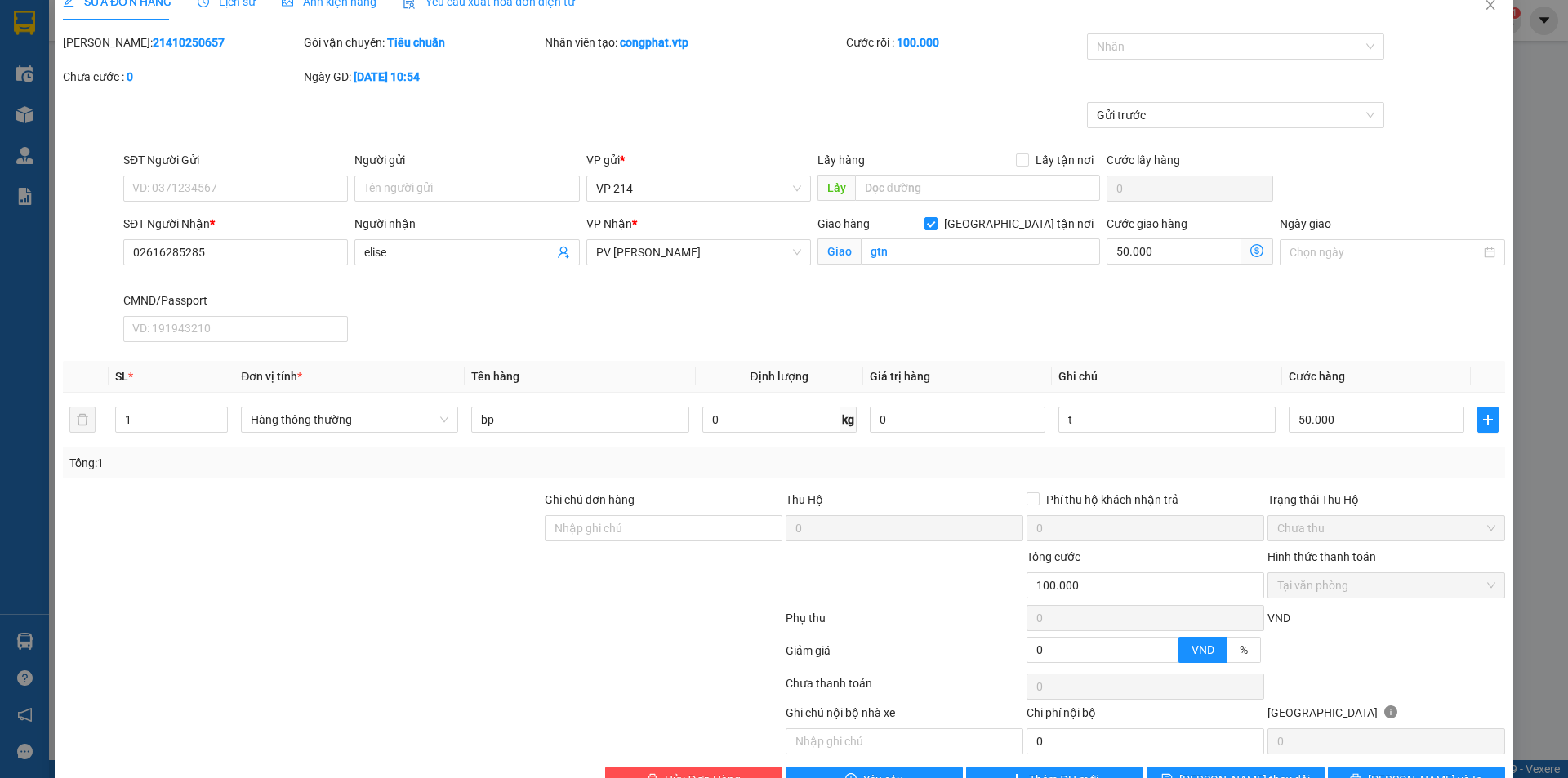
scroll to position [0, 0]
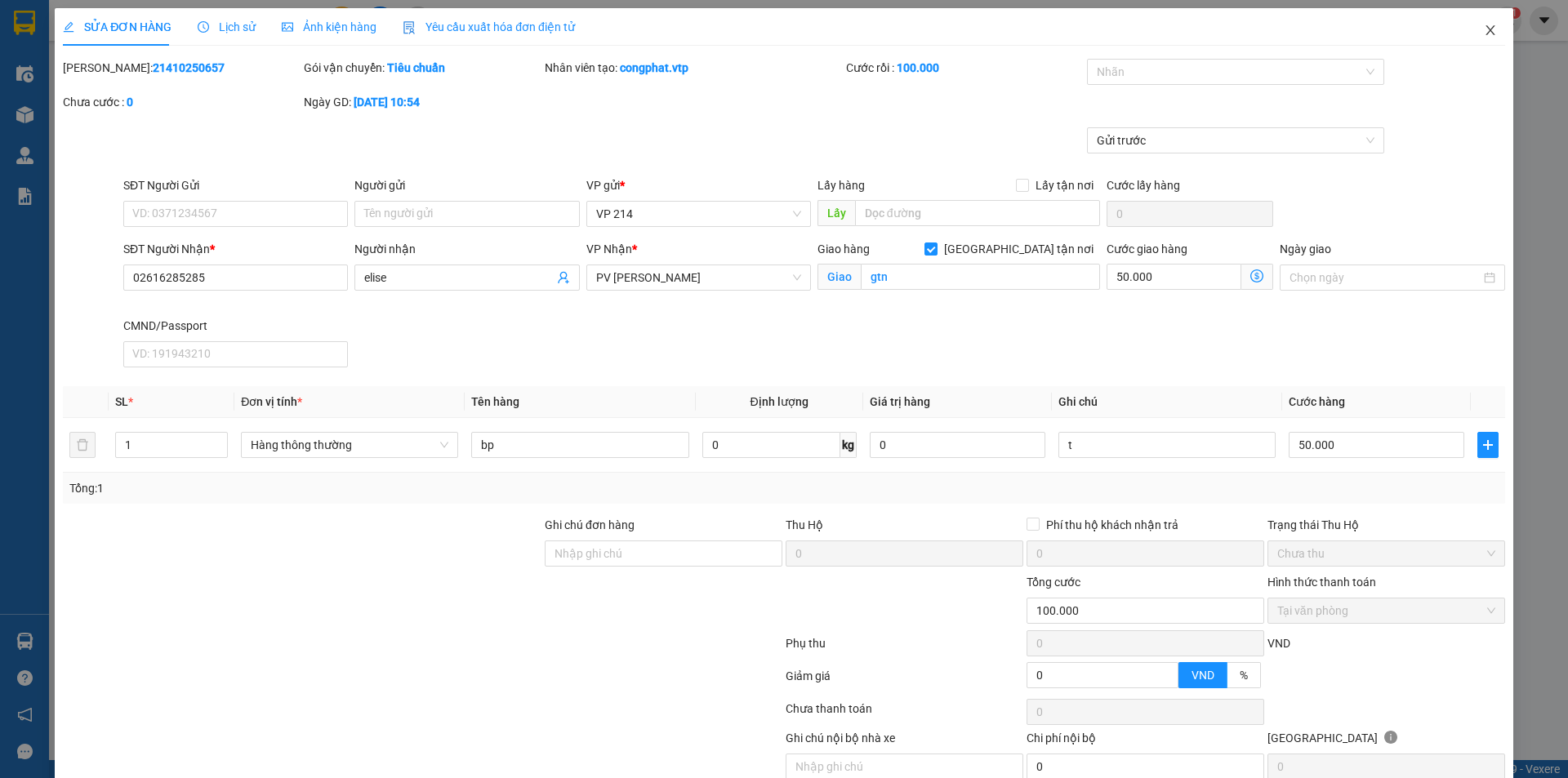
click at [1484, 32] on icon "close" at bounding box center [1490, 30] width 13 height 13
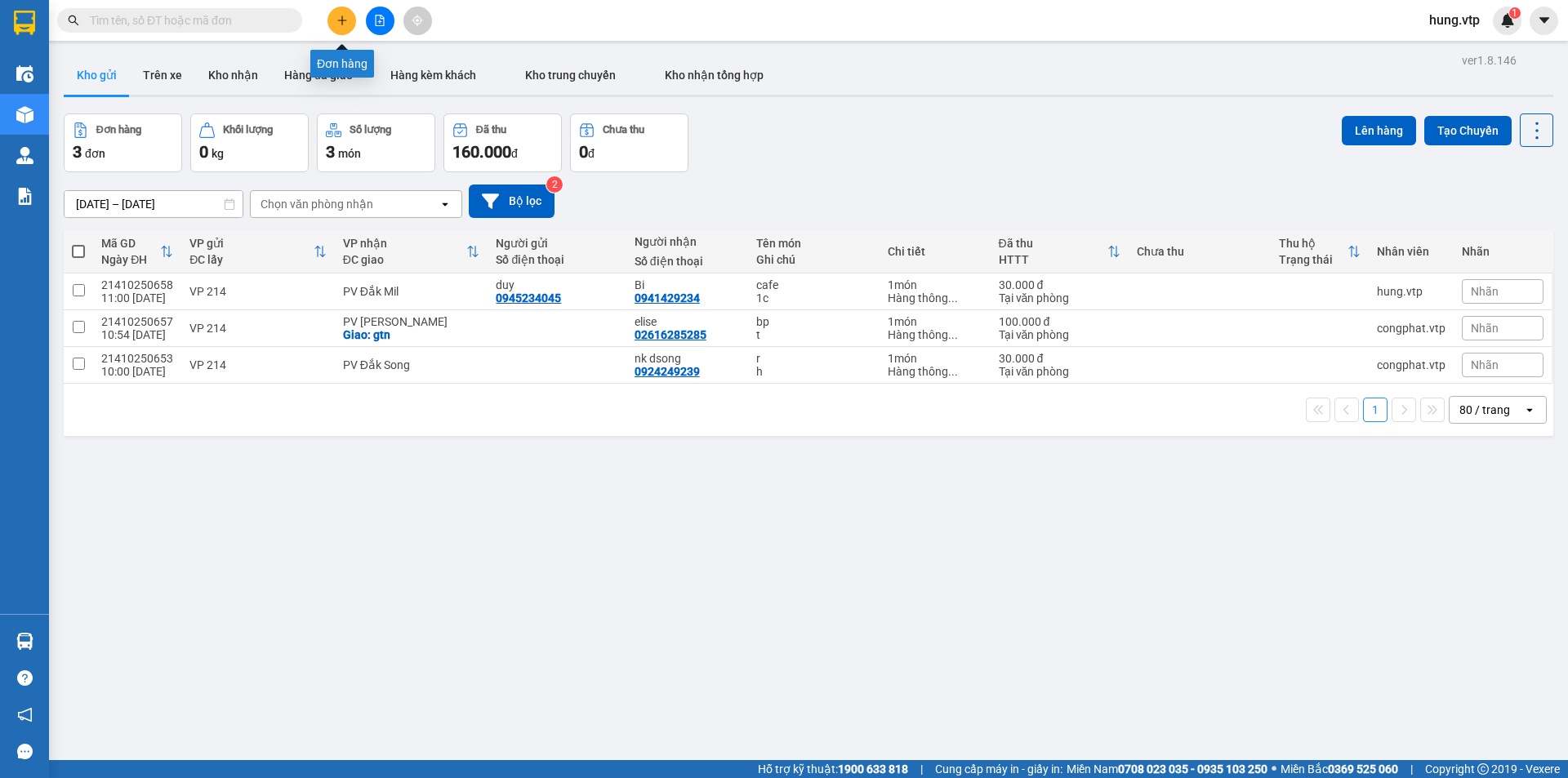
click at [343, 16] on icon "plus" at bounding box center [341, 20] width 11 height 11
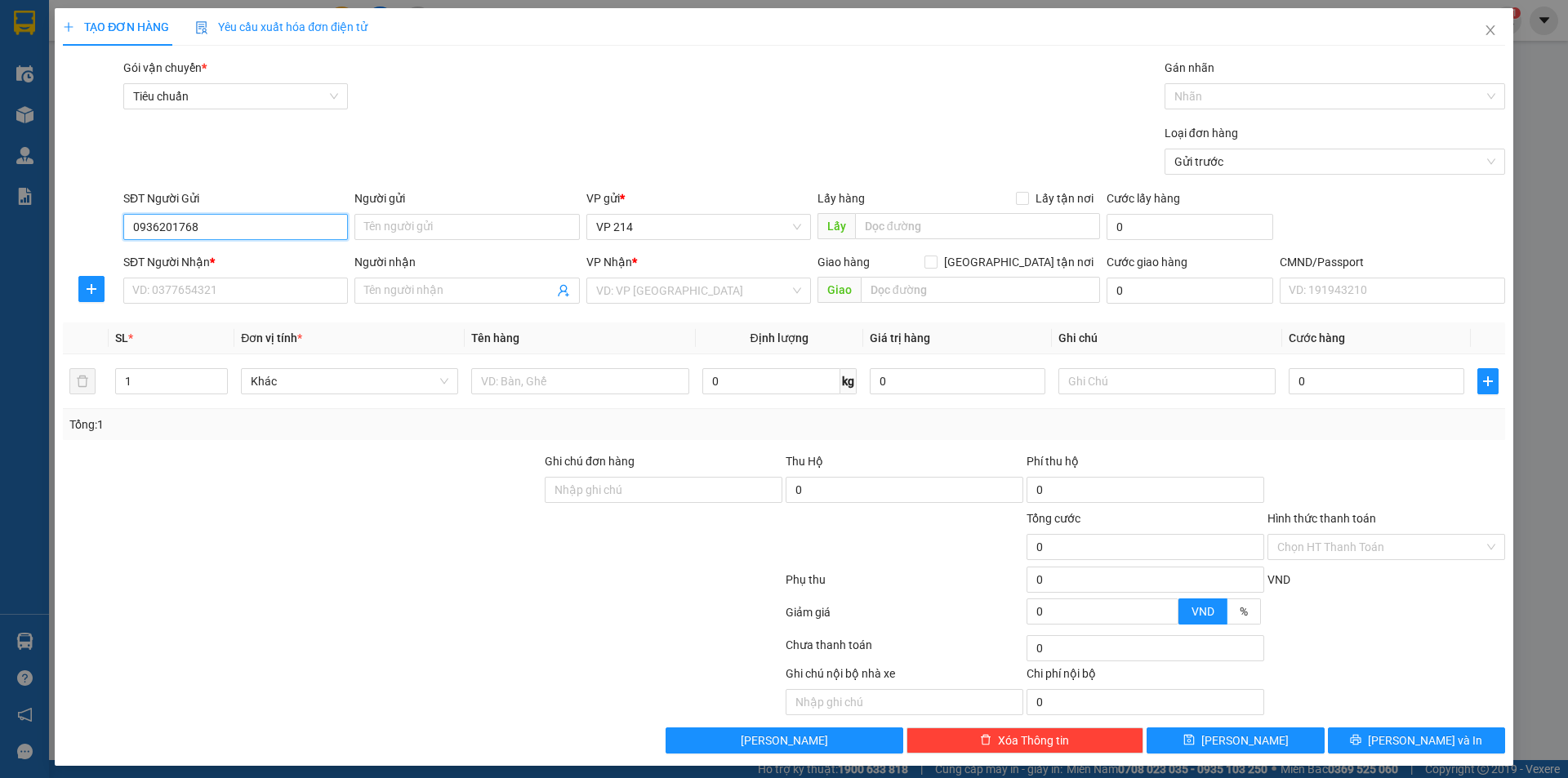
type input "0936201768"
type input "citi"
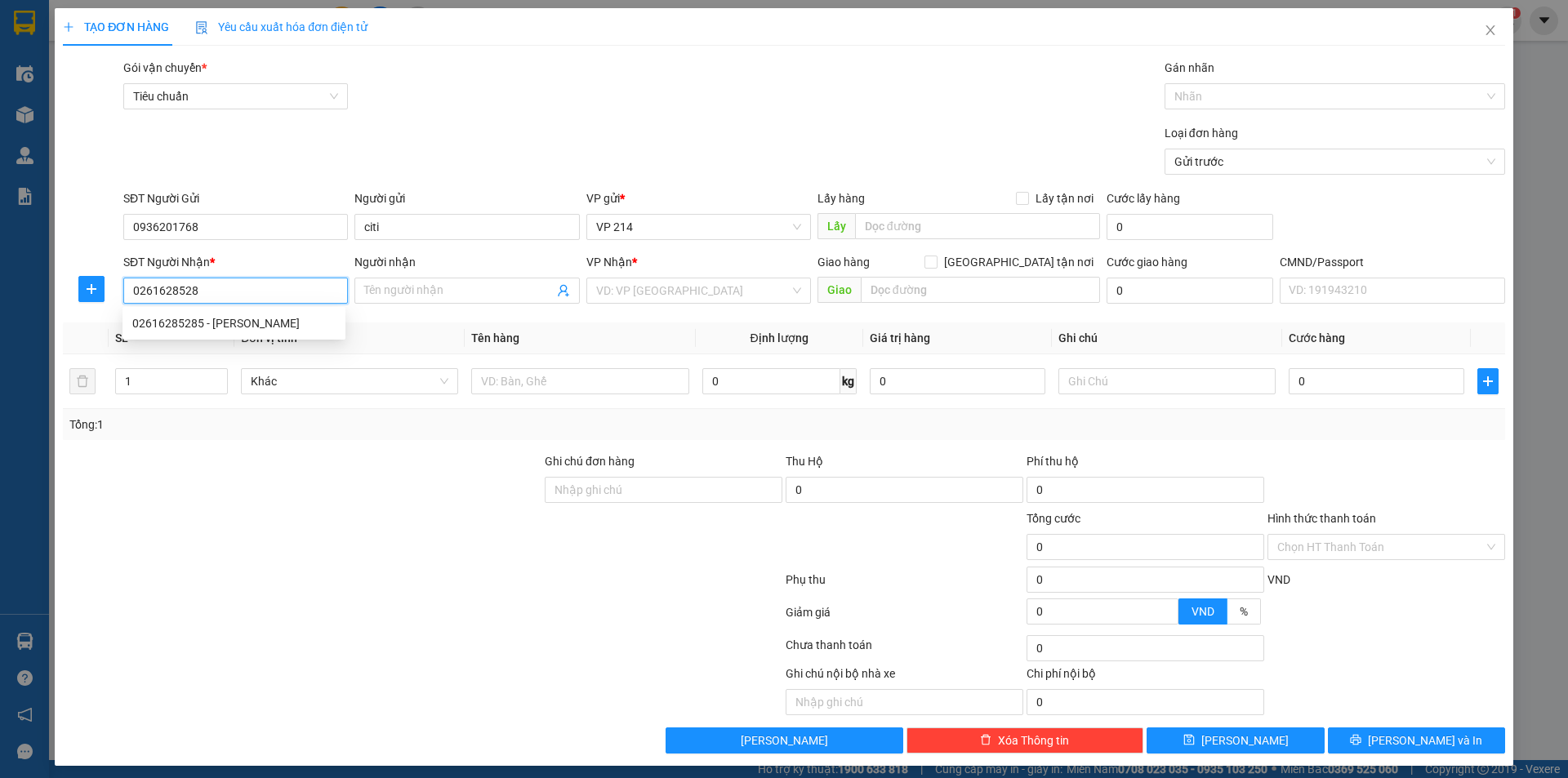
type input "02616285285"
click at [153, 322] on div "02616285285 - elise" at bounding box center [234, 323] width 203 height 18
type input "elise"
checkbox input "true"
type input "gtn"
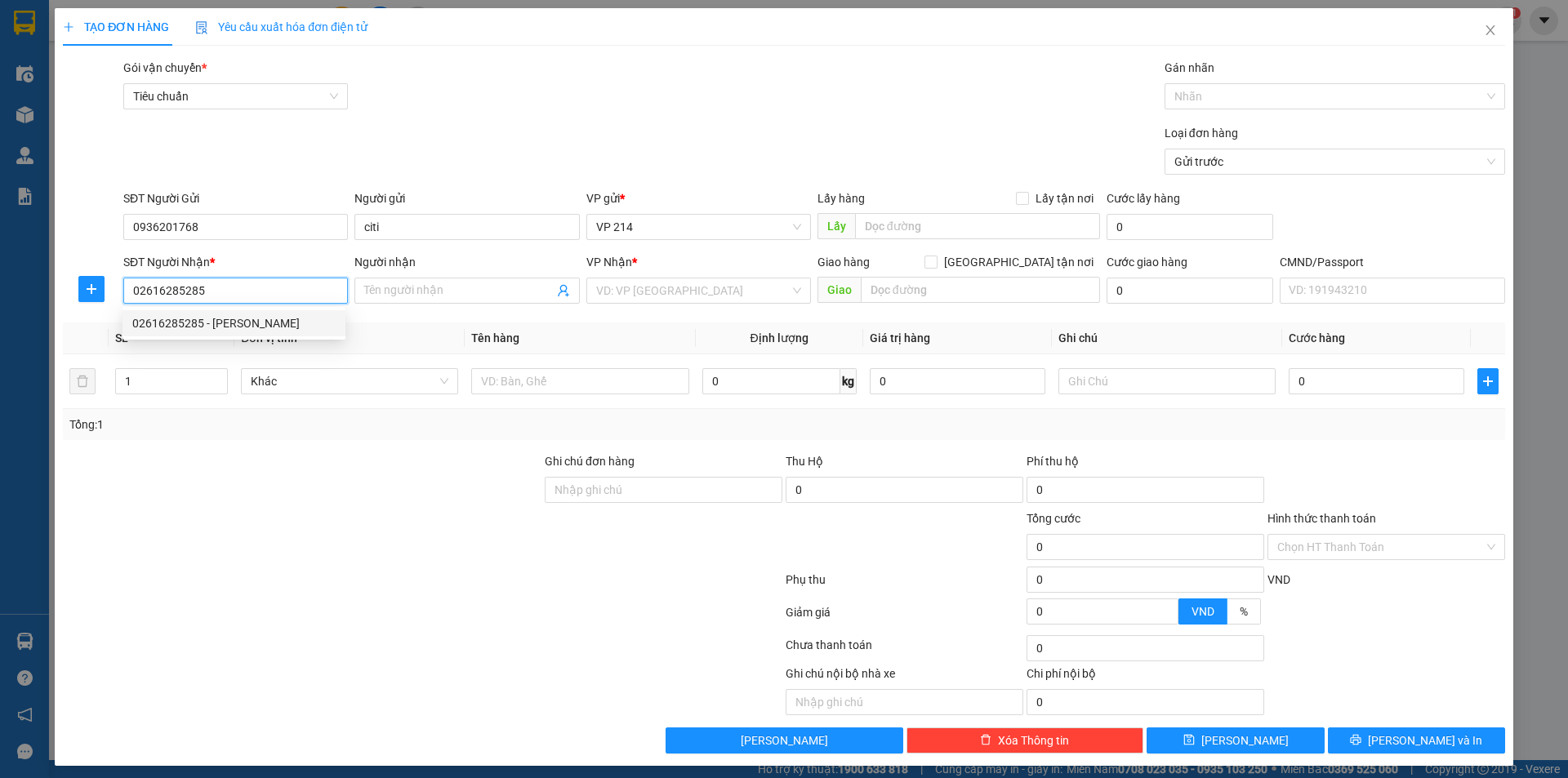
type input "50.000"
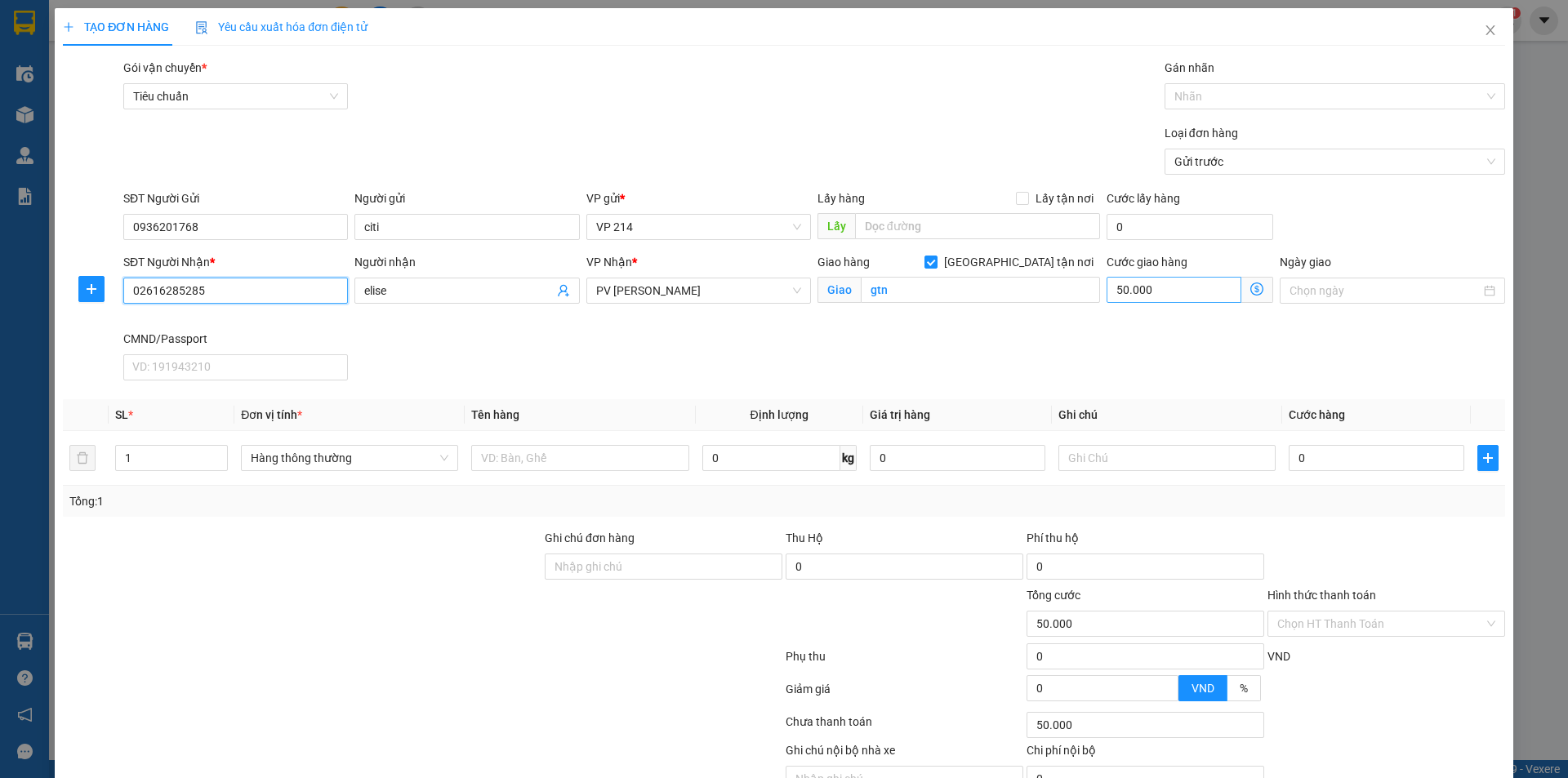
type input "02616285285"
type input "3"
type input "33"
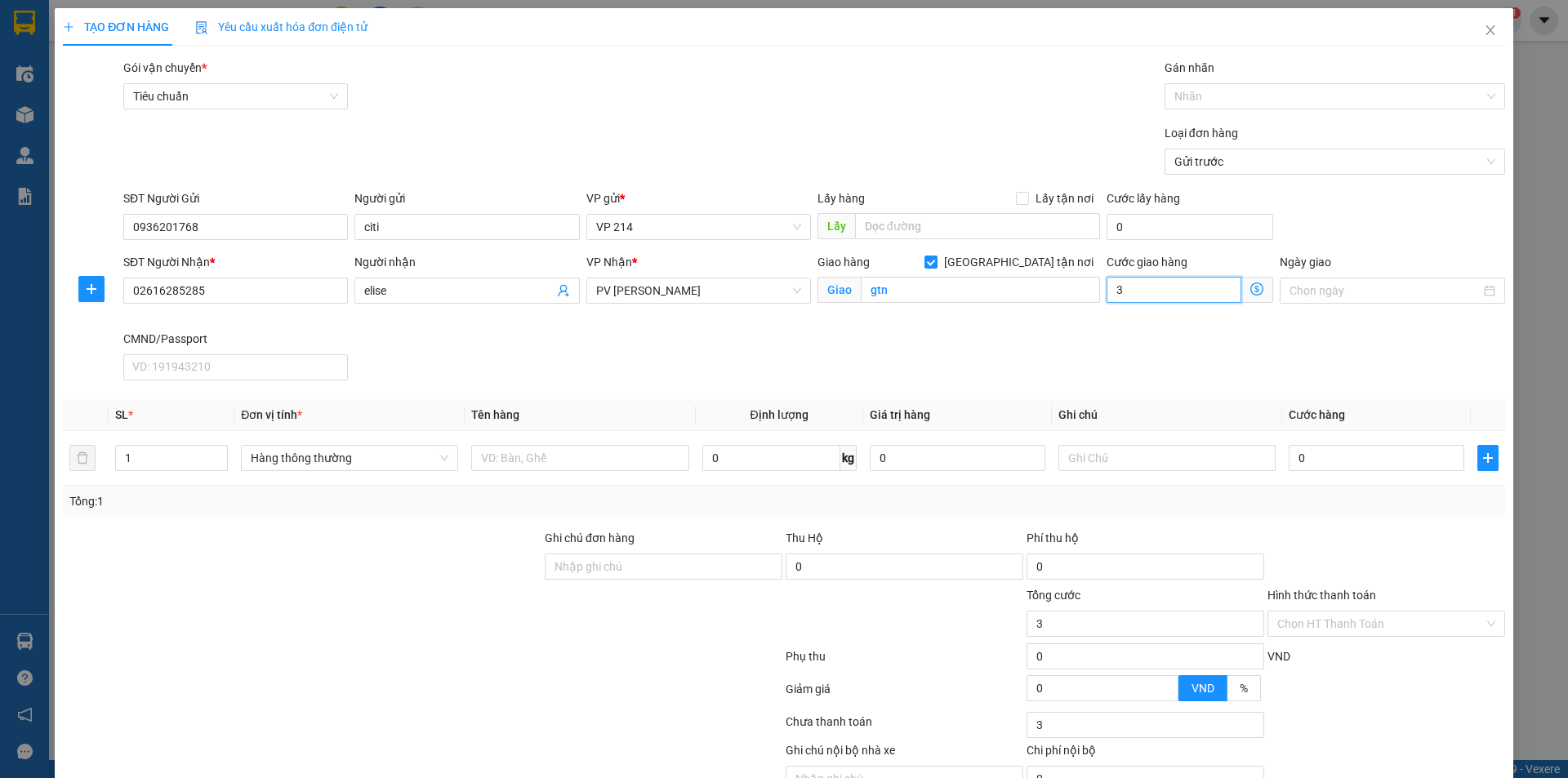
type input "33"
type input "3"
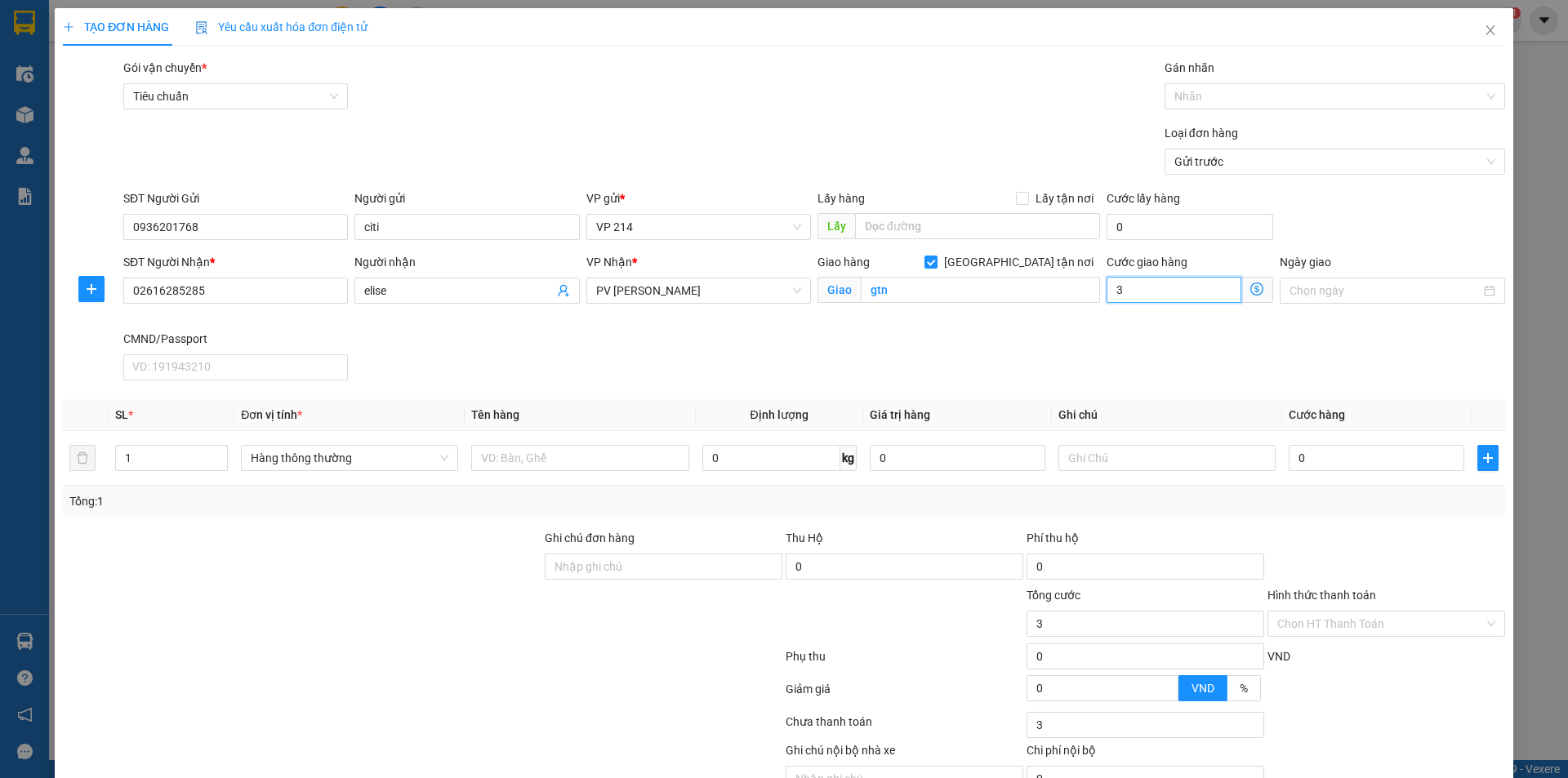
type input "30"
type input "300"
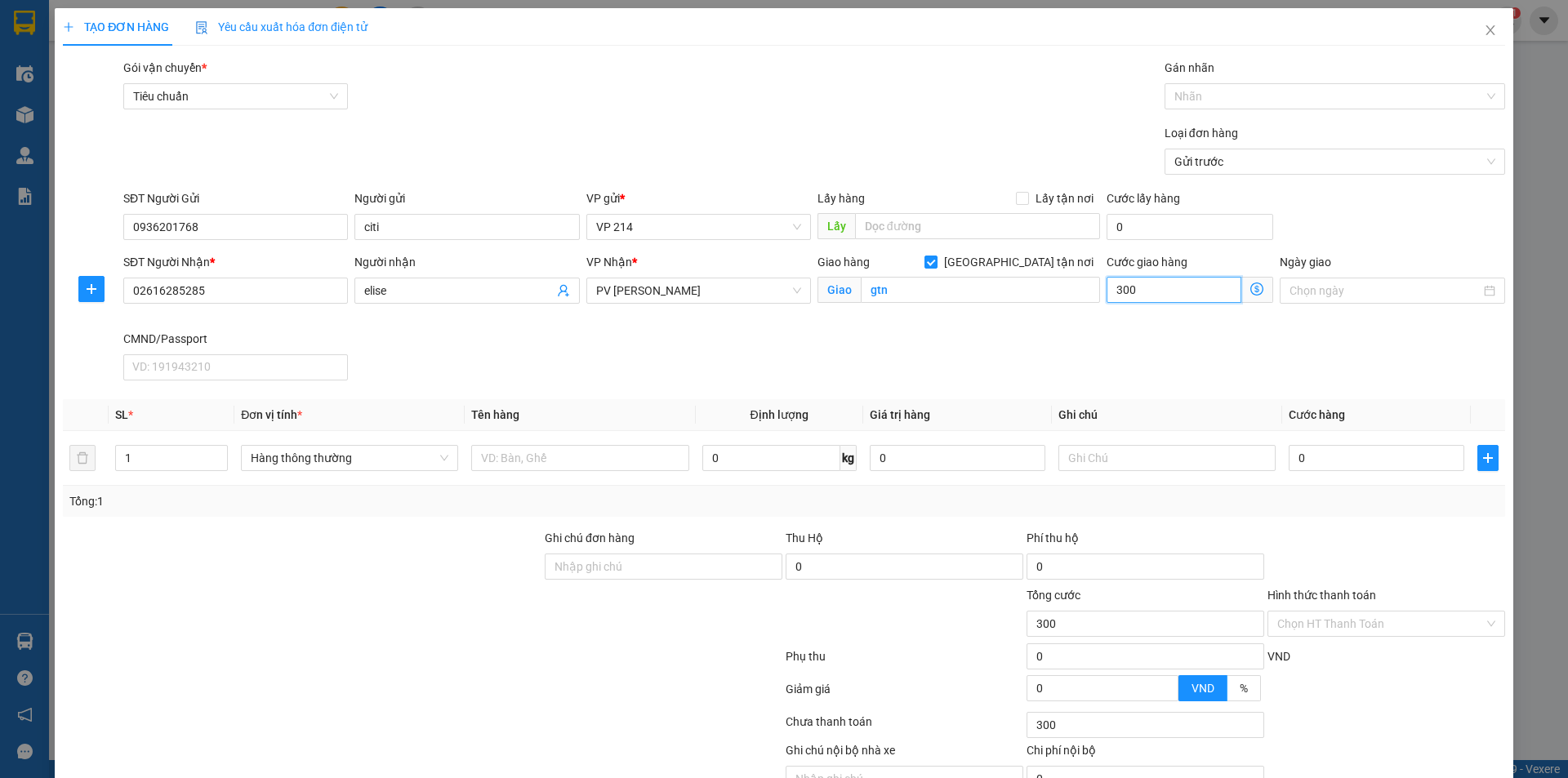
type input "3.000"
type input "30.000"
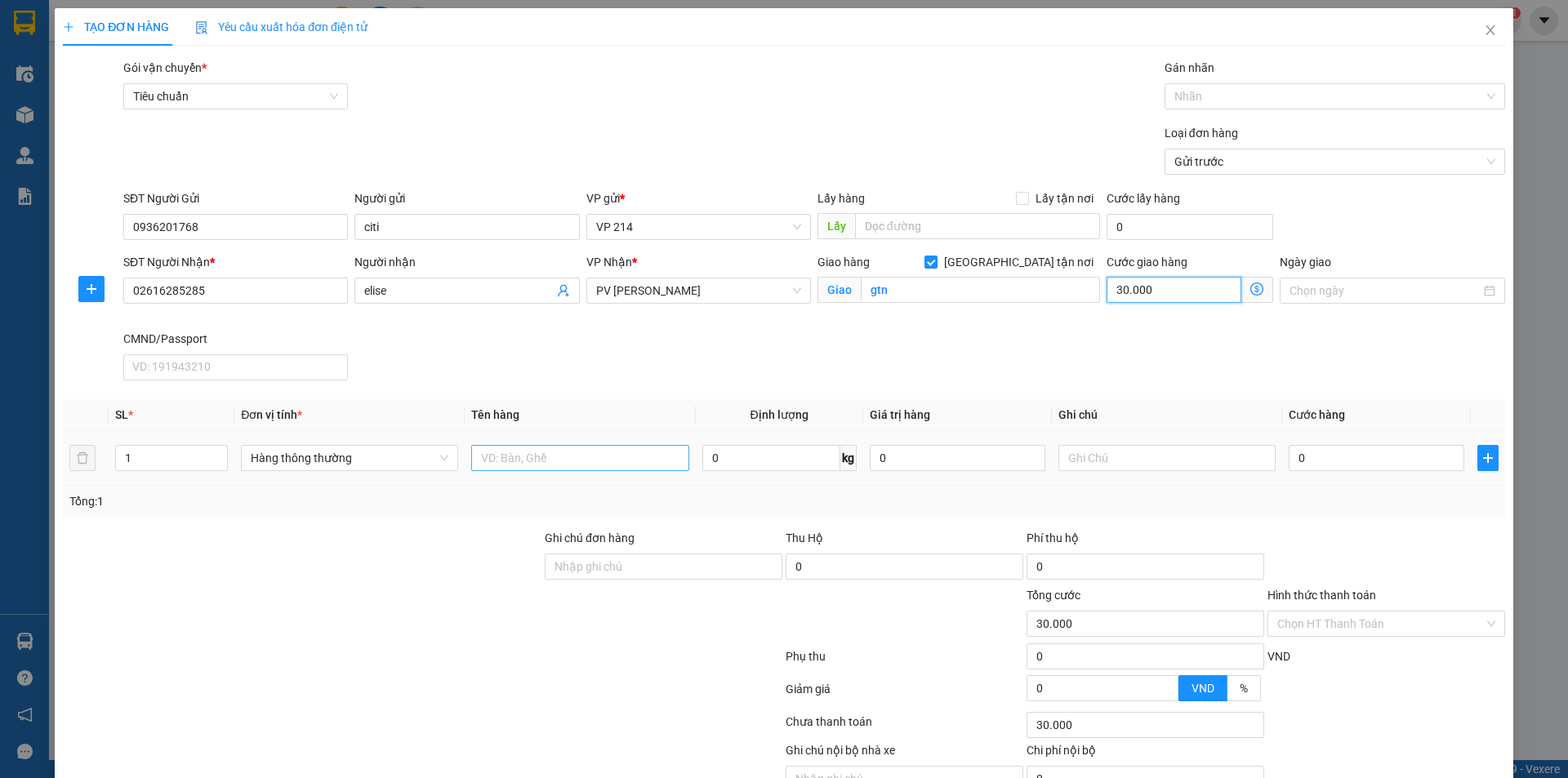
type input "30.000"
click at [555, 461] on input "text" at bounding box center [580, 458] width 218 height 27
type input "BP"
type input "4"
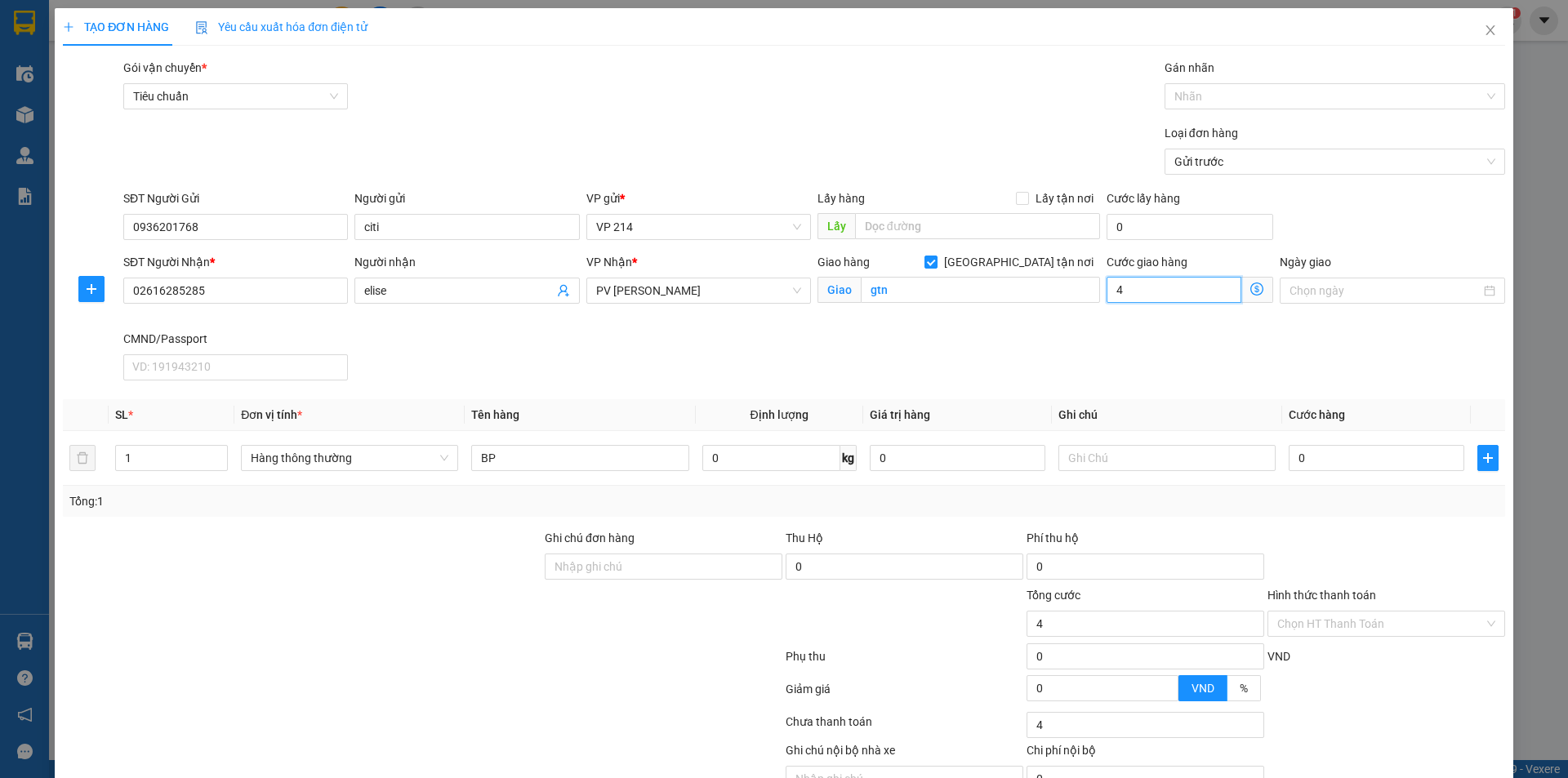
type input "40"
type input "400"
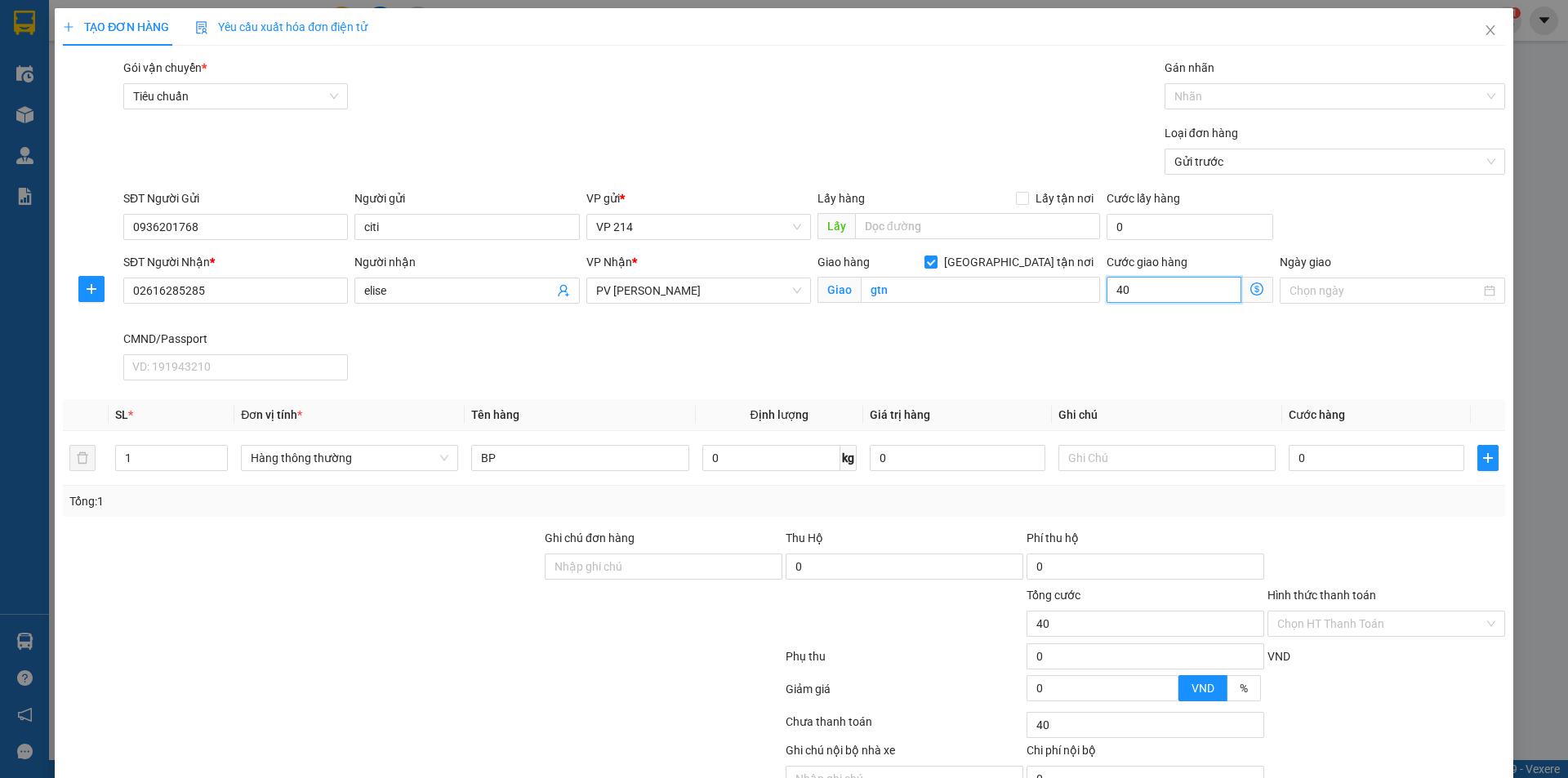
type input "400"
type input "4.000"
type input "40.000"
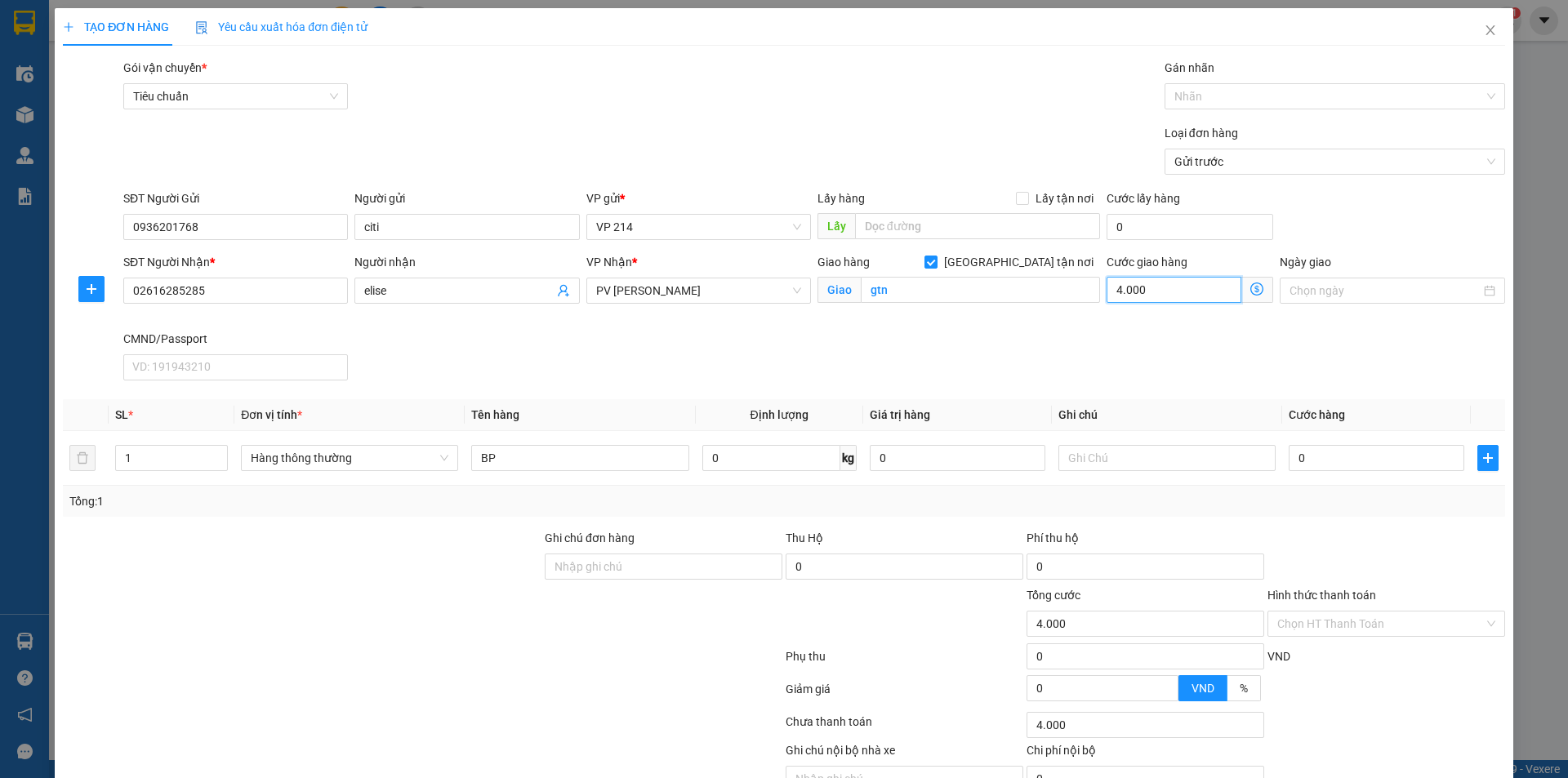
type input "40.000"
click at [1132, 335] on div "SĐT Người Nhận * 02616285285 Người nhận elise VP Nhận * PV Gia Nghĩa Giao hàng …" at bounding box center [815, 319] width 1388 height 133
click at [1319, 461] on input "0" at bounding box center [1376, 458] width 176 height 27
type input "4"
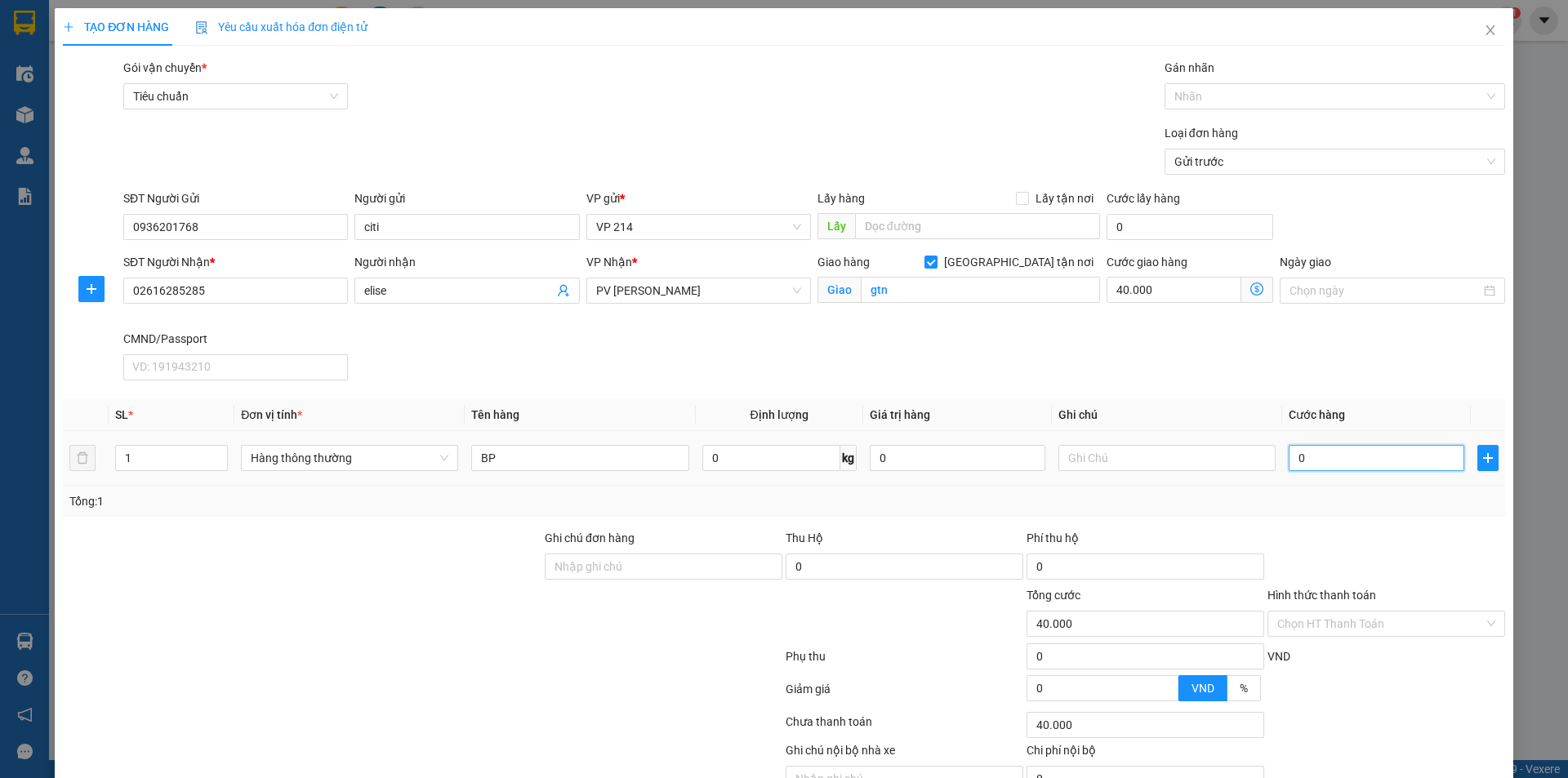
type input "40.004"
type input "40"
type input "40.040"
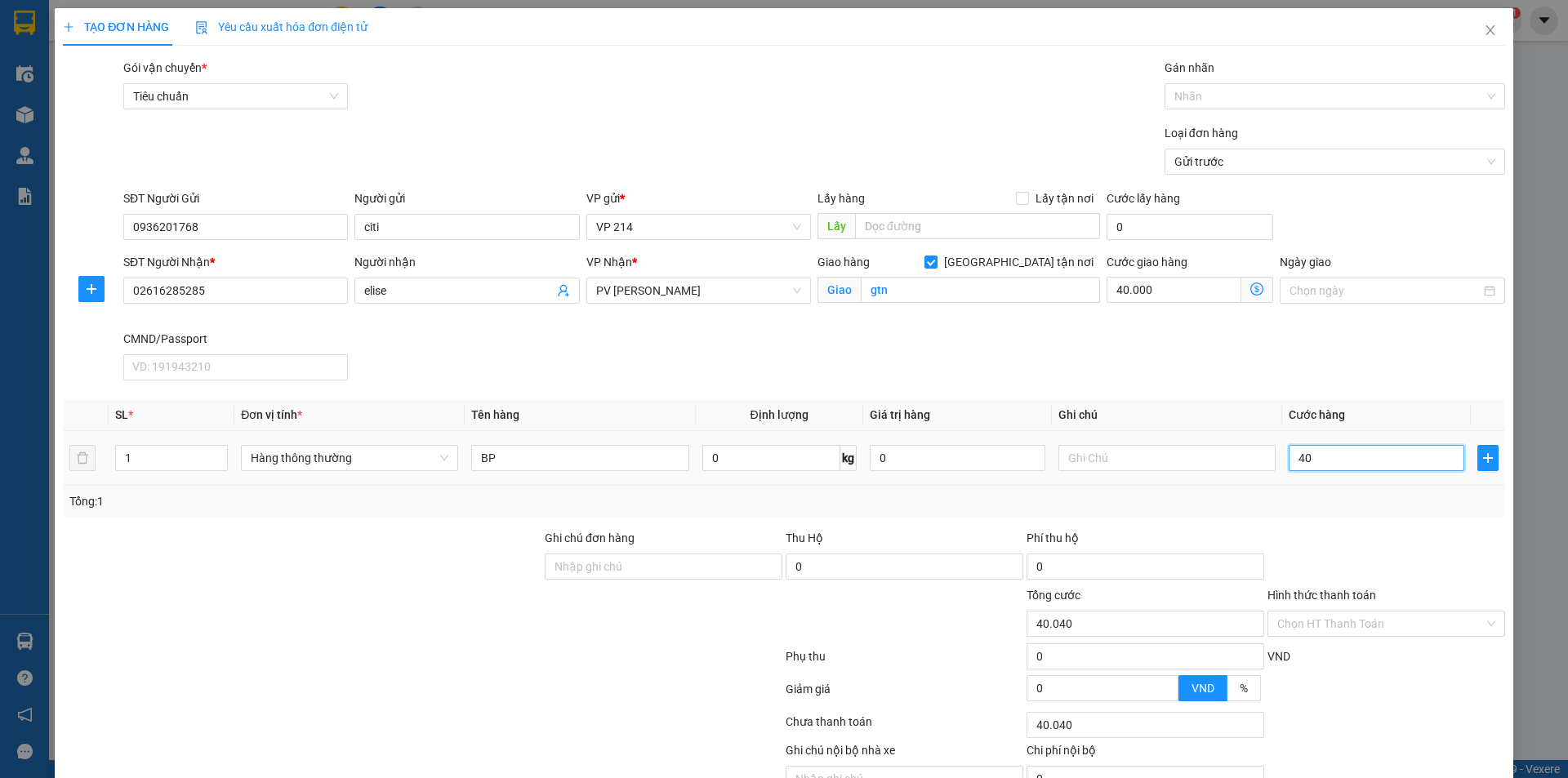
type input "400"
type input "40.400"
type input "4.000"
type input "44.000"
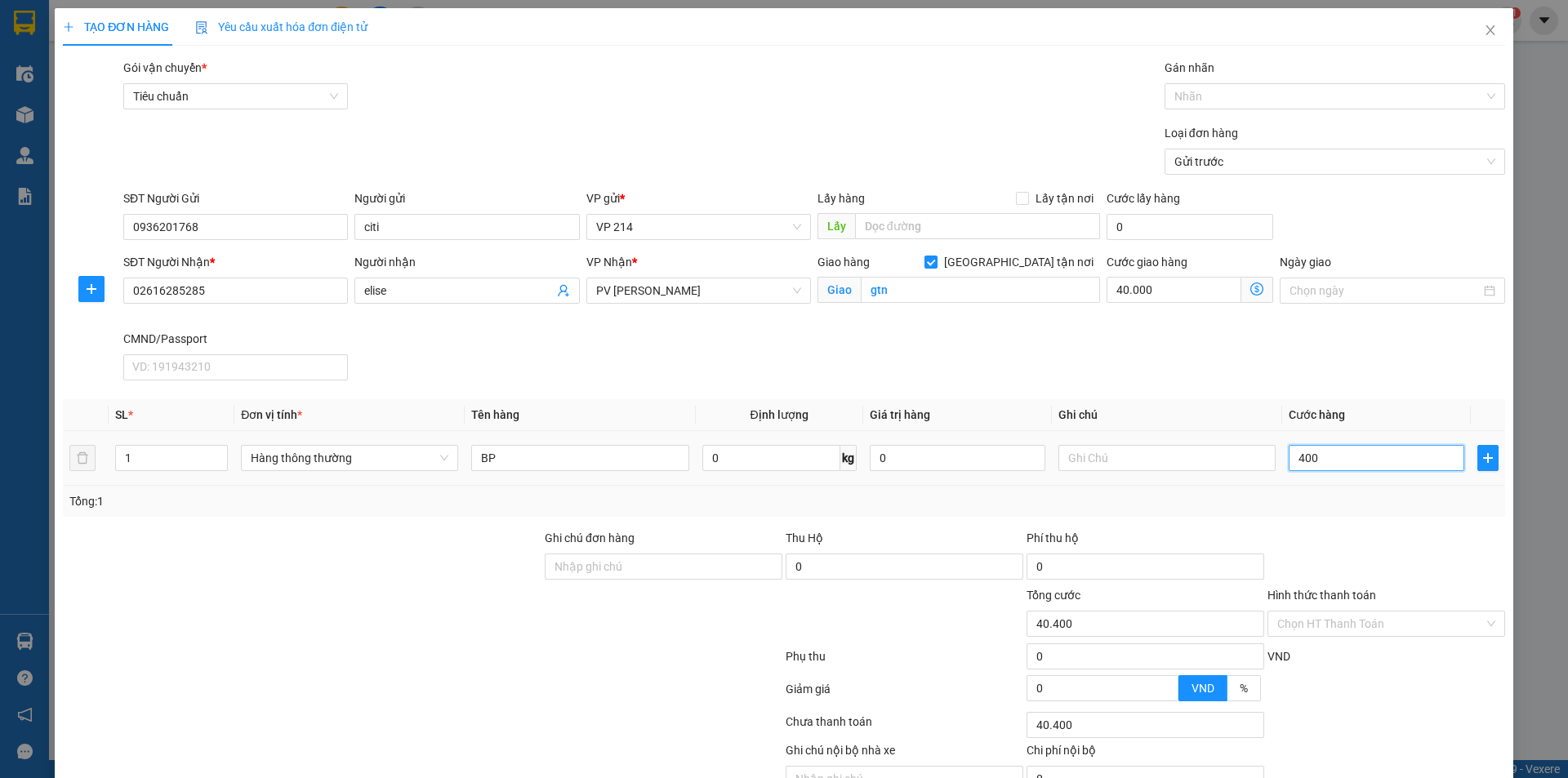
type input "44.000"
type input "40.000"
type input "80.000"
type input "40.000"
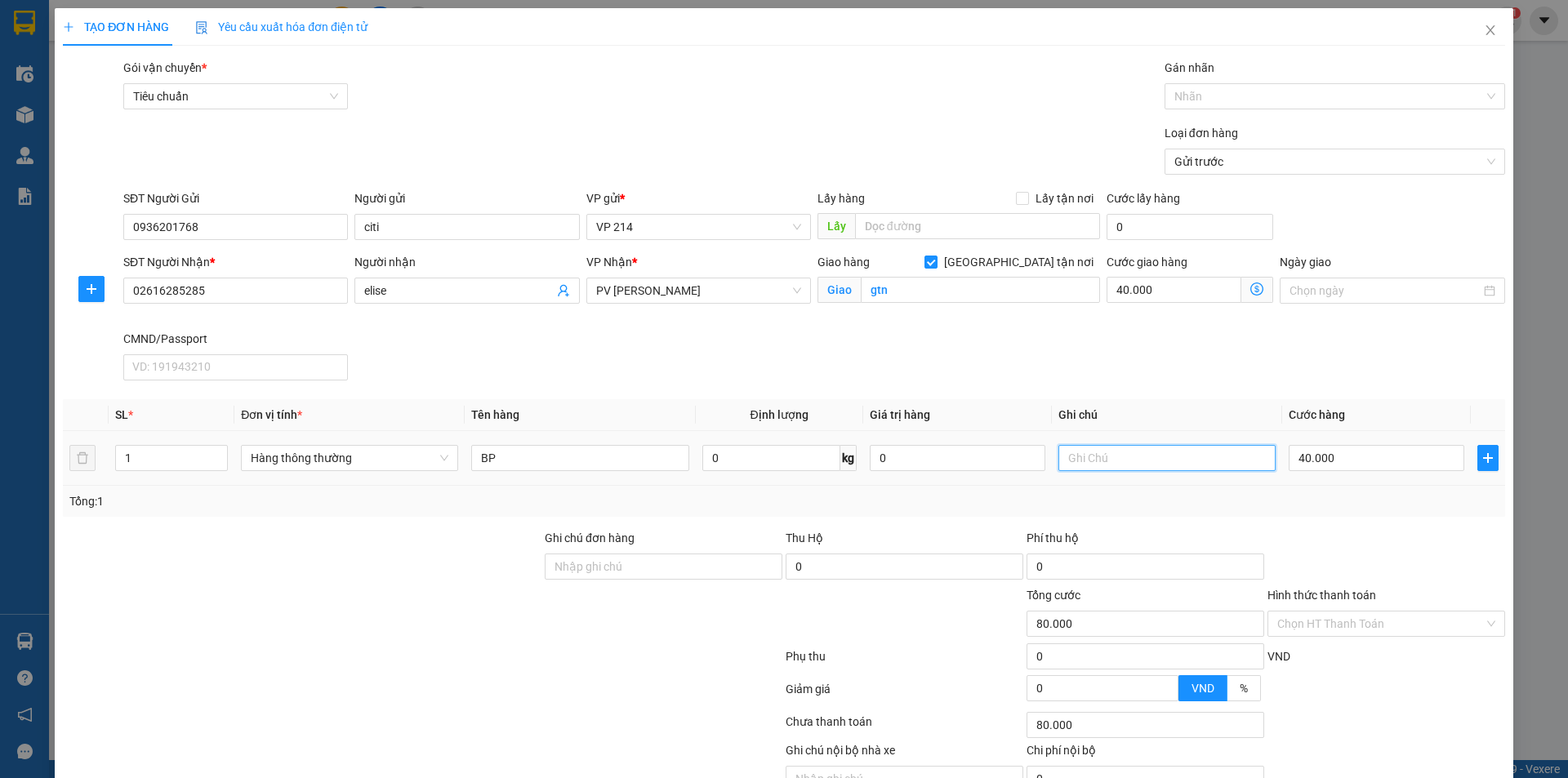
click at [1090, 458] on input "text" at bounding box center [1167, 458] width 218 height 27
type input "1t"
click at [1335, 614] on input "Hình thức thanh toán" at bounding box center [1381, 624] width 207 height 25
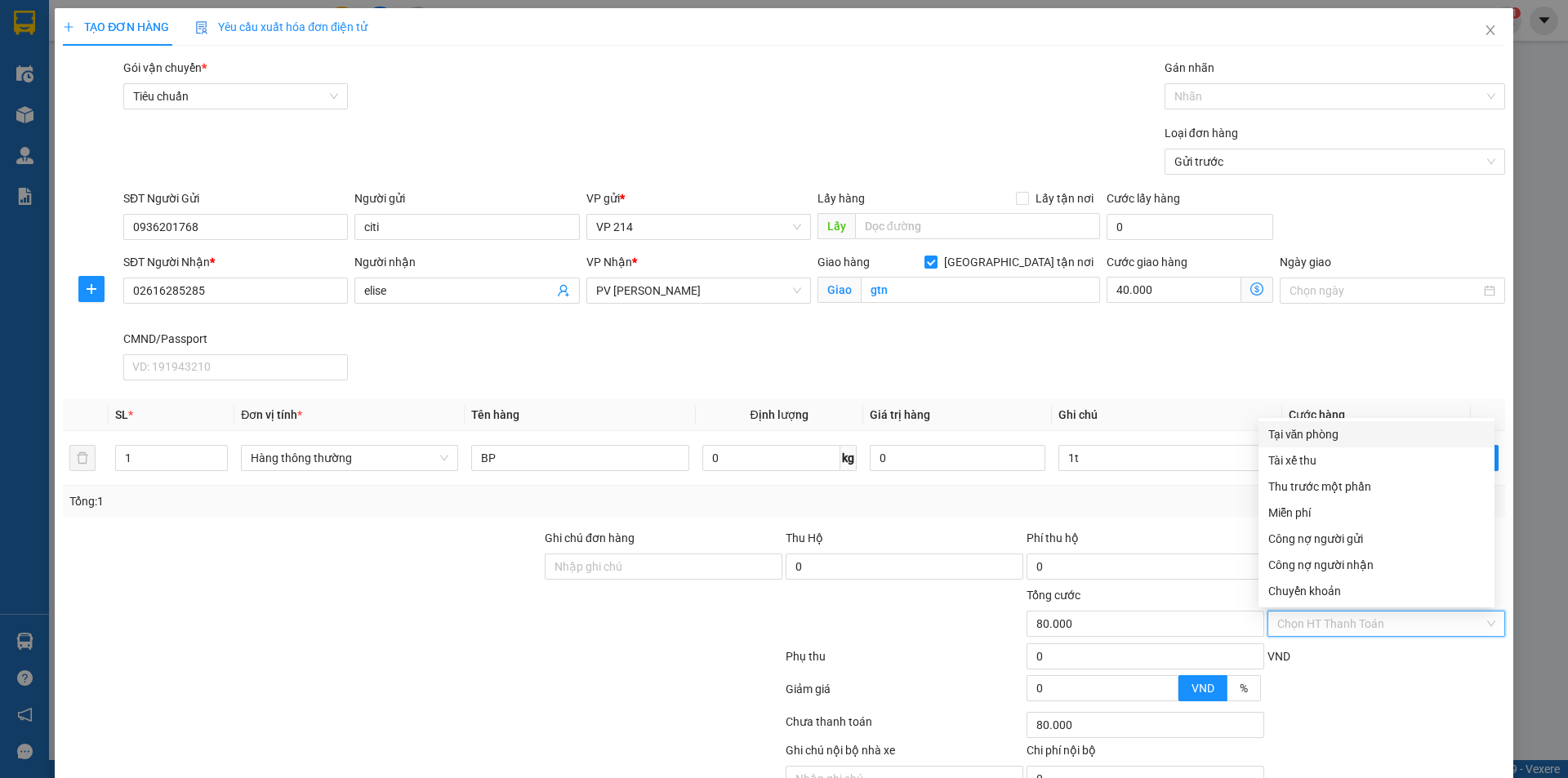
click at [1319, 437] on div "Tại văn phòng" at bounding box center [1376, 434] width 217 height 18
type input "0"
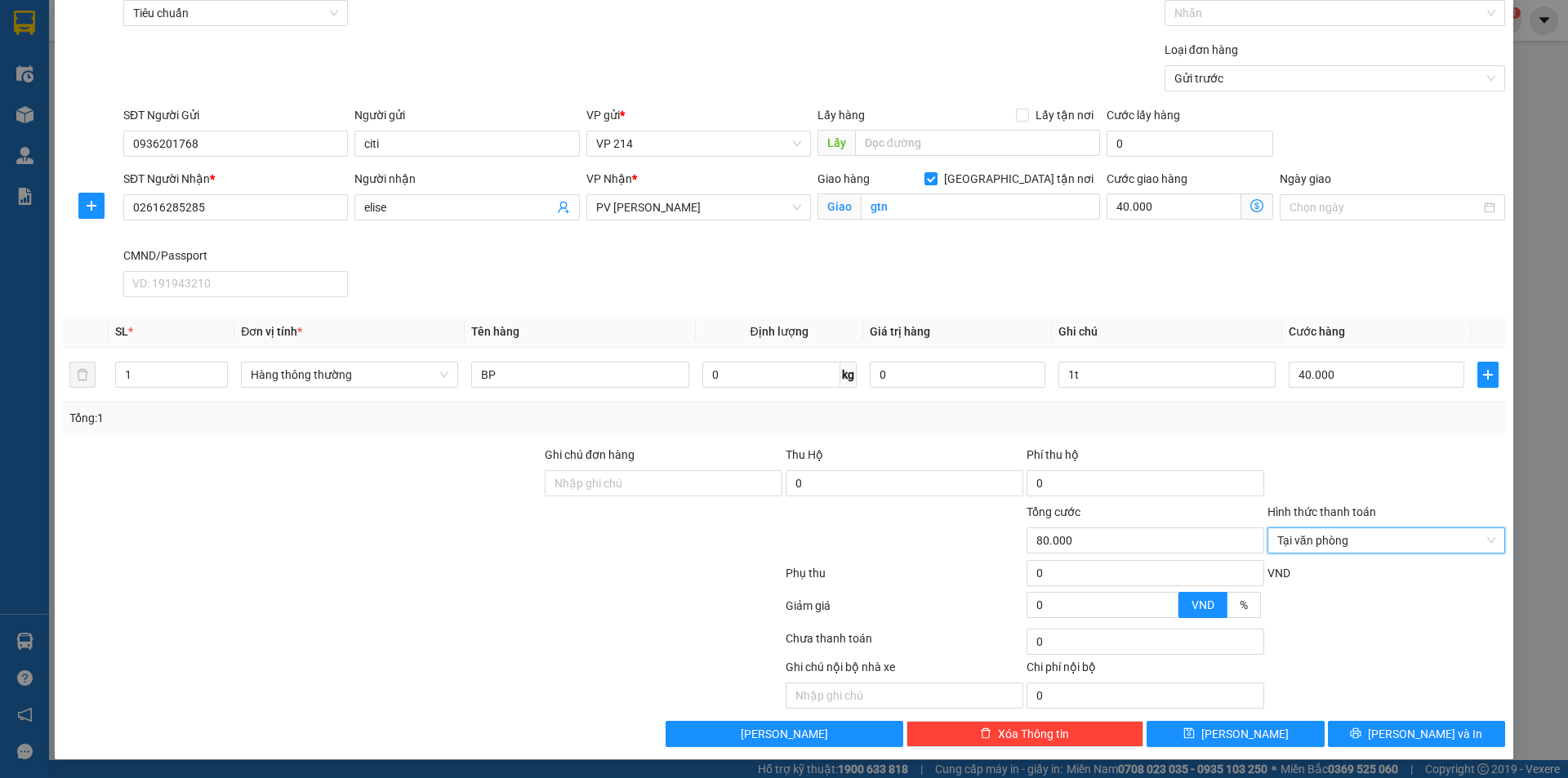
scroll to position [84, 0]
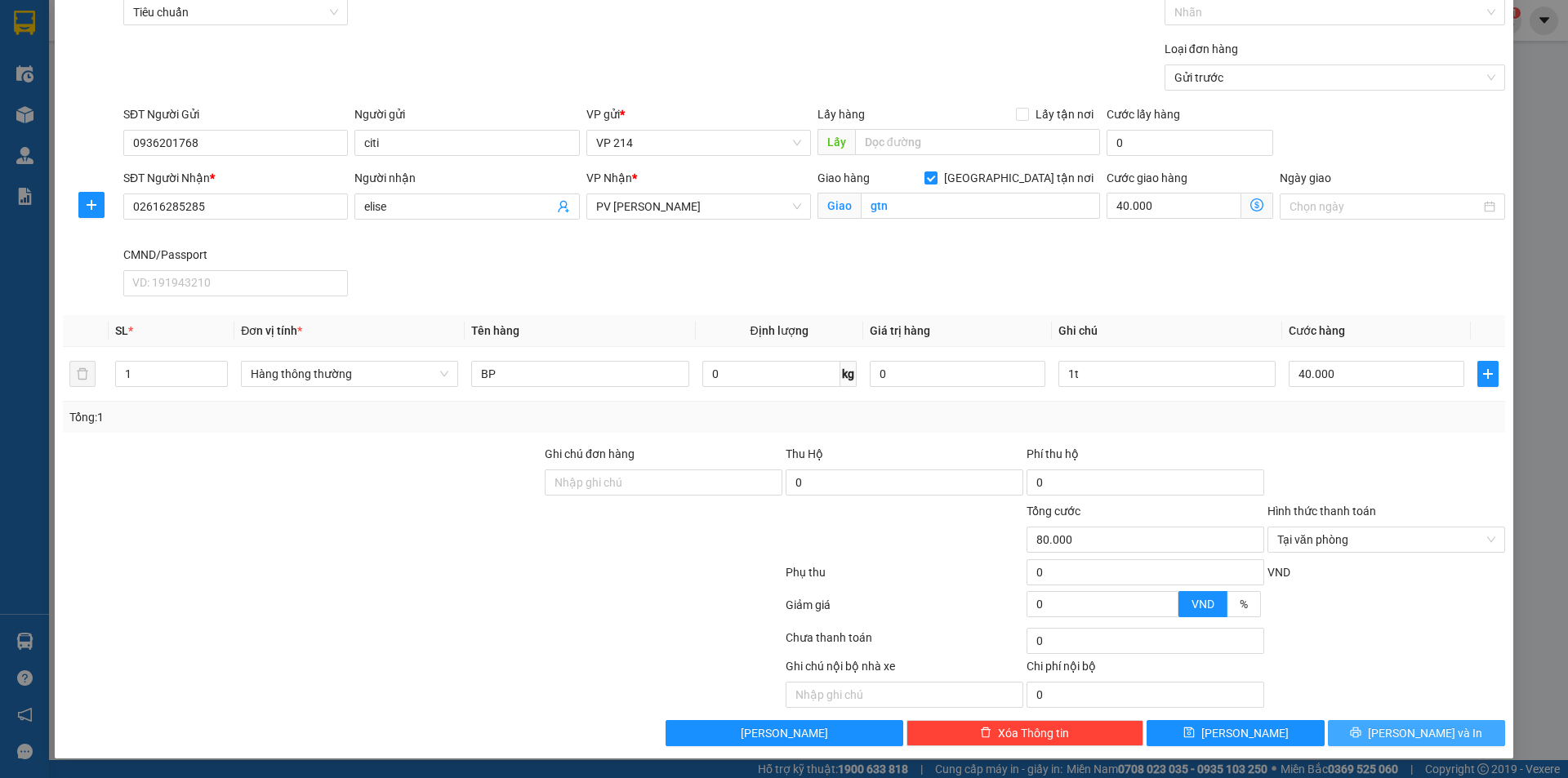
click at [1399, 732] on span "[PERSON_NAME] và In" at bounding box center [1425, 733] width 114 height 18
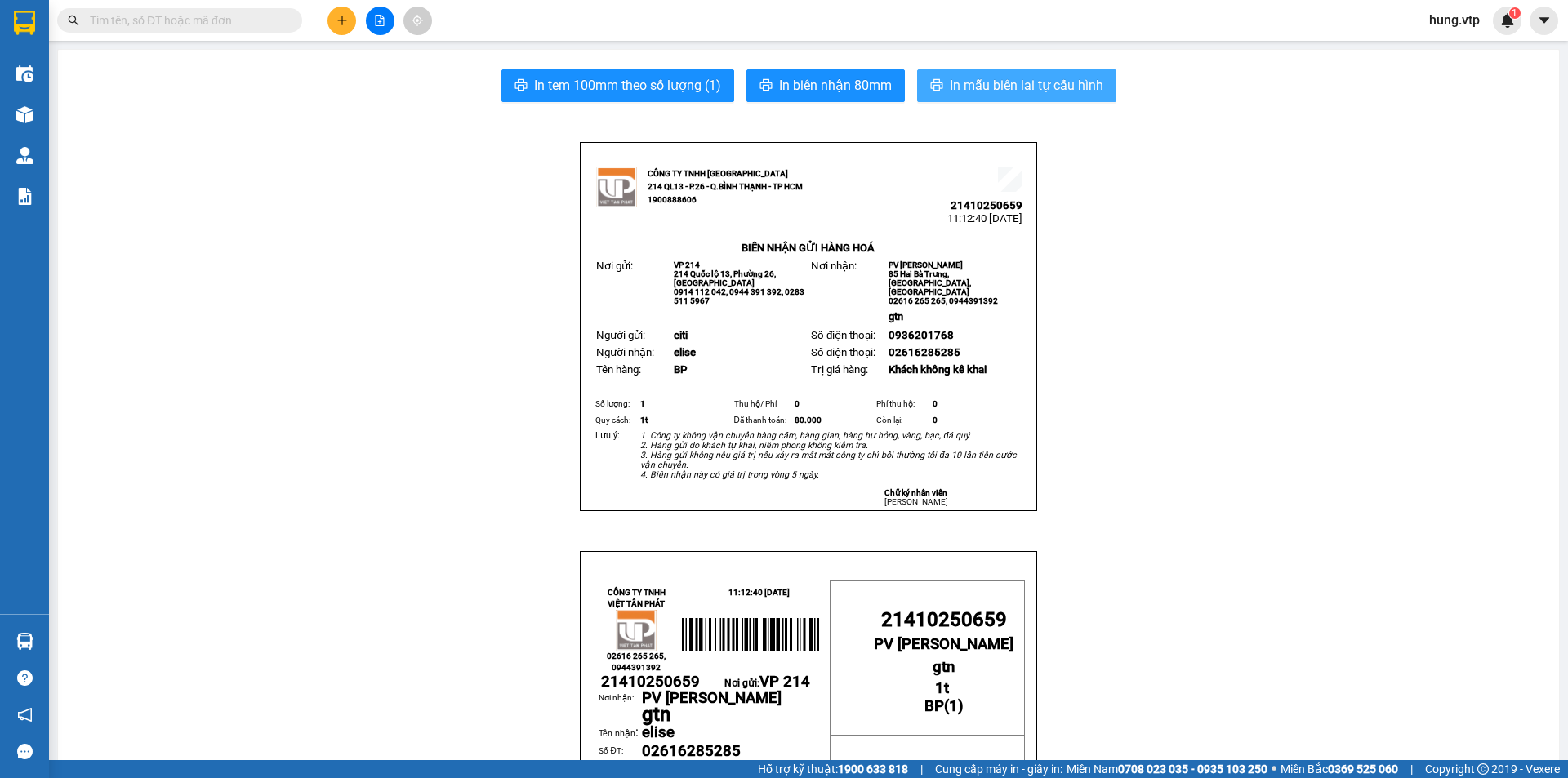
click at [1002, 87] on span "In mẫu biên lai tự cấu hình" at bounding box center [1027, 85] width 154 height 20
